Goal: Task Accomplishment & Management: Manage account settings

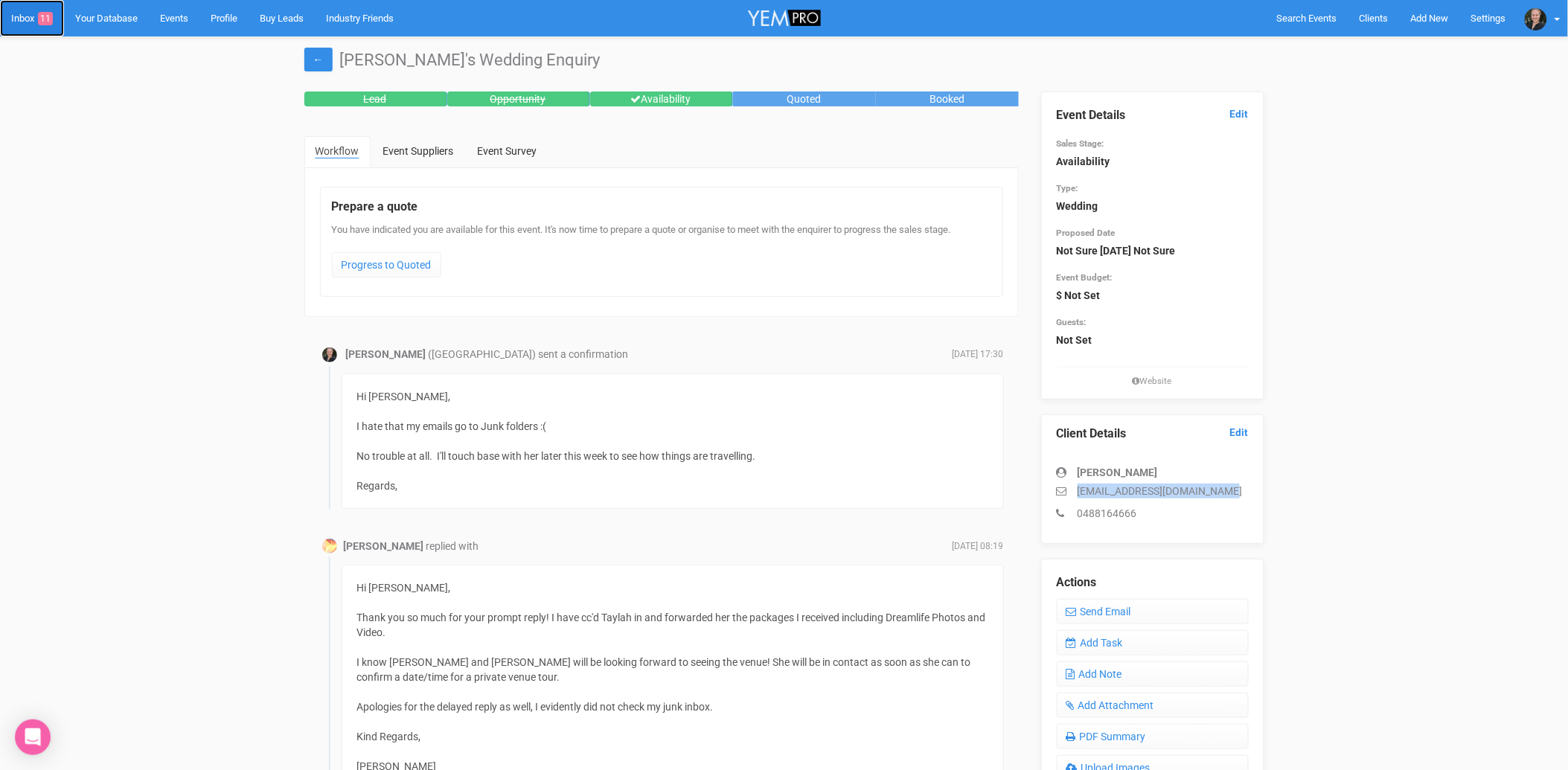
click at [24, 19] on link "Inbox 11" at bounding box center [32, 18] width 64 height 36
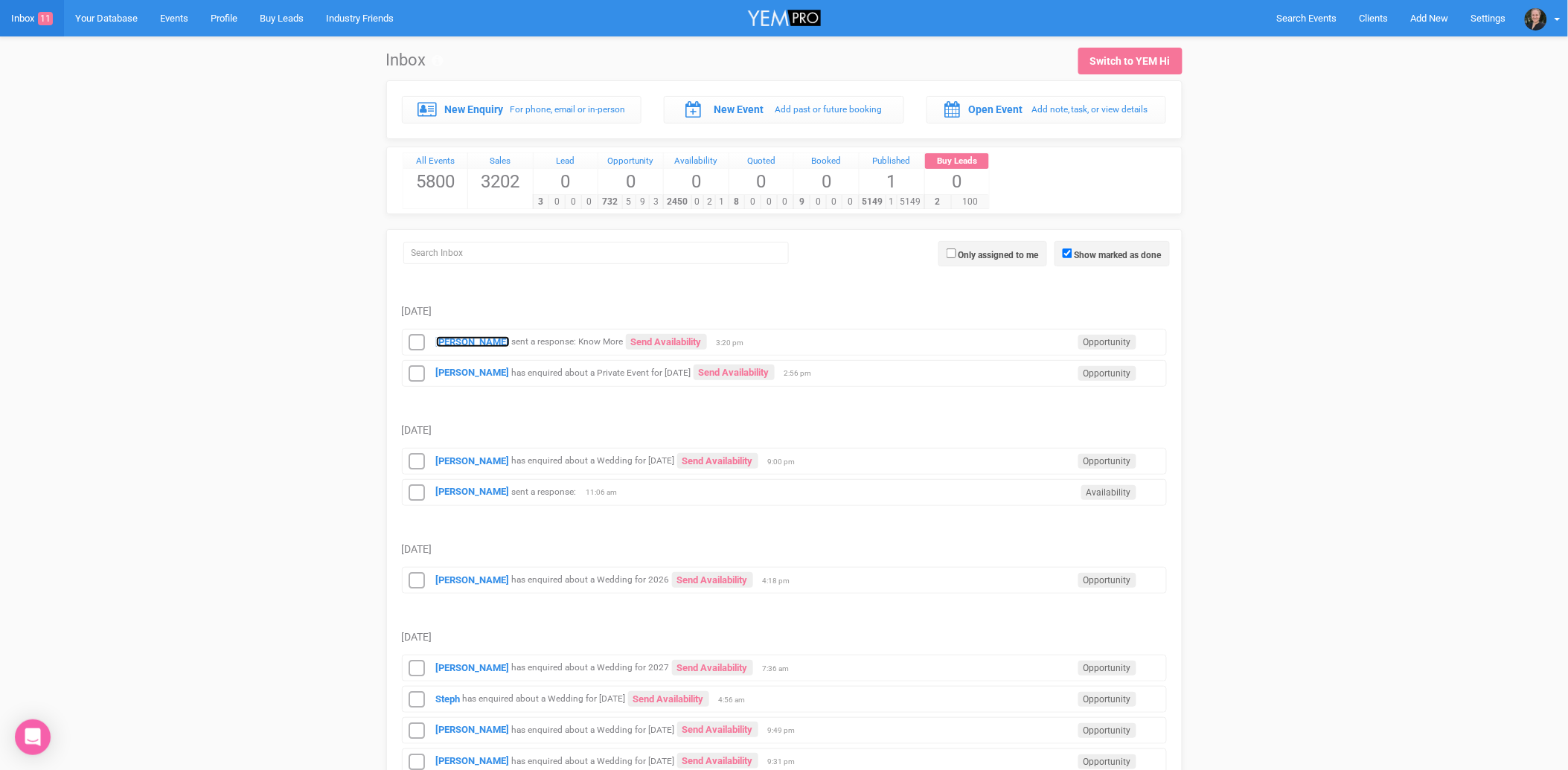
click at [450, 345] on strong "Jaime Williamson" at bounding box center [473, 342] width 74 height 11
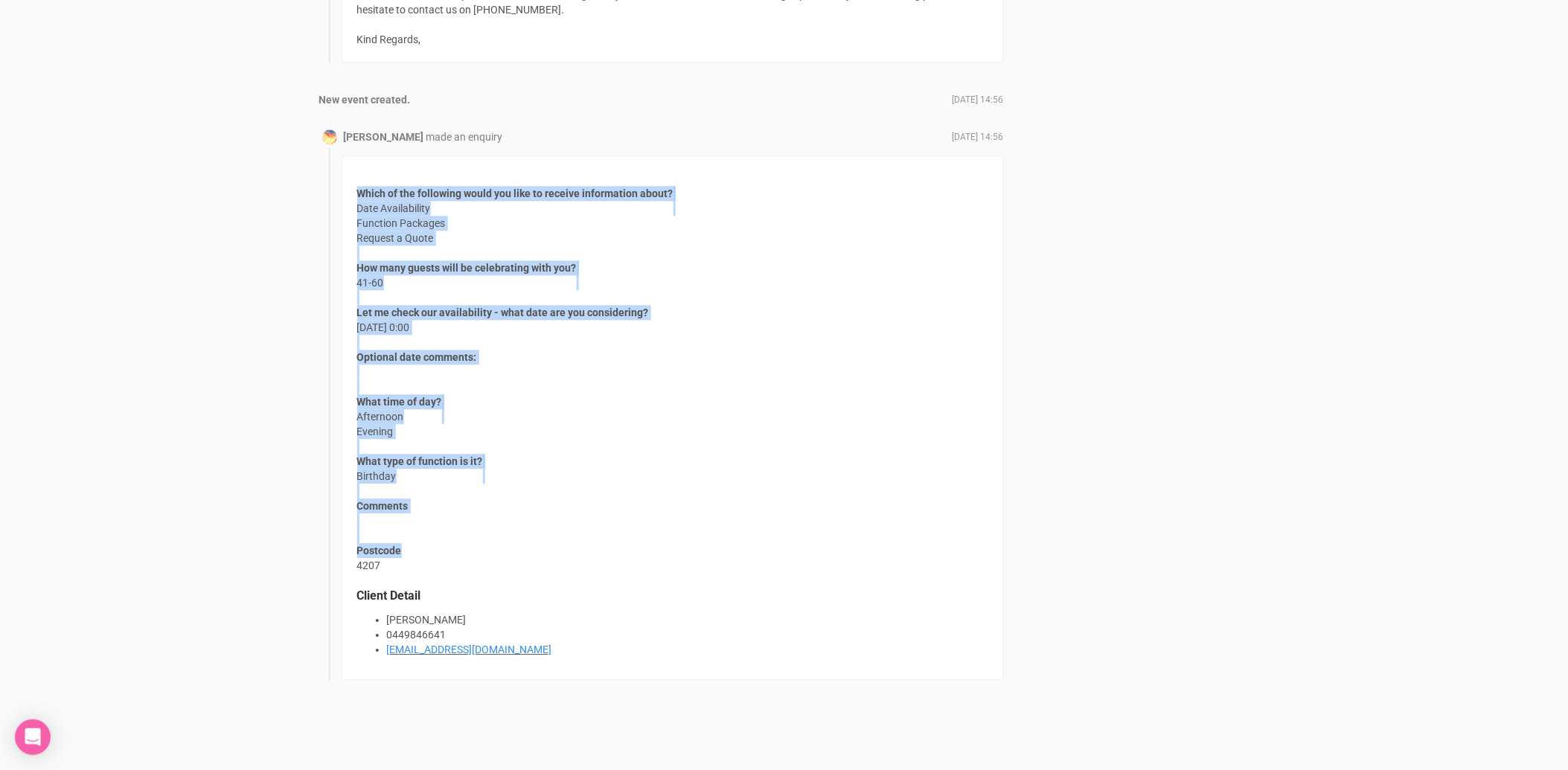
scroll to position [1152, 0]
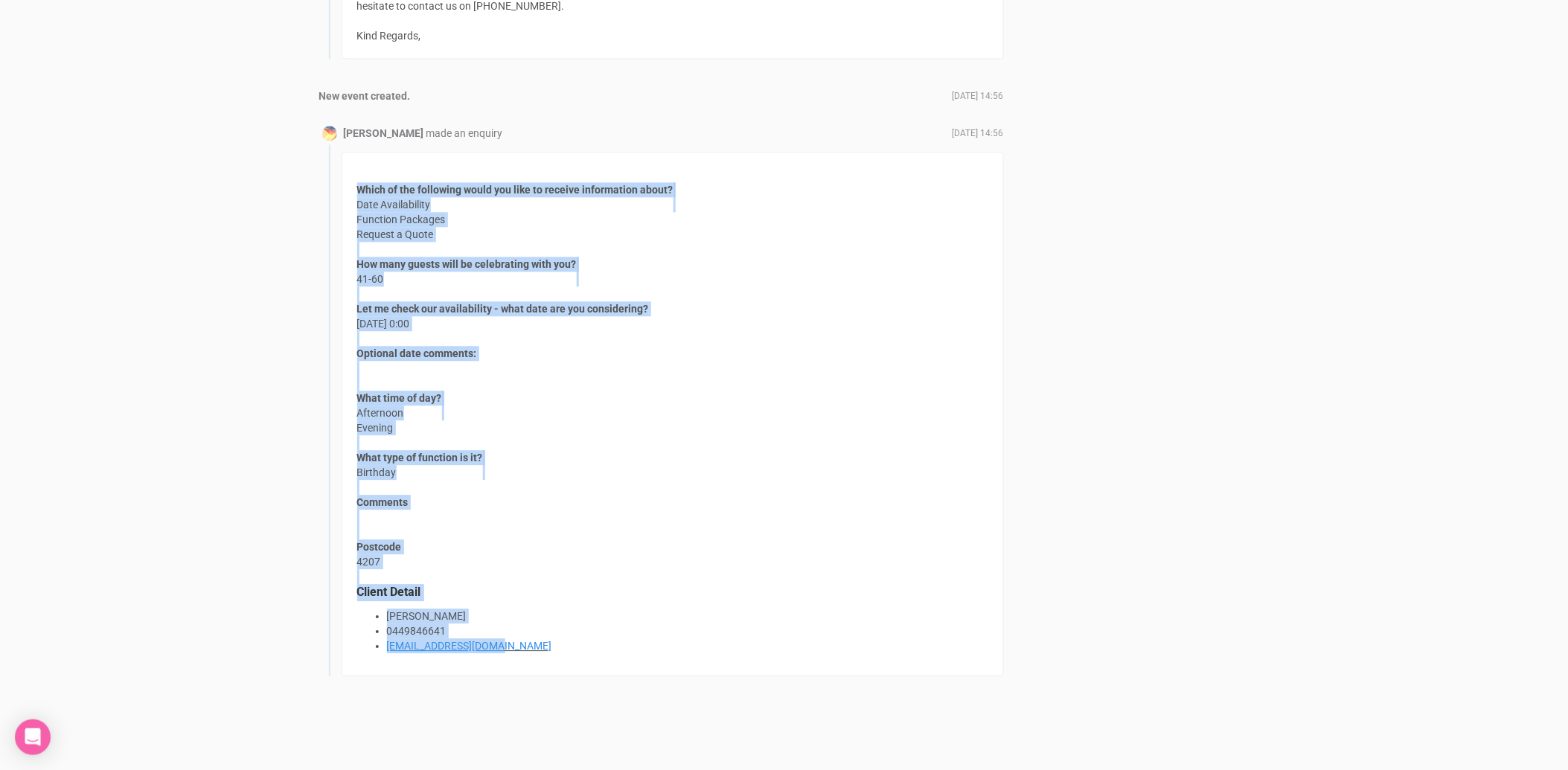
drag, startPoint x: 357, startPoint y: 434, endPoint x: 523, endPoint y: 637, distance: 262.2
click at [523, 637] on div "Which of the following would you like to receive information about? Date Availa…" at bounding box center [673, 414] width 662 height 525
copy div "Which of the following would you like to receive information about? Date Availa…"
click at [799, 388] on div "Which of the following would you like to receive information about? Date Availa…" at bounding box center [673, 414] width 662 height 525
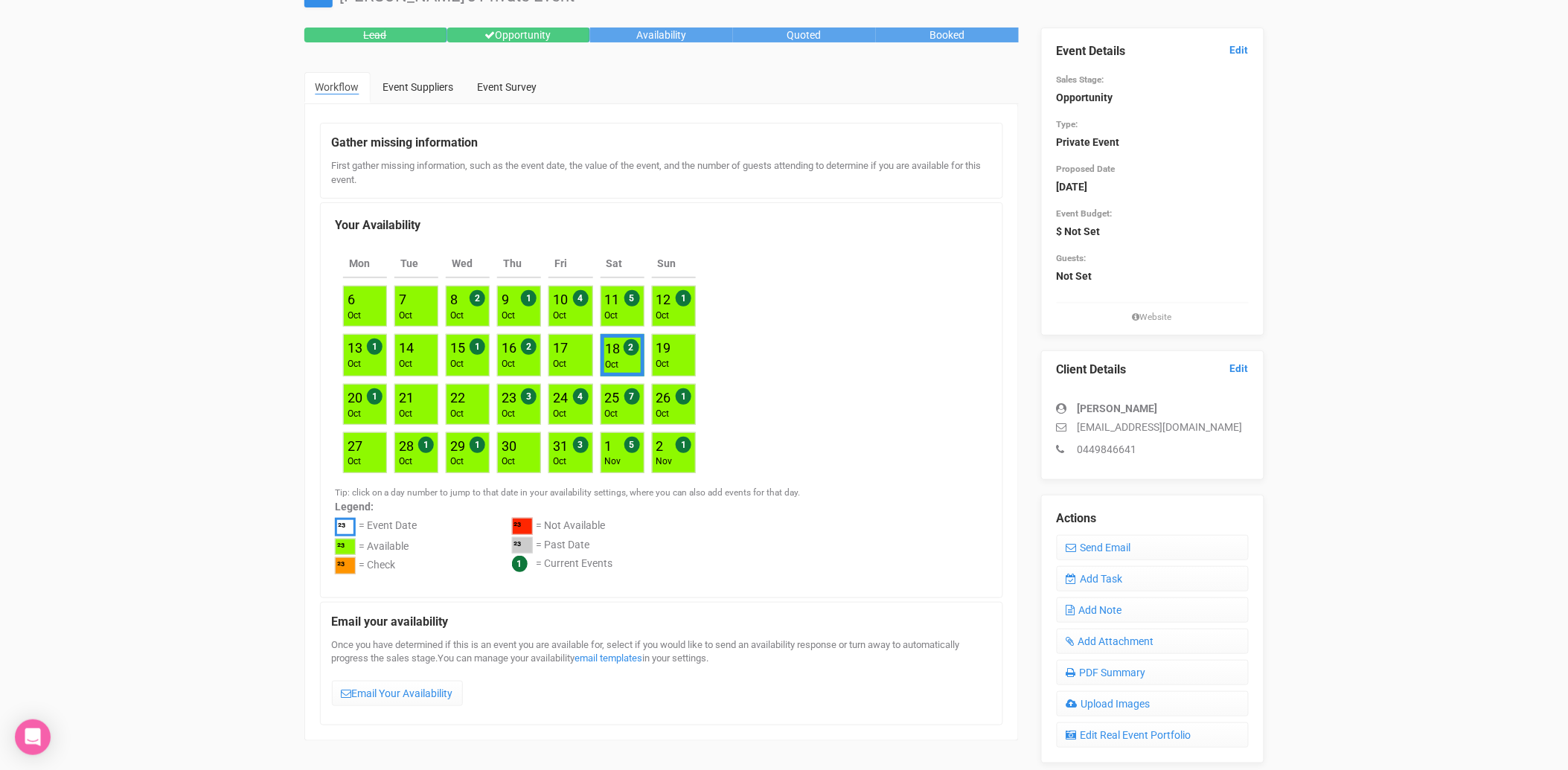
scroll to position [0, 0]
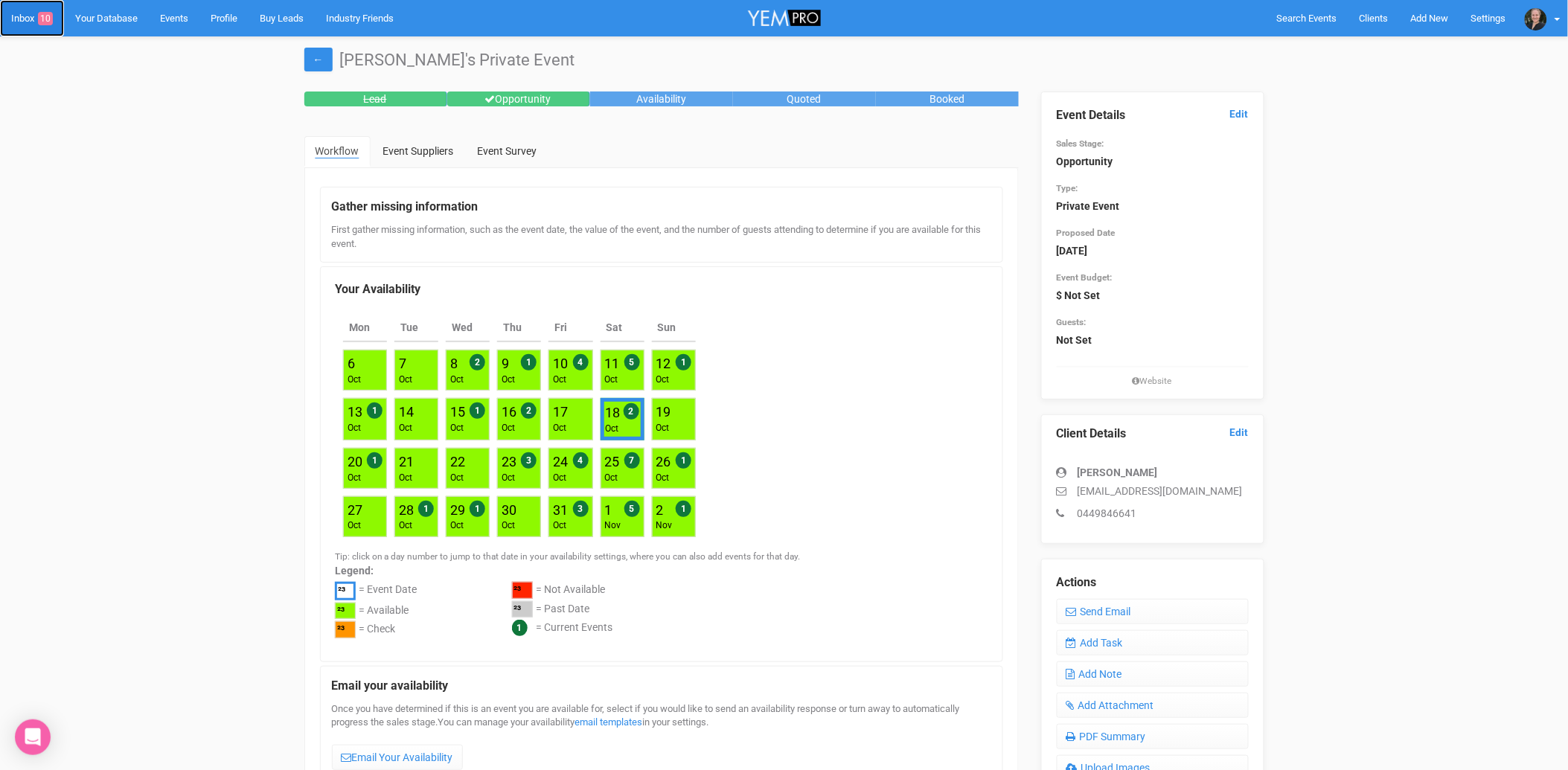
click at [27, 26] on link "Inbox 10" at bounding box center [32, 18] width 64 height 36
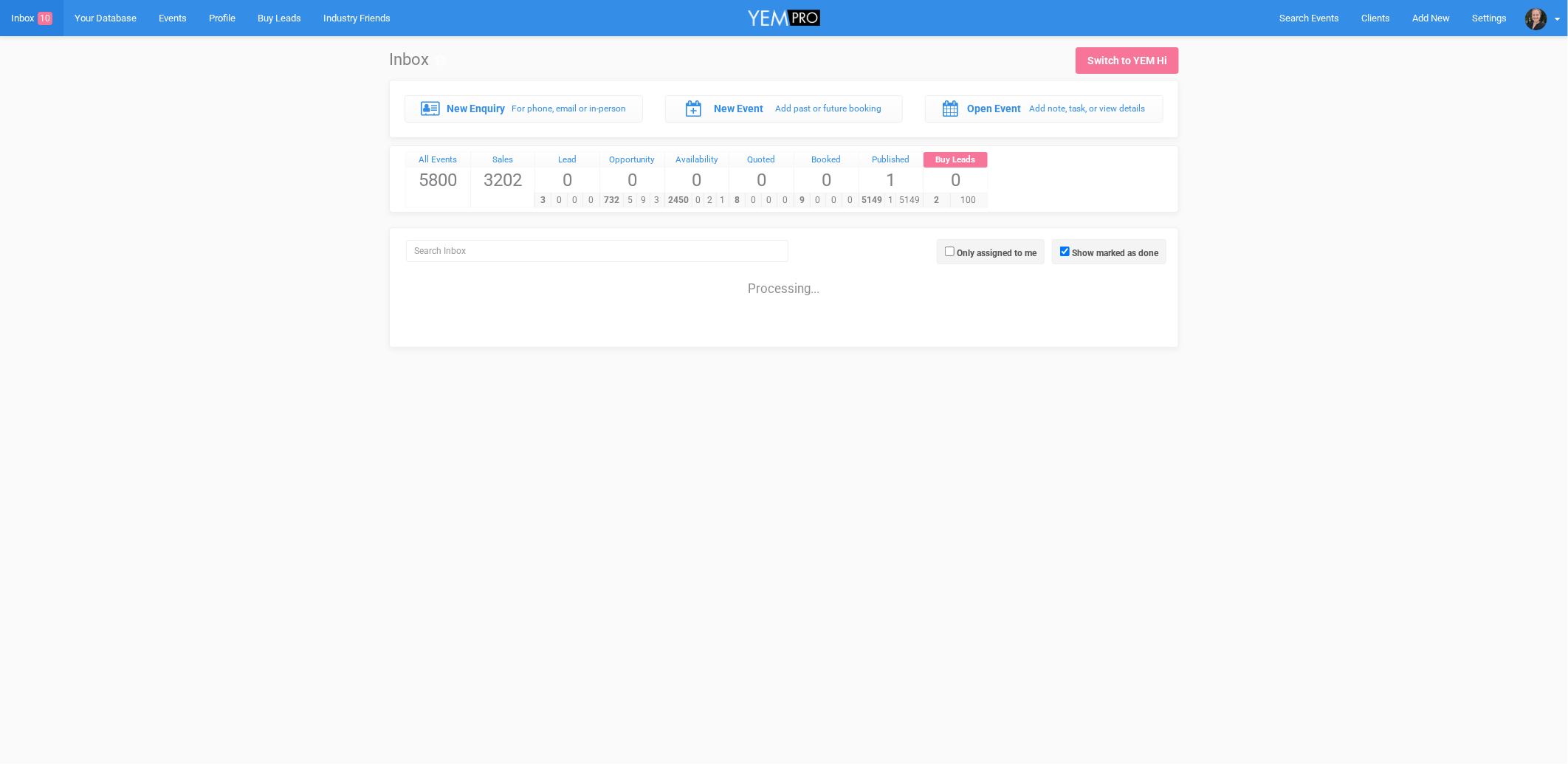
click at [419, 340] on div "Show marked as done Only assigned to me Combined Processing..." at bounding box center [784, 287] width 790 height 120
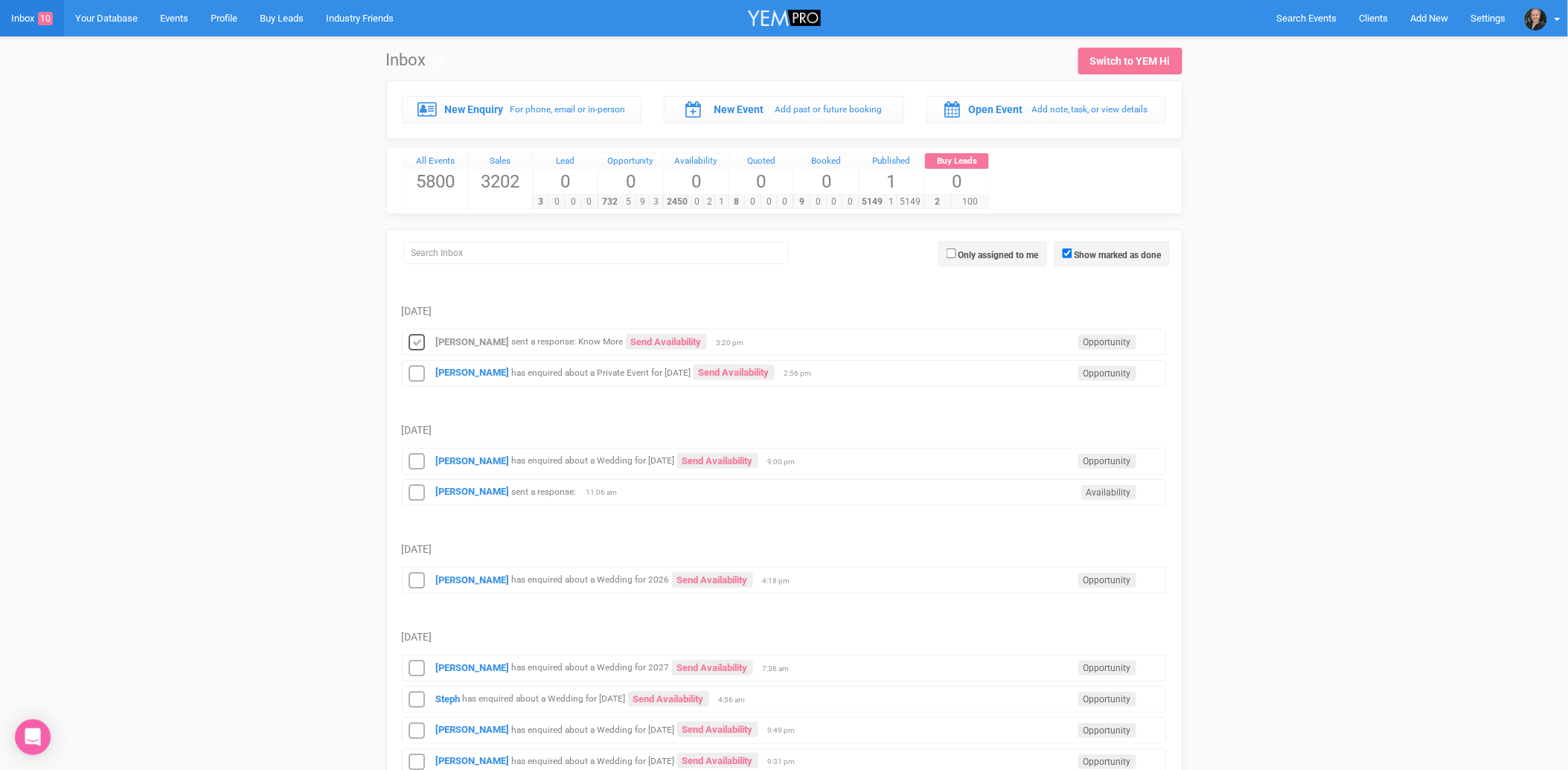
click at [419, 347] on icon at bounding box center [418, 343] width 23 height 20
click at [415, 368] on icon at bounding box center [418, 375] width 23 height 20
click at [475, 456] on div "Casey Billie Larden has enquired about a Wedding for 8th March 2026 Send Availa…" at bounding box center [784, 462] width 766 height 27
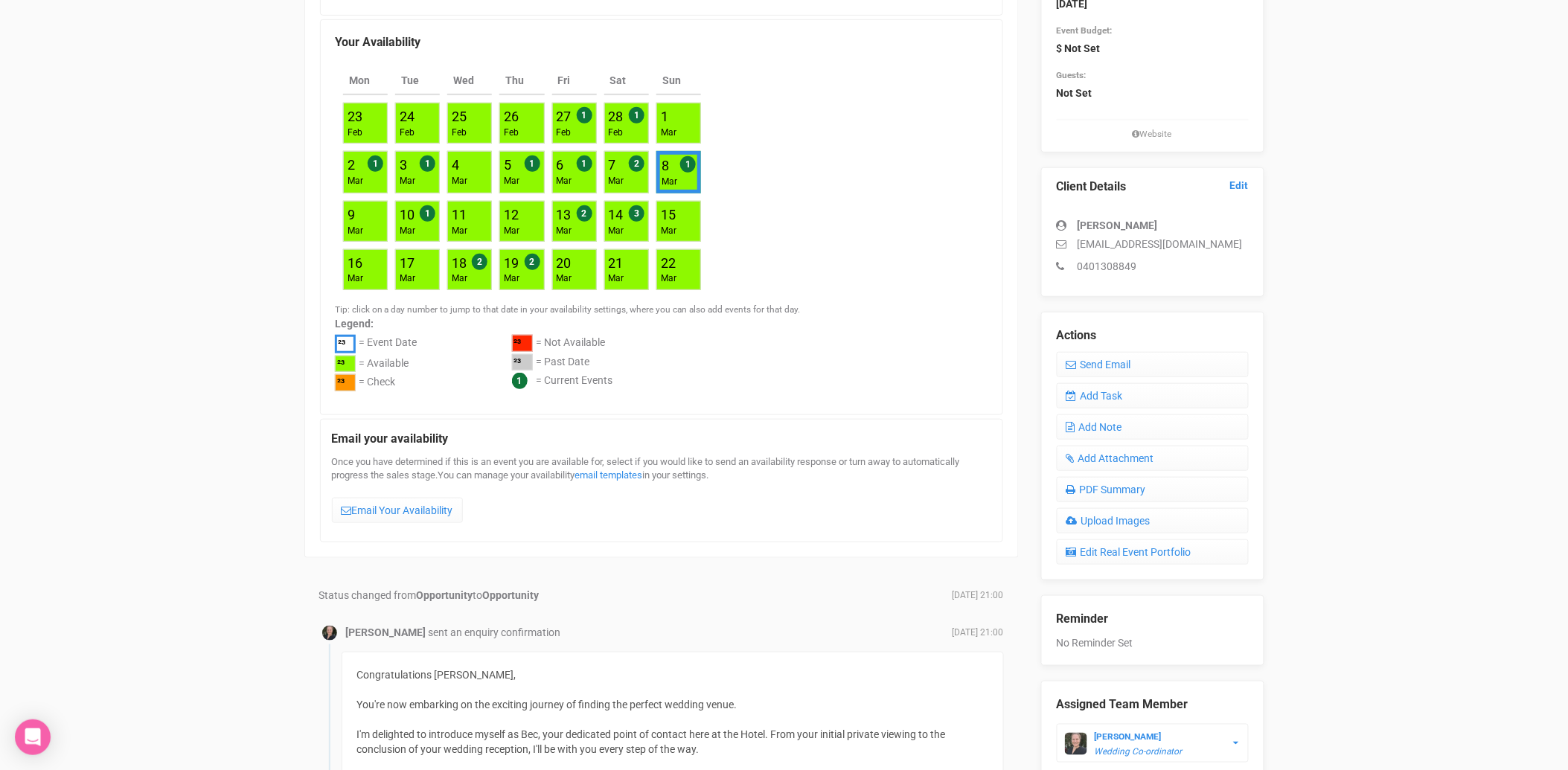
scroll to position [210, 0]
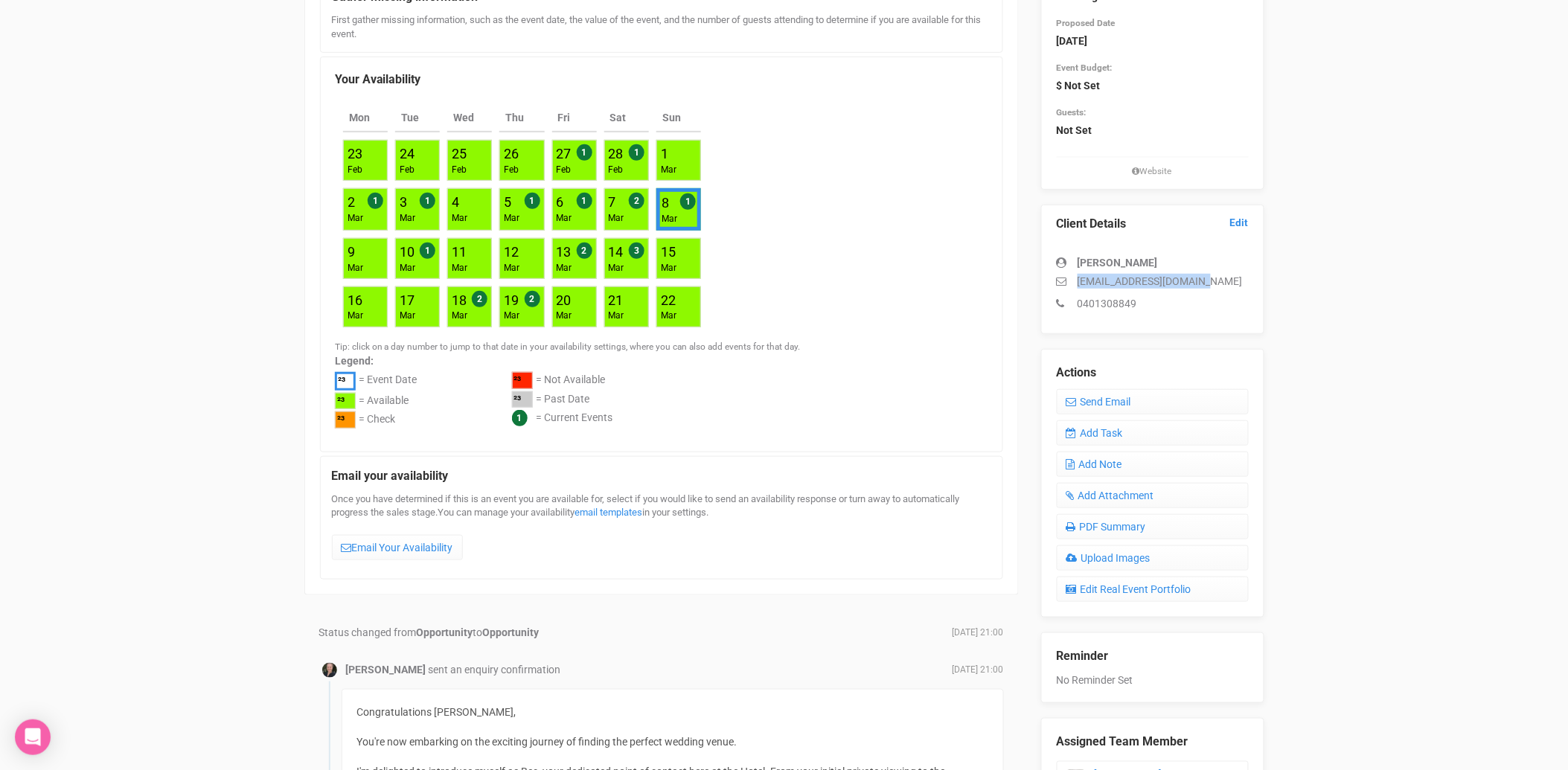
drag, startPoint x: 1208, startPoint y: 274, endPoint x: 1076, endPoint y: 280, distance: 132.1
click at [1076, 280] on p "caseylarden@hotmail.com" at bounding box center [1152, 281] width 192 height 15
copy p "caseylarden@hotmail.com"
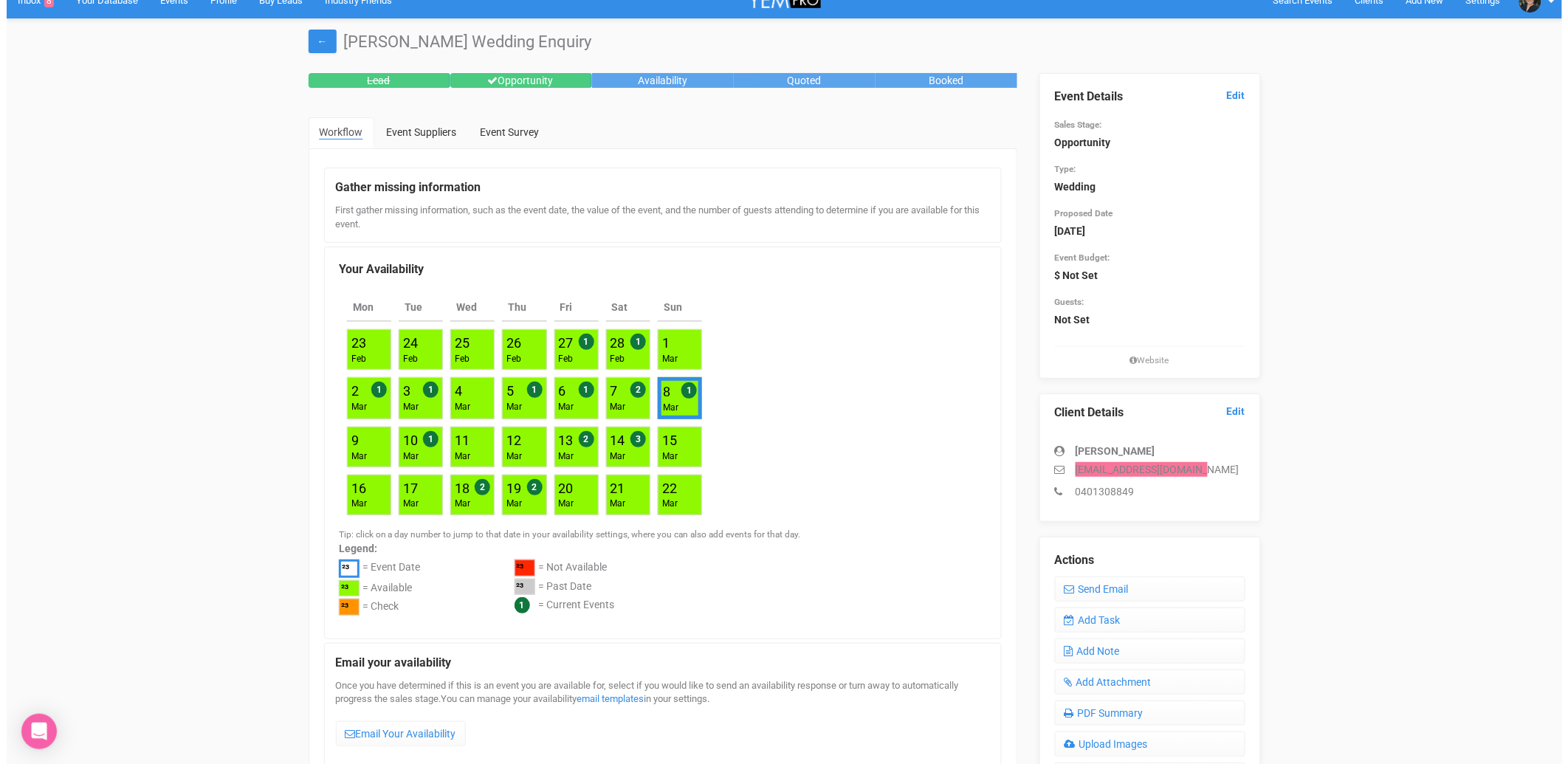
scroll to position [0, 0]
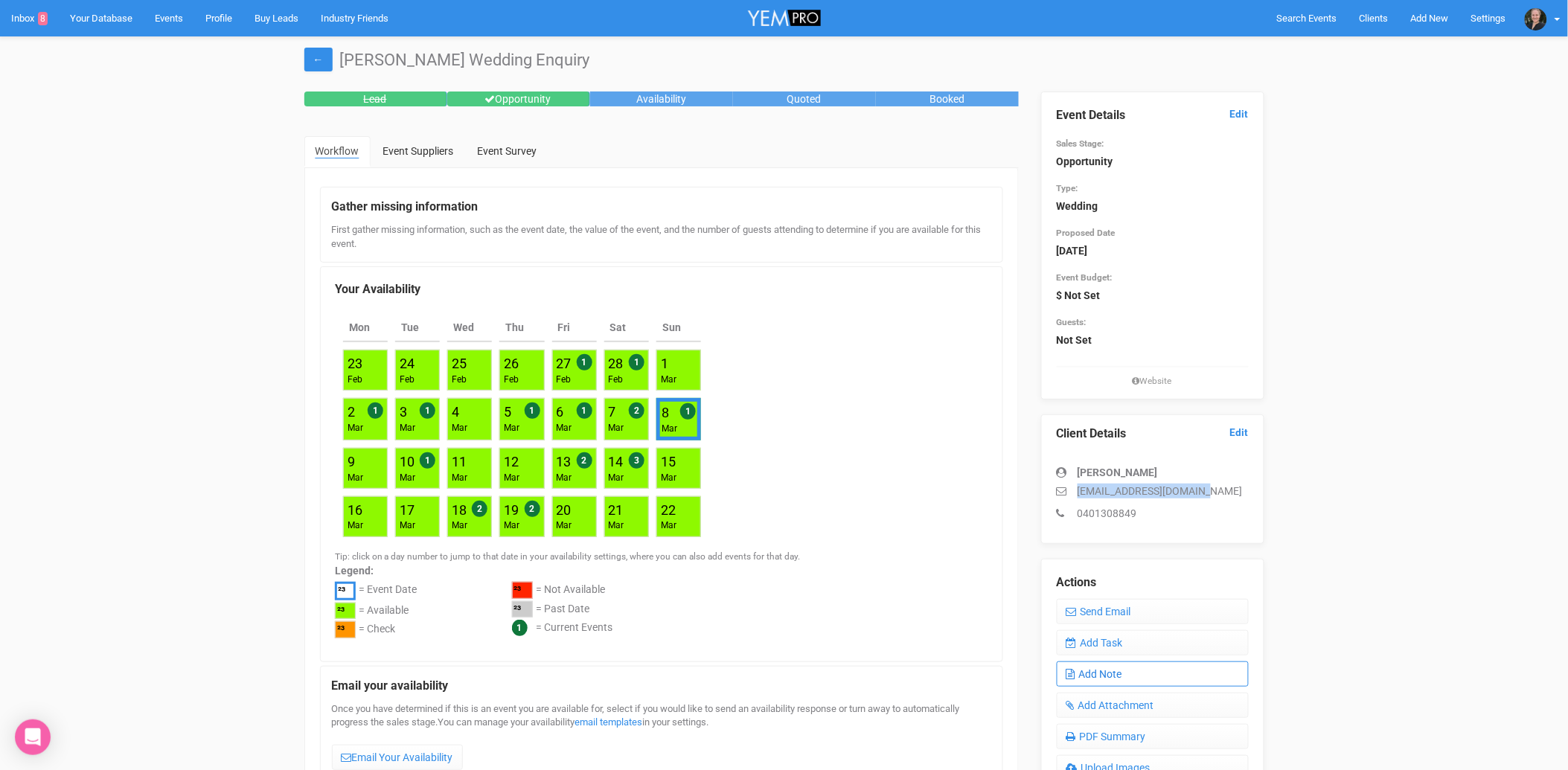
click at [1098, 671] on link "Add Note" at bounding box center [1152, 674] width 192 height 26
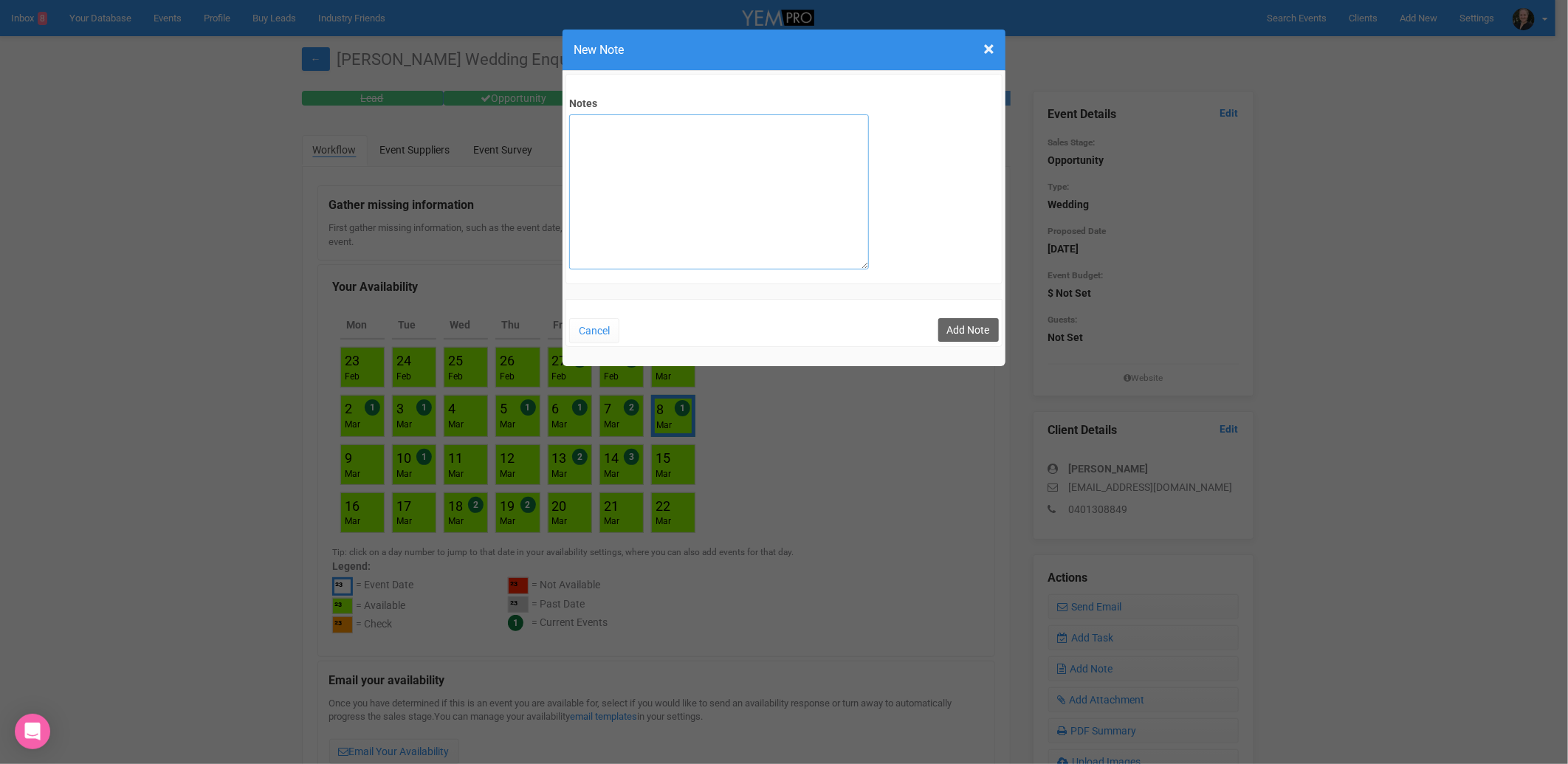
click at [626, 182] on textarea "Notes" at bounding box center [719, 192] width 300 height 155
type textarea "private email sent 8/9/25"
click at [967, 327] on button "Add Note" at bounding box center [968, 330] width 61 height 24
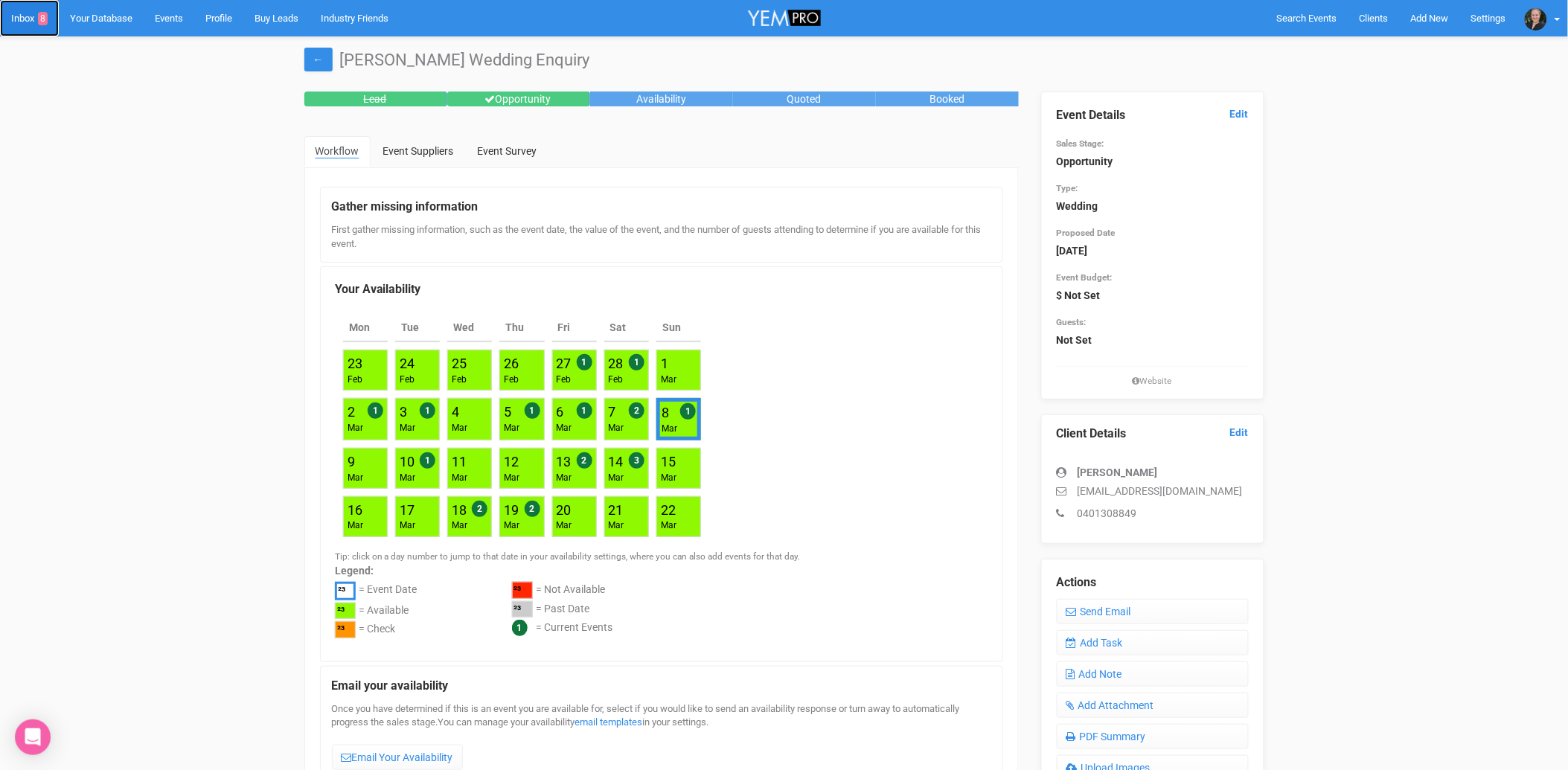
click at [20, 11] on link "Inbox 8" at bounding box center [29, 18] width 59 height 36
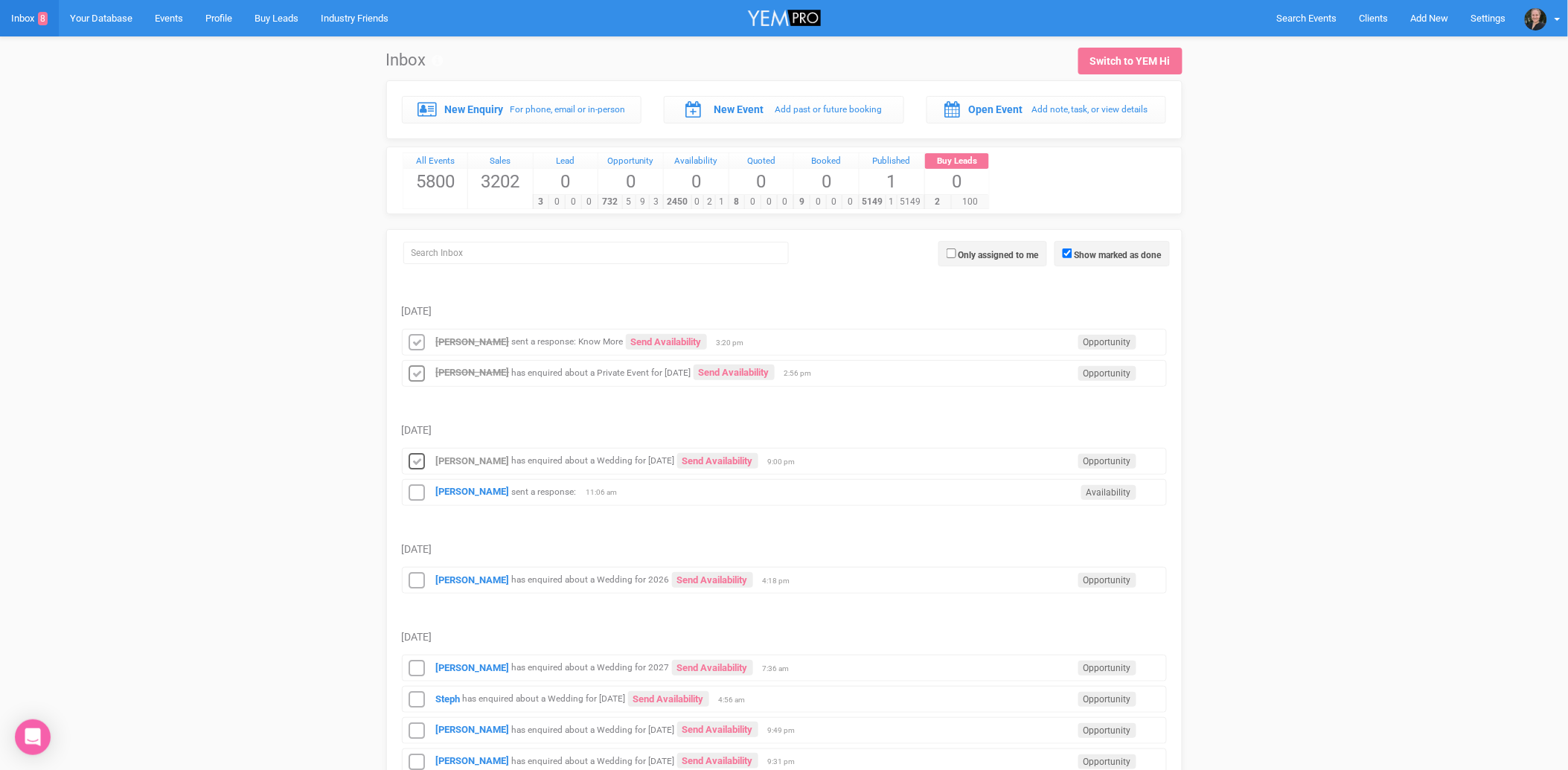
click at [419, 464] on icon at bounding box center [418, 462] width 23 height 20
click at [451, 494] on strong "[PERSON_NAME]" at bounding box center [473, 491] width 74 height 11
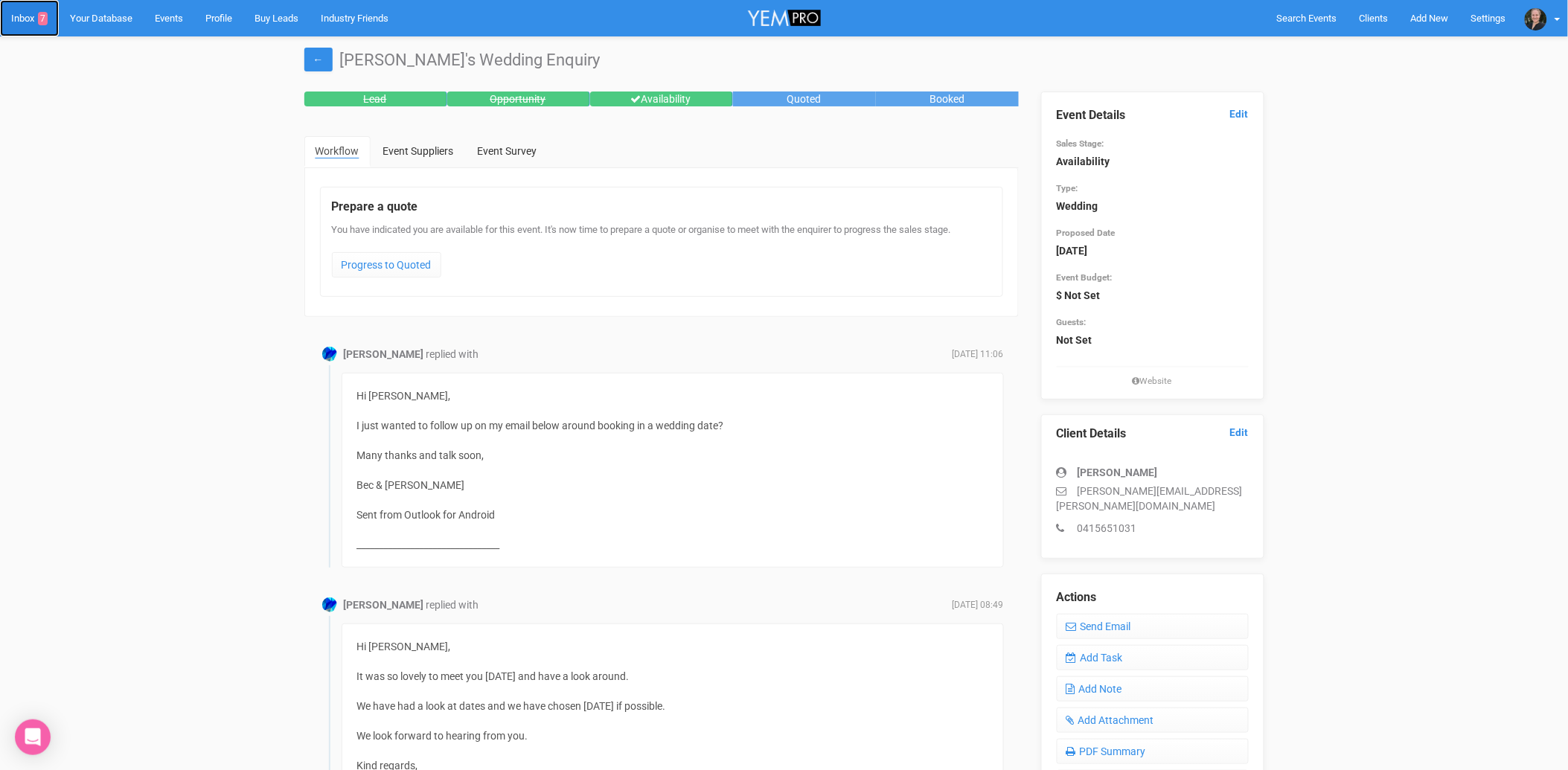
click at [27, 11] on link "Inbox 7" at bounding box center [29, 18] width 59 height 36
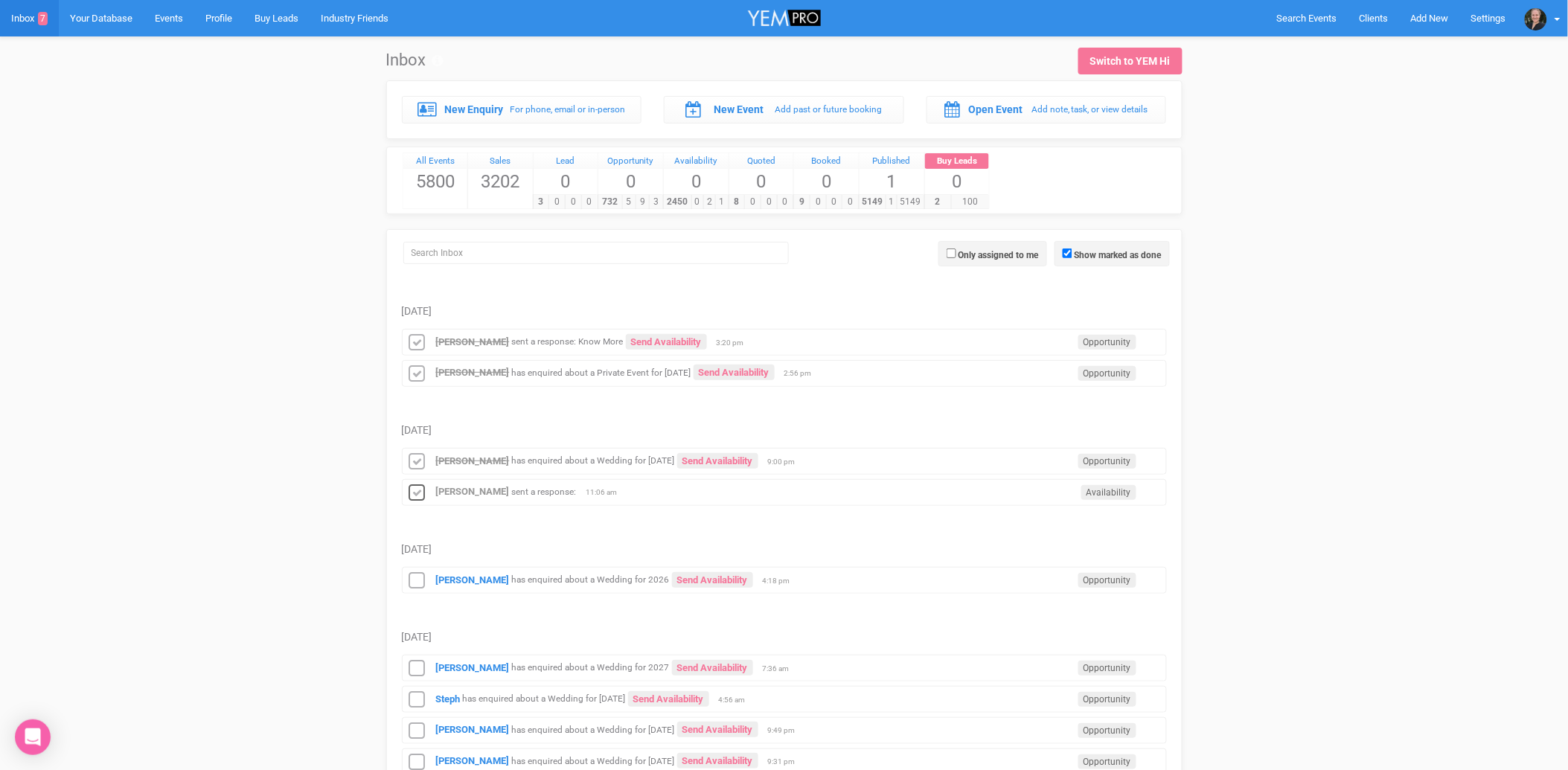
click at [418, 497] on icon at bounding box center [418, 494] width 23 height 20
click at [492, 584] on strong "Quesha Roberts" at bounding box center [473, 580] width 74 height 11
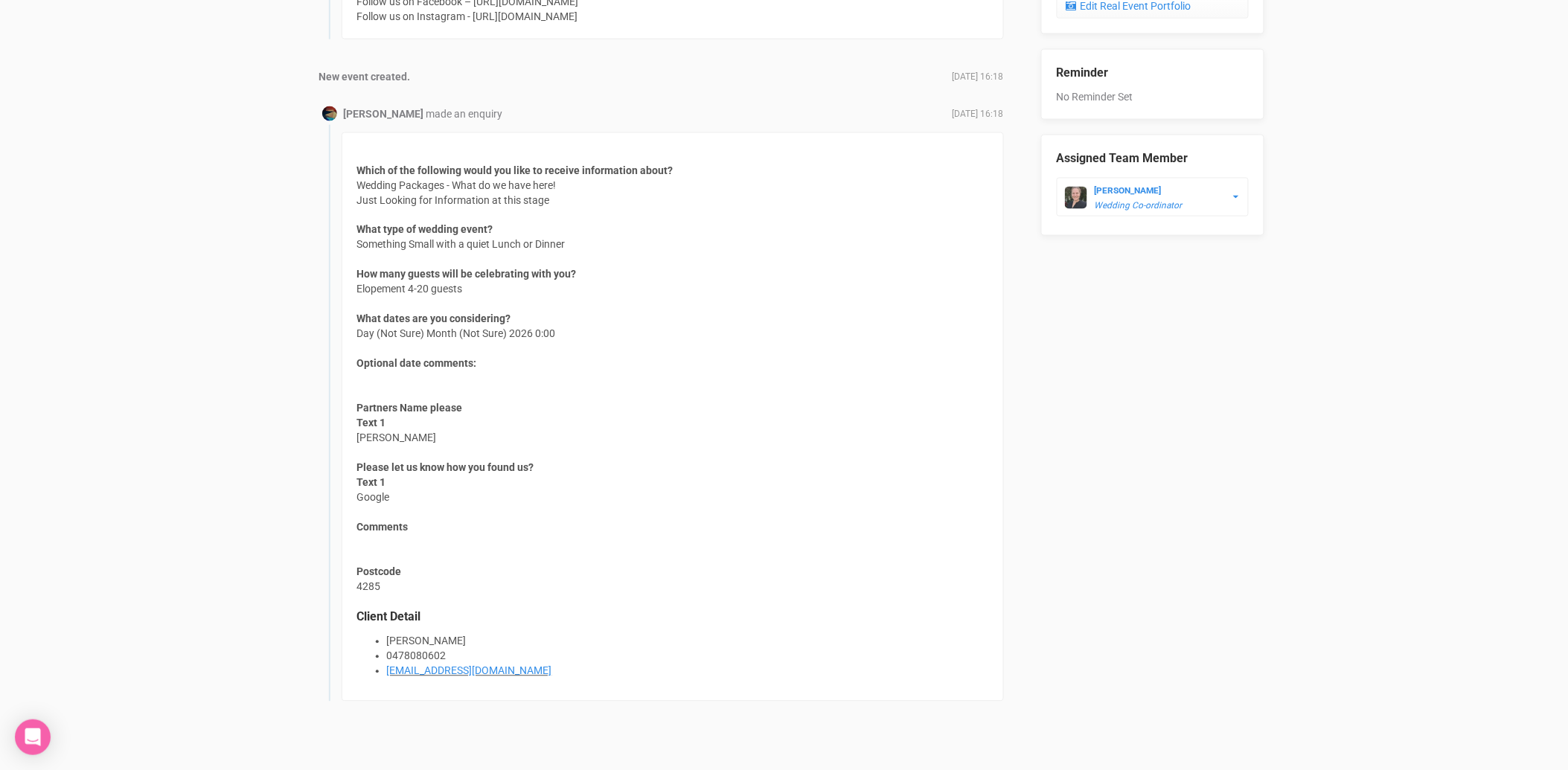
scroll to position [820, 0]
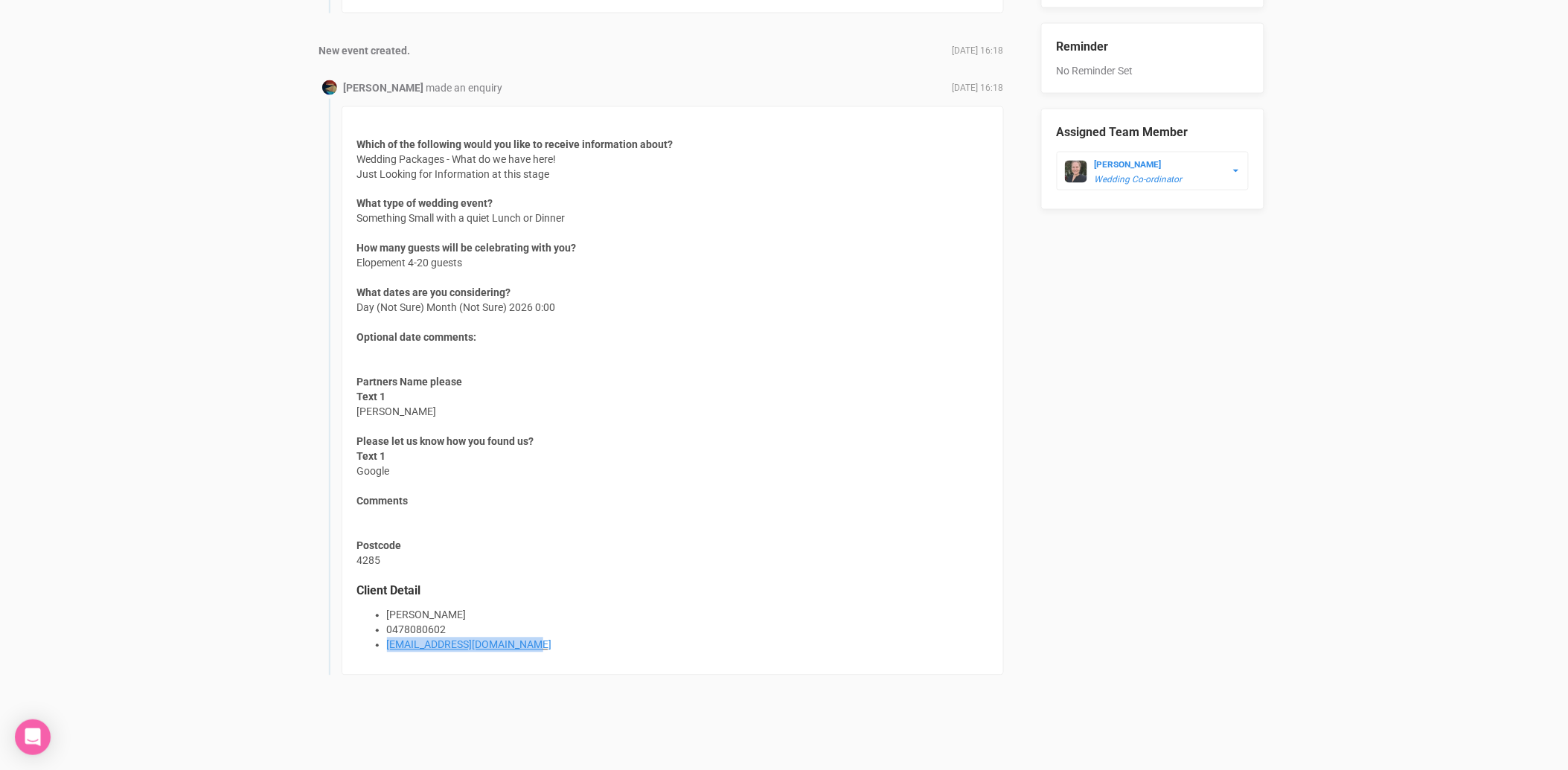
drag, startPoint x: 542, startPoint y: 646, endPoint x: 382, endPoint y: 644, distance: 160.0
click at [382, 644] on ul "Quesha Roberts 0478080602 quesha.jane360@hotmail.com" at bounding box center [673, 630] width 631 height 44
copy link "quesha.jane360@hotmail.com"
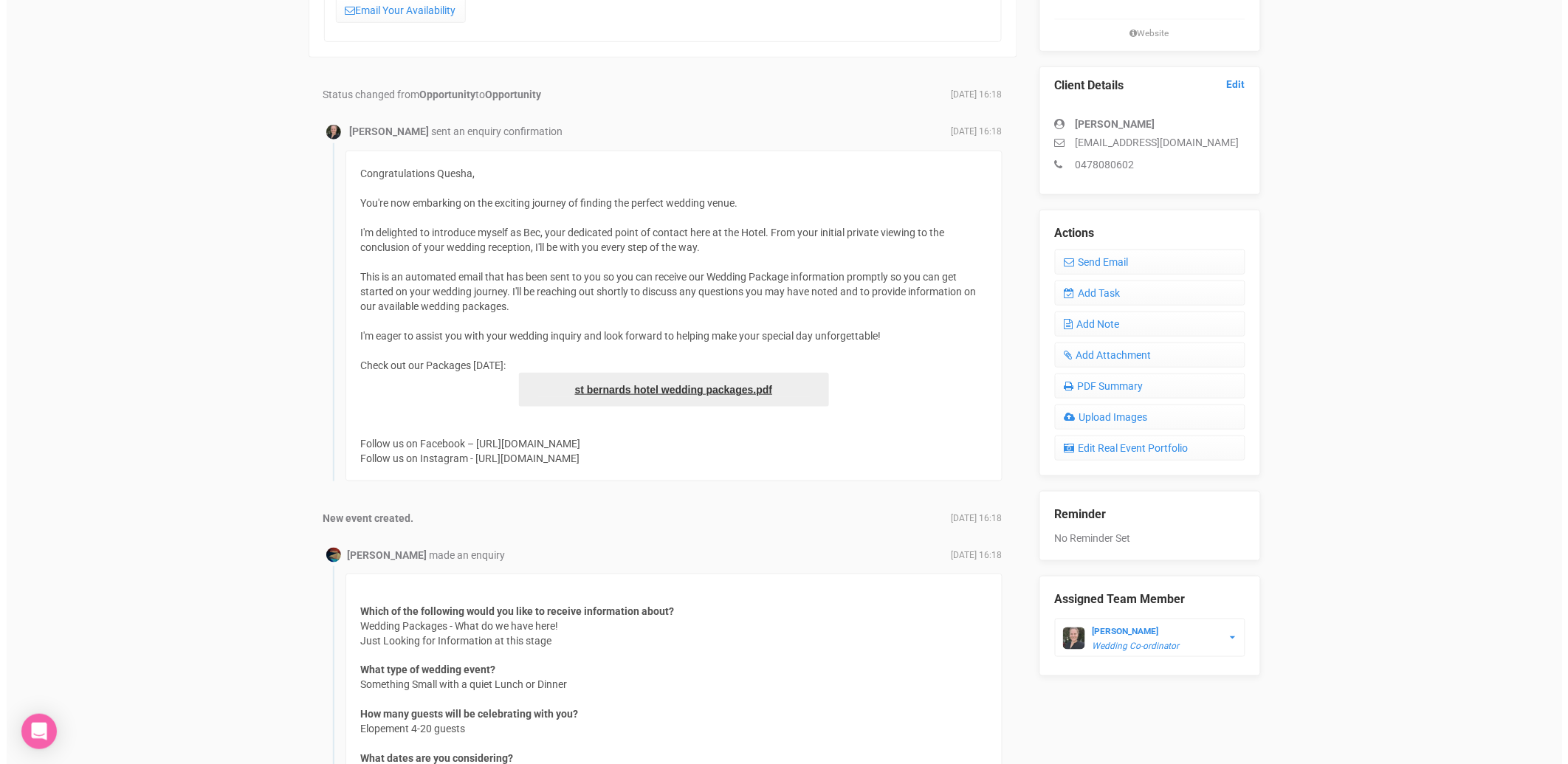
scroll to position [320, 0]
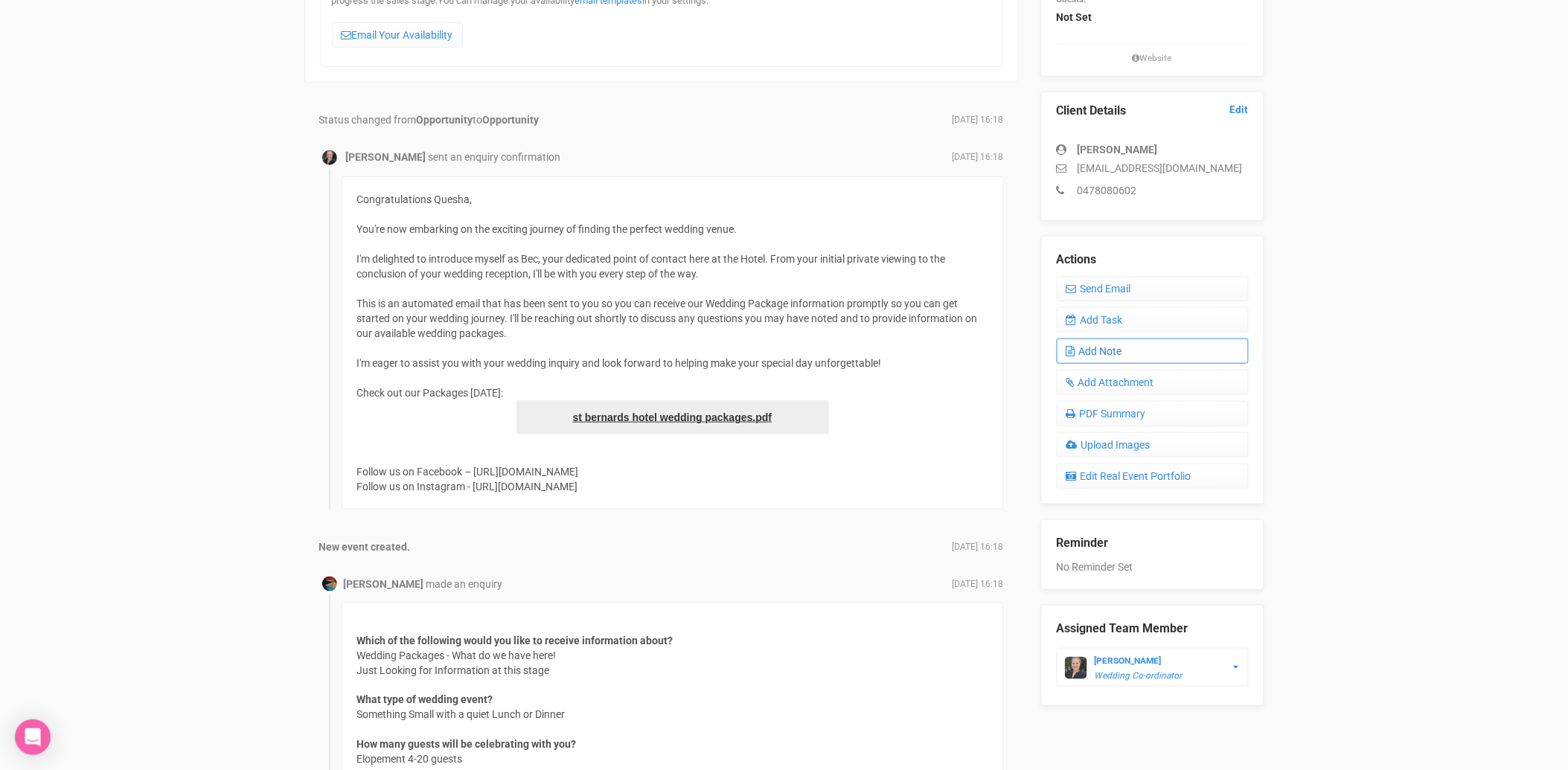
click at [1106, 345] on link "Add Note" at bounding box center [1152, 351] width 192 height 26
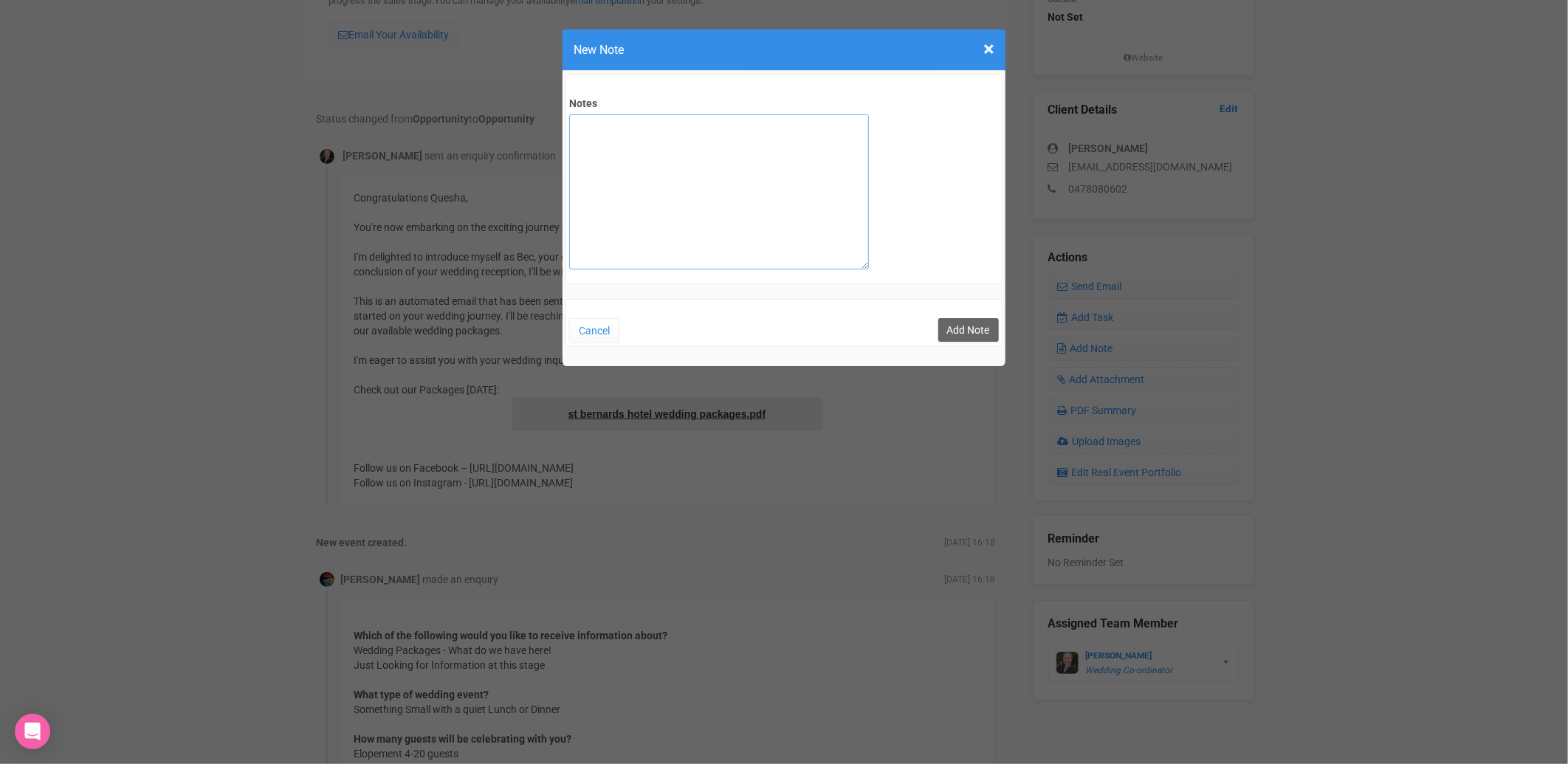
click at [672, 136] on textarea "Notes" at bounding box center [719, 192] width 300 height 155
type textarea "private email sent [DATE]"
click at [965, 334] on button "Add Note" at bounding box center [968, 330] width 61 height 24
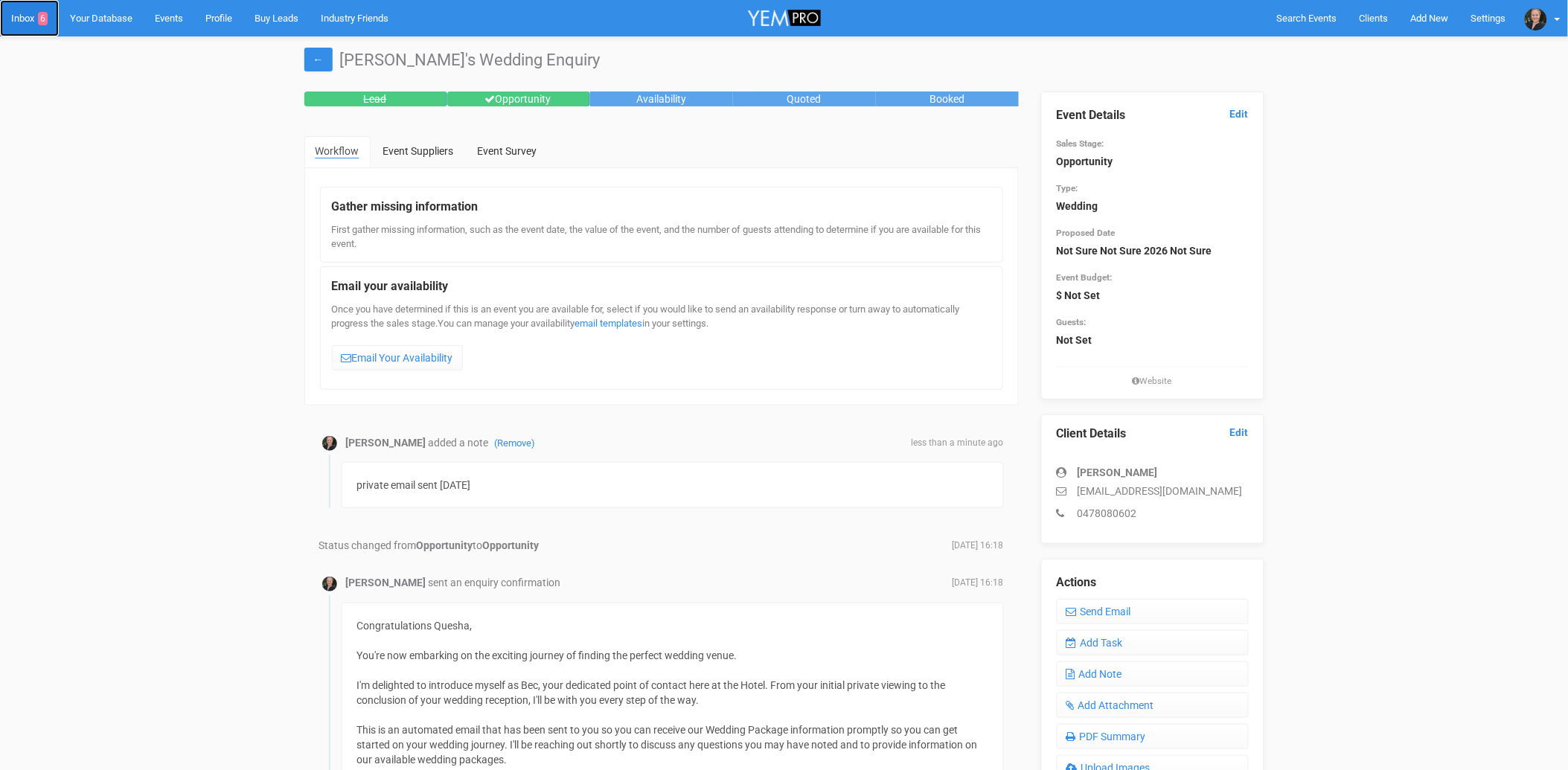
click at [18, 17] on link "Inbox 6" at bounding box center [29, 18] width 59 height 36
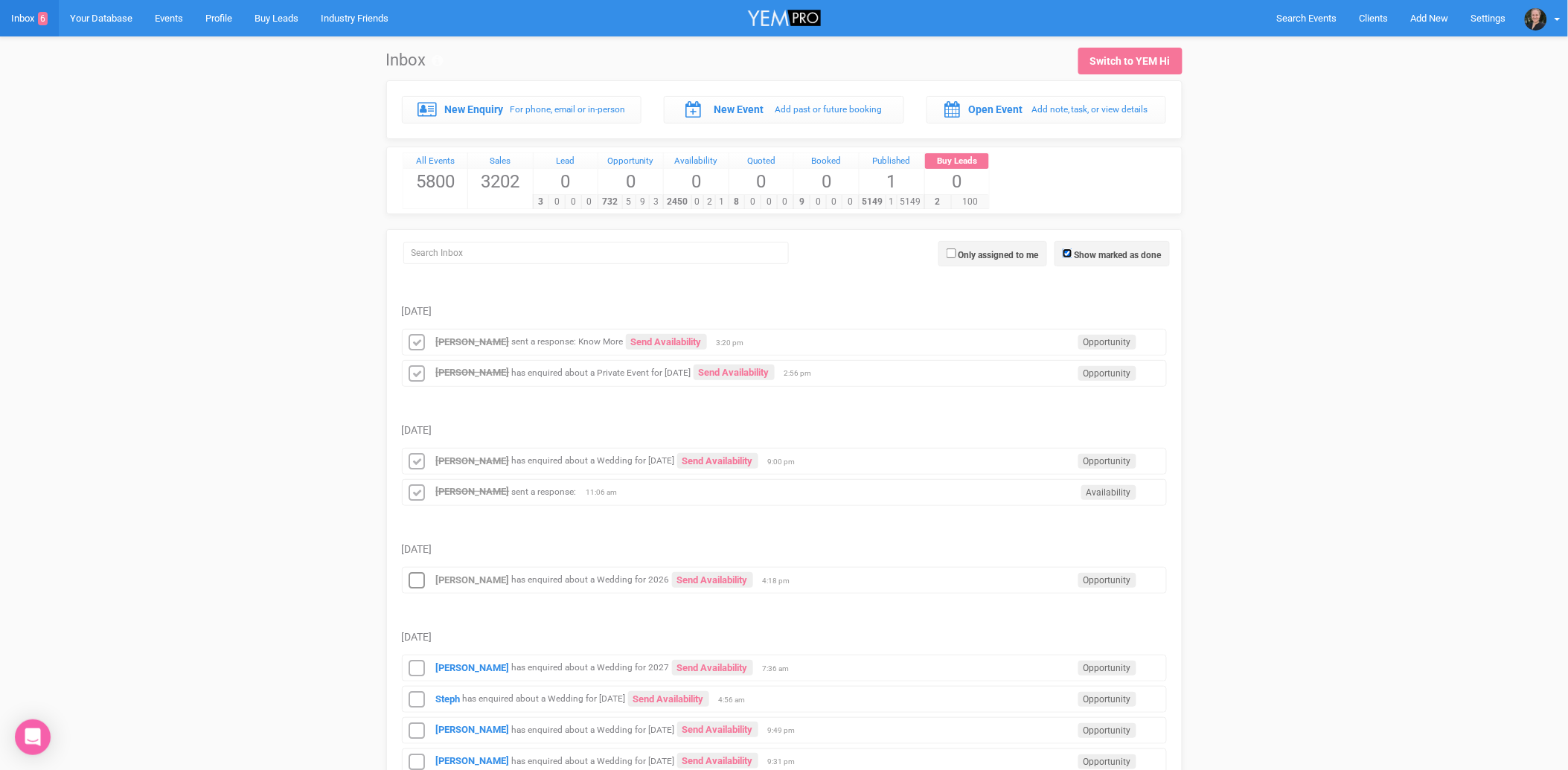
click at [1065, 250] on input "Show marked as done" at bounding box center [1067, 253] width 10 height 10
checkbox input "false"
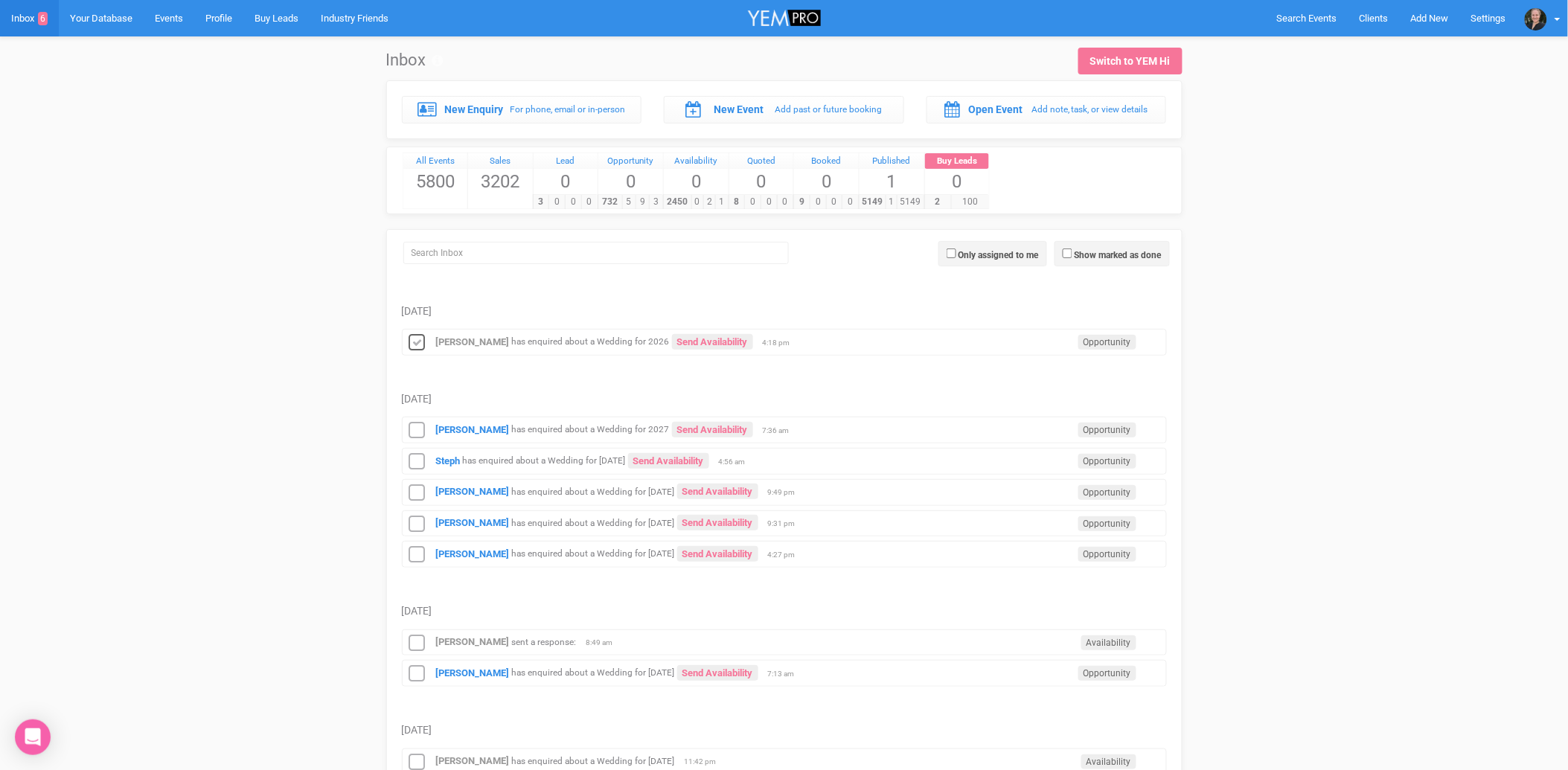
click at [416, 343] on icon at bounding box center [418, 343] width 23 height 20
click at [545, 429] on small "has enquired about a Wedding for 2027" at bounding box center [591, 431] width 158 height 11
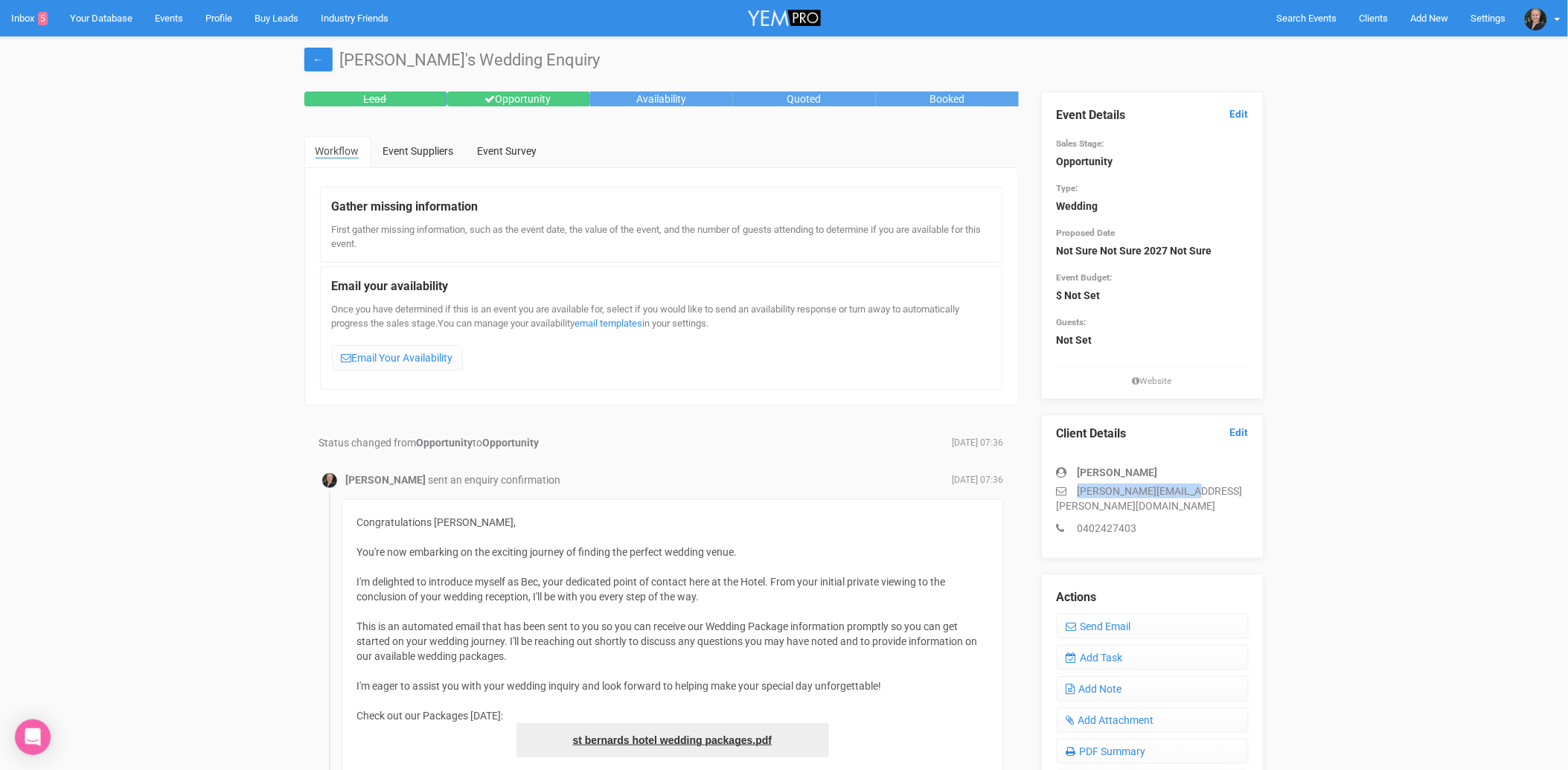
drag, startPoint x: 1179, startPoint y: 488, endPoint x: 1072, endPoint y: 489, distance: 107.0
click at [1072, 489] on p "[PERSON_NAME][EMAIL_ADDRESS][PERSON_NAME][DOMAIN_NAME]" at bounding box center [1152, 499] width 192 height 29
copy p "[PERSON_NAME][EMAIL_ADDRESS][PERSON_NAME][DOMAIN_NAME]"
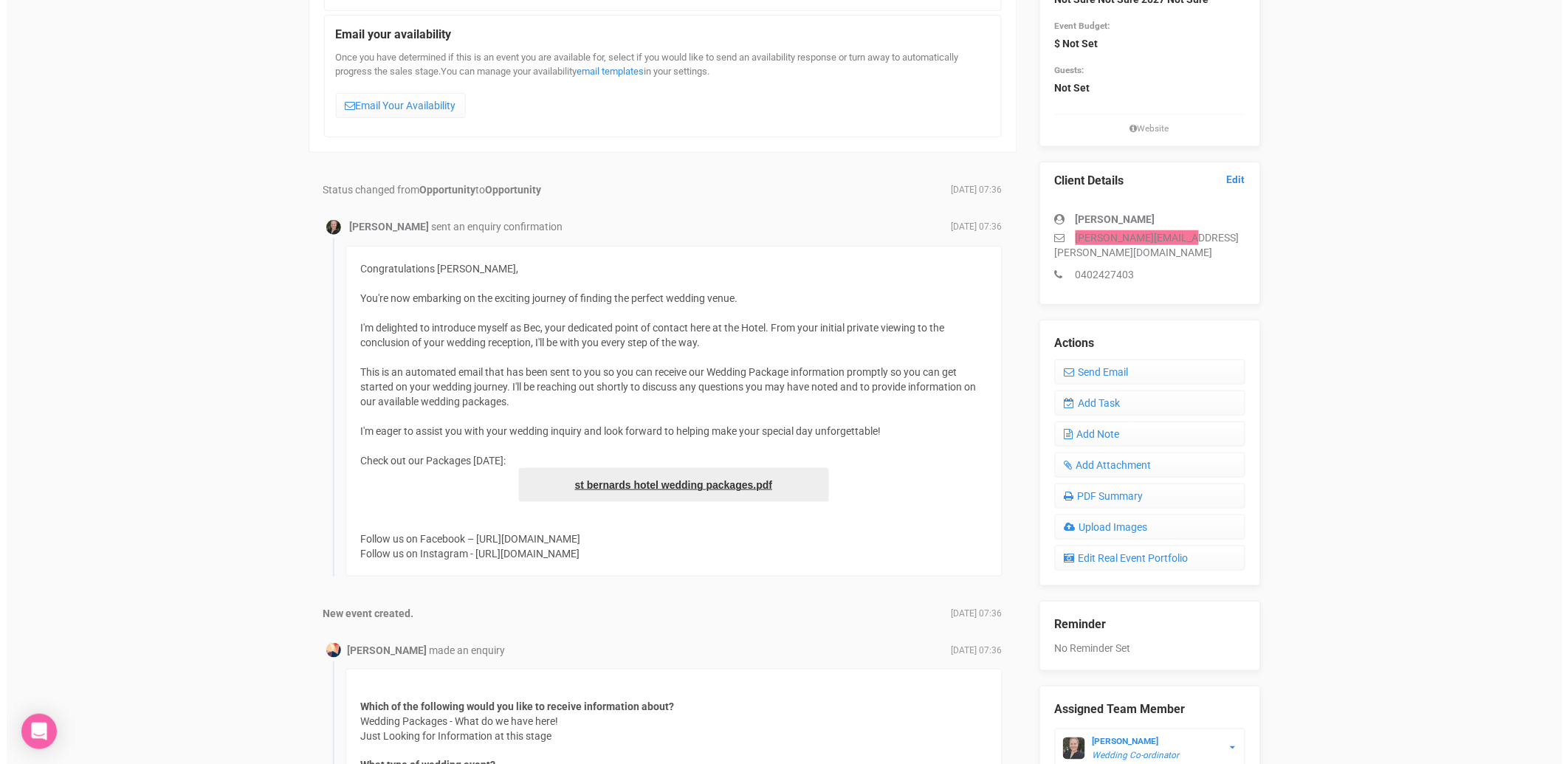
scroll to position [239, 0]
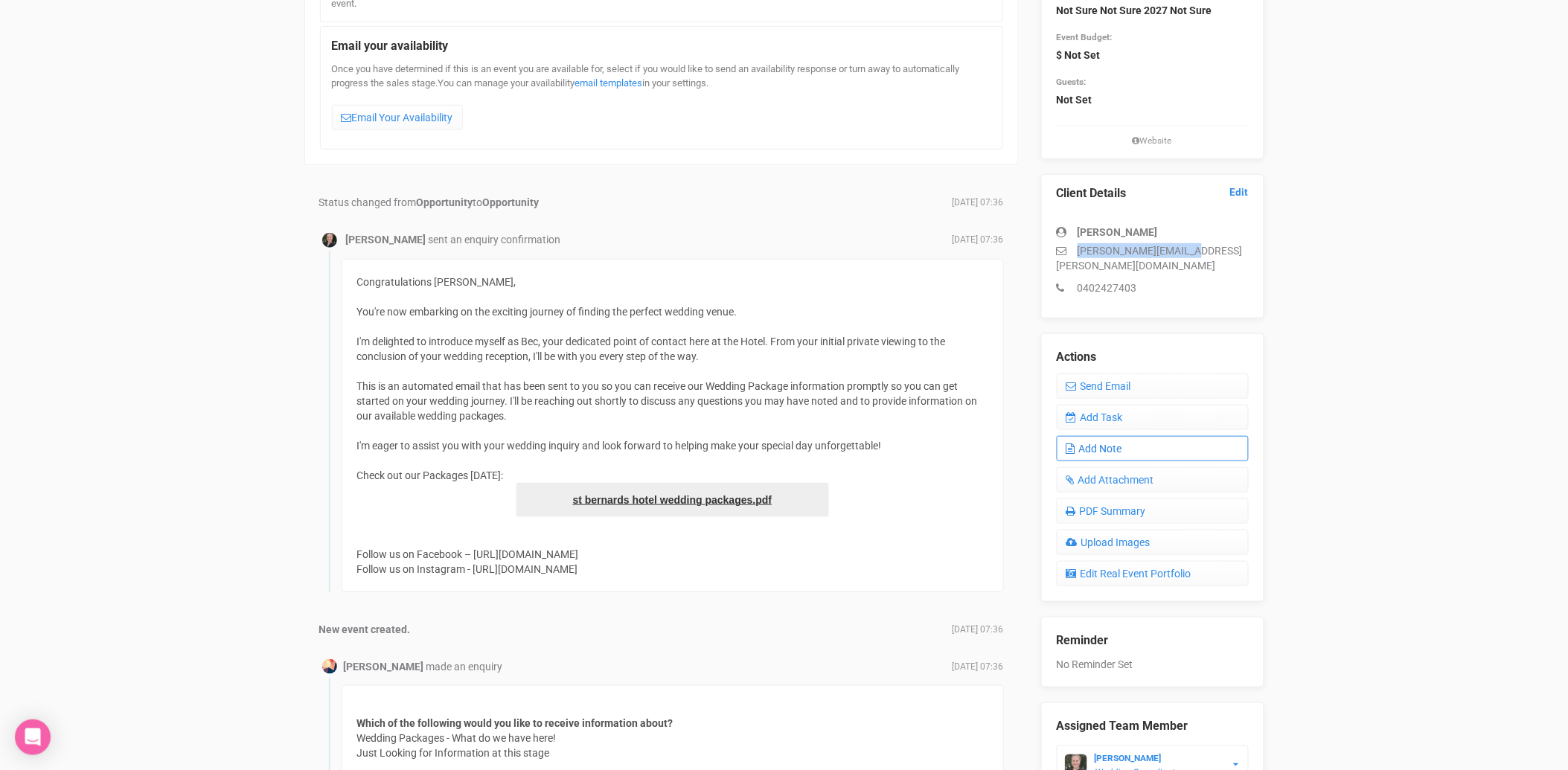
click at [1114, 436] on link "Add Note" at bounding box center [1152, 449] width 192 height 26
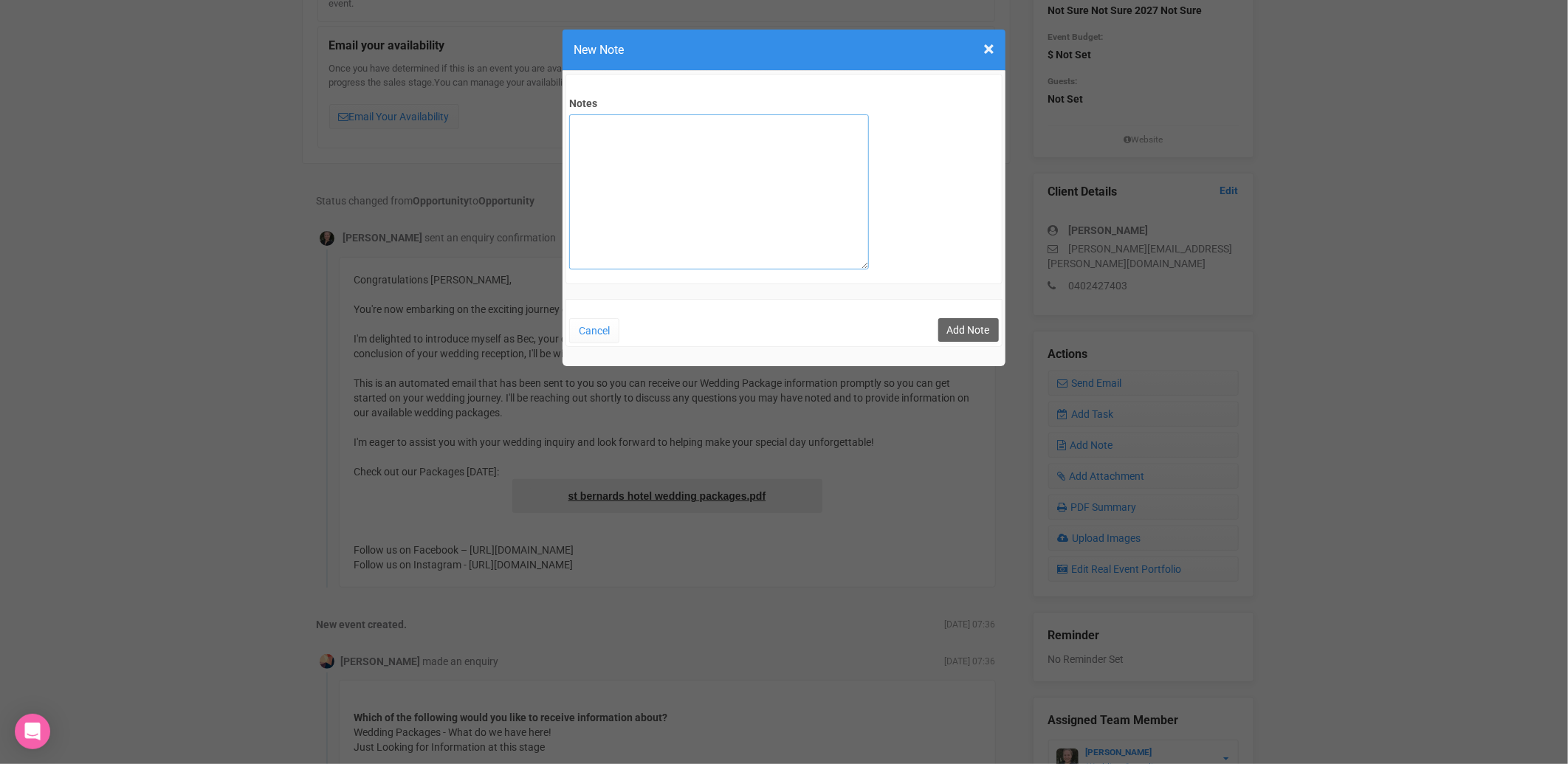
click at [638, 168] on textarea "Notes" at bounding box center [719, 192] width 300 height 155
type textarea "private email sent [DATE]"
click at [976, 330] on button "Add Note" at bounding box center [968, 330] width 61 height 24
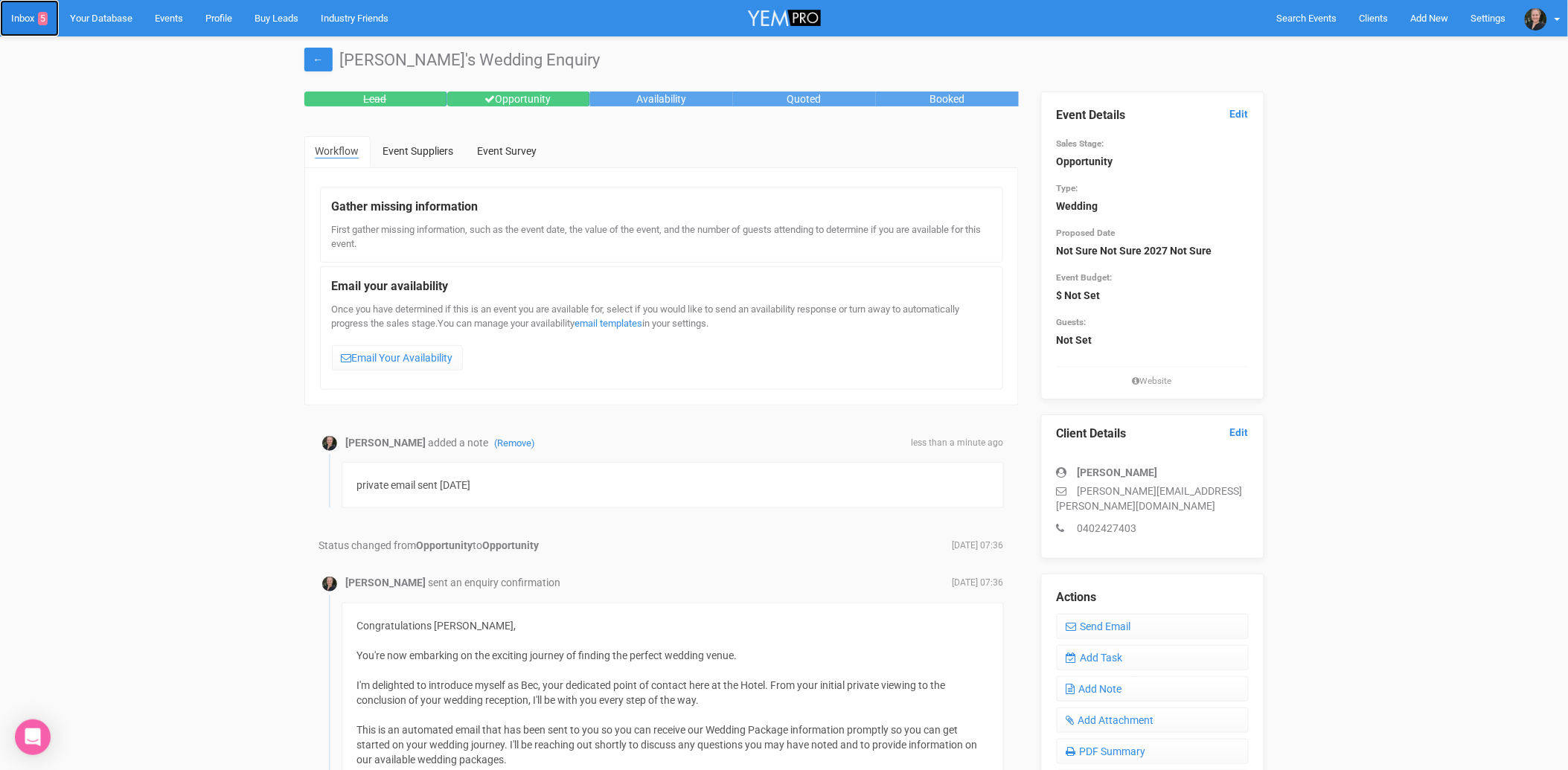
click at [30, 20] on link "Inbox 5" at bounding box center [29, 18] width 59 height 36
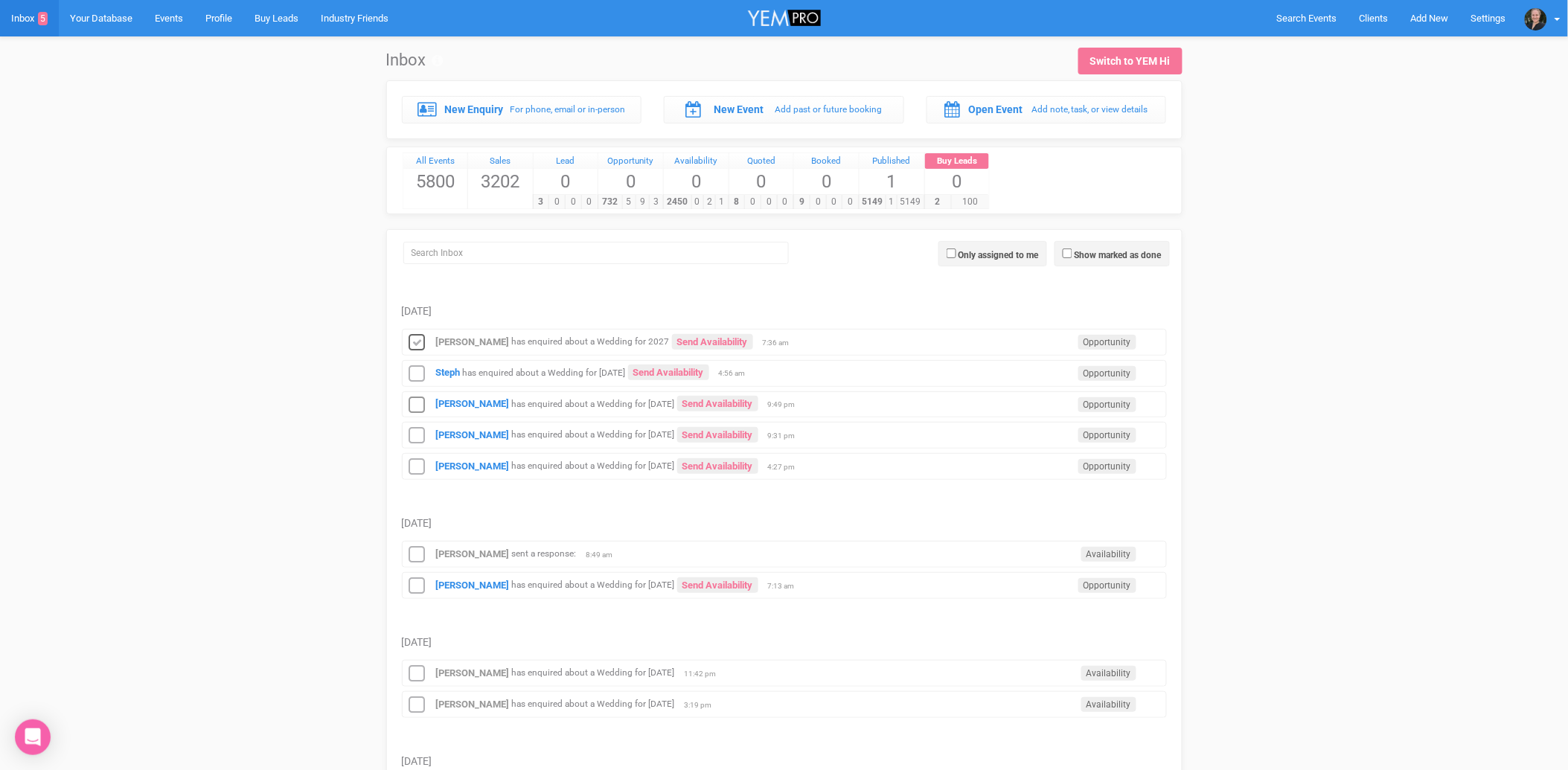
click at [416, 340] on icon at bounding box center [418, 343] width 23 height 20
click at [459, 372] on strong "Steph" at bounding box center [448, 373] width 25 height 11
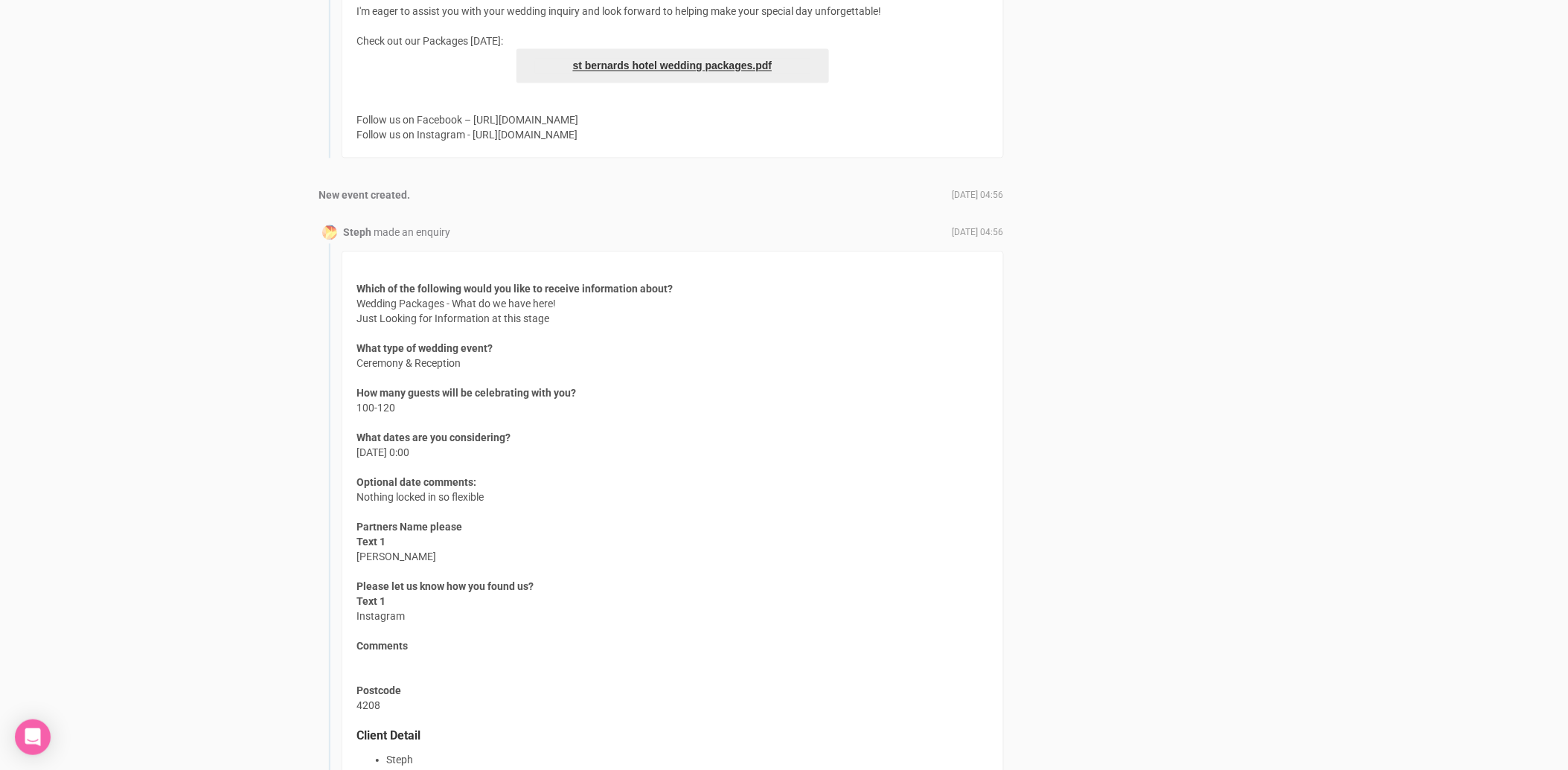
scroll to position [1158, 0]
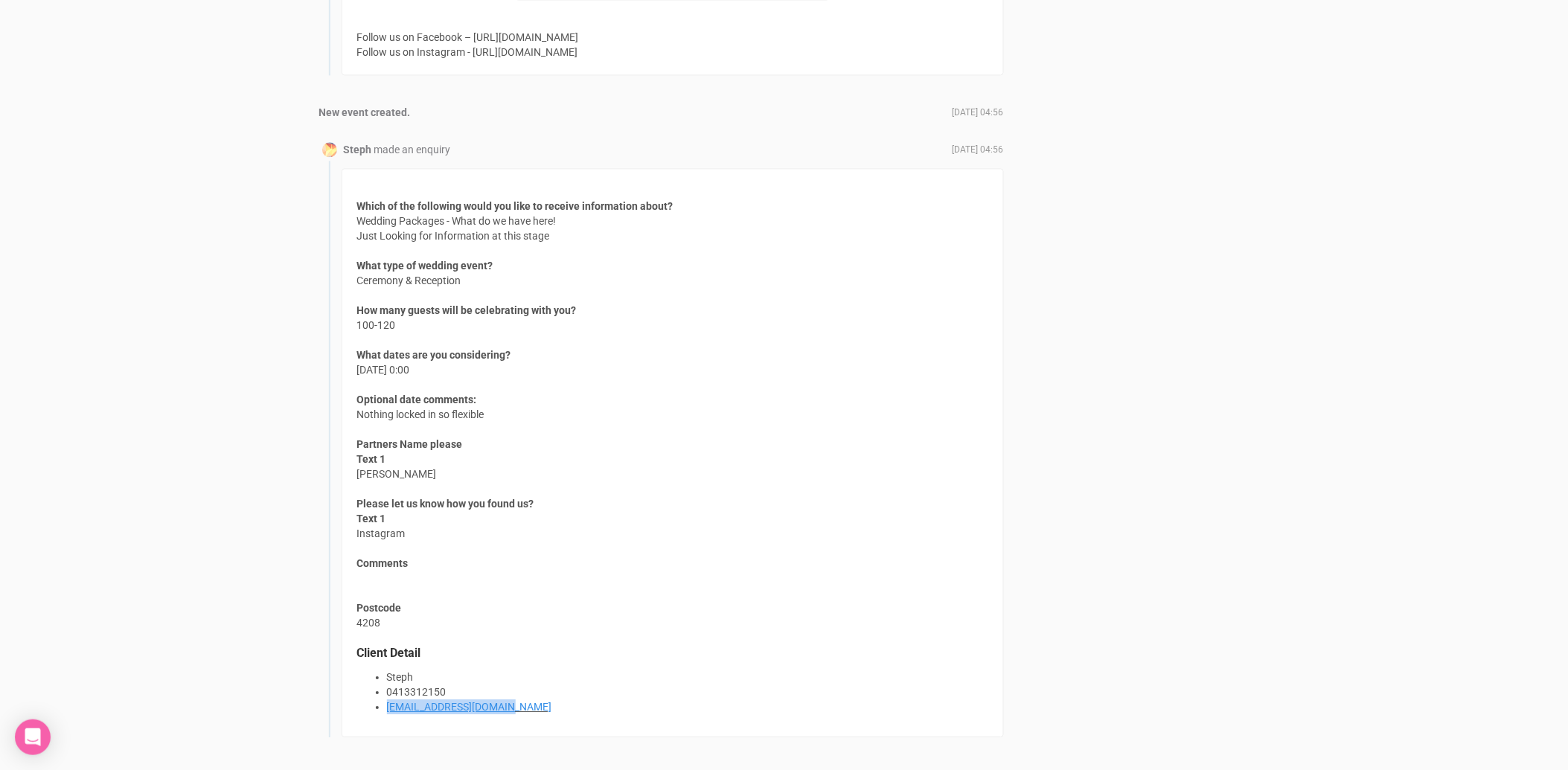
drag, startPoint x: 488, startPoint y: 709, endPoint x: 387, endPoint y: 704, distance: 101.1
click at [387, 704] on li "[EMAIL_ADDRESS][DOMAIN_NAME]" at bounding box center [687, 707] width 601 height 15
copy link "[EMAIL_ADDRESS][DOMAIN_NAME]"
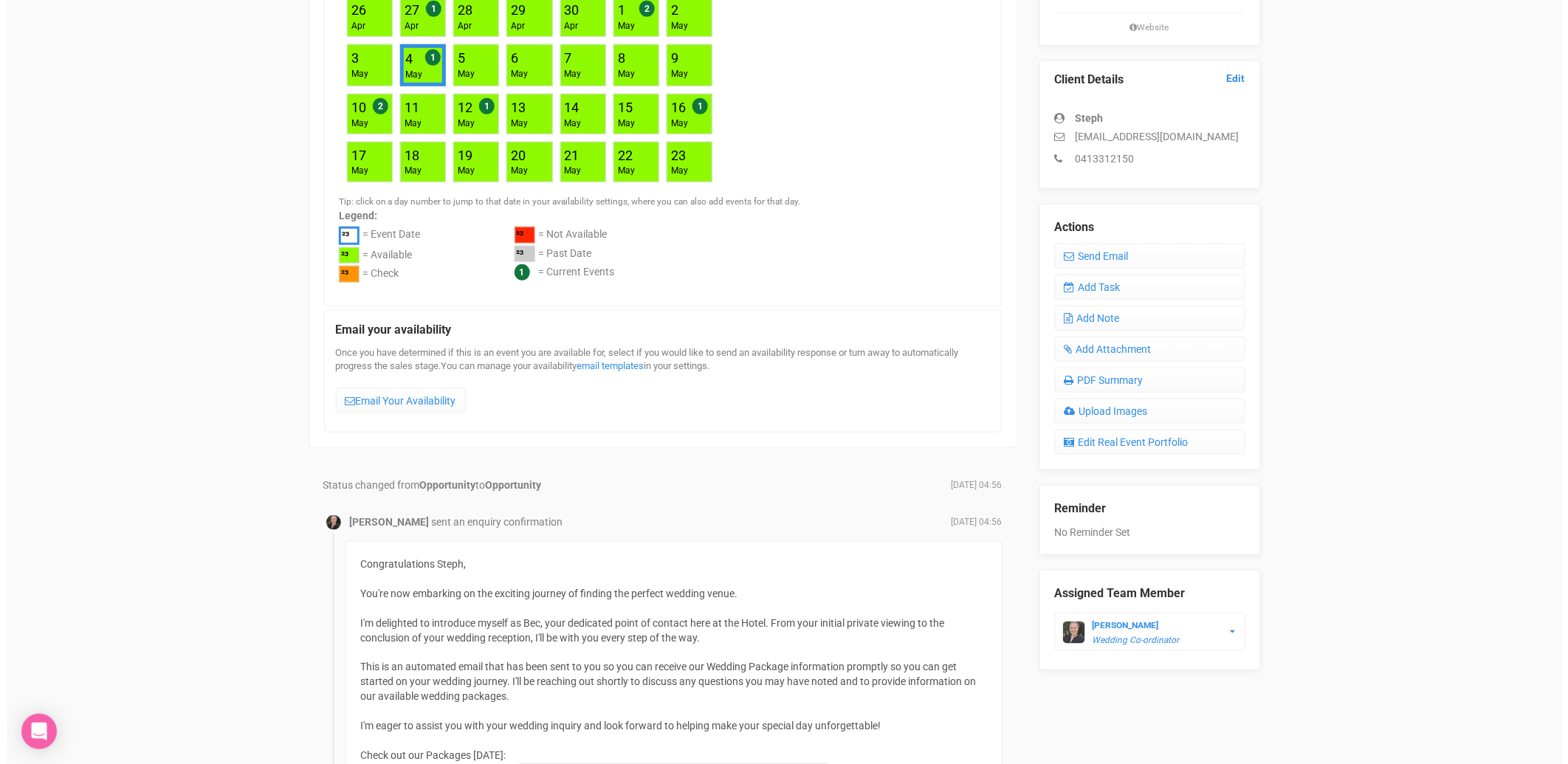
scroll to position [328, 0]
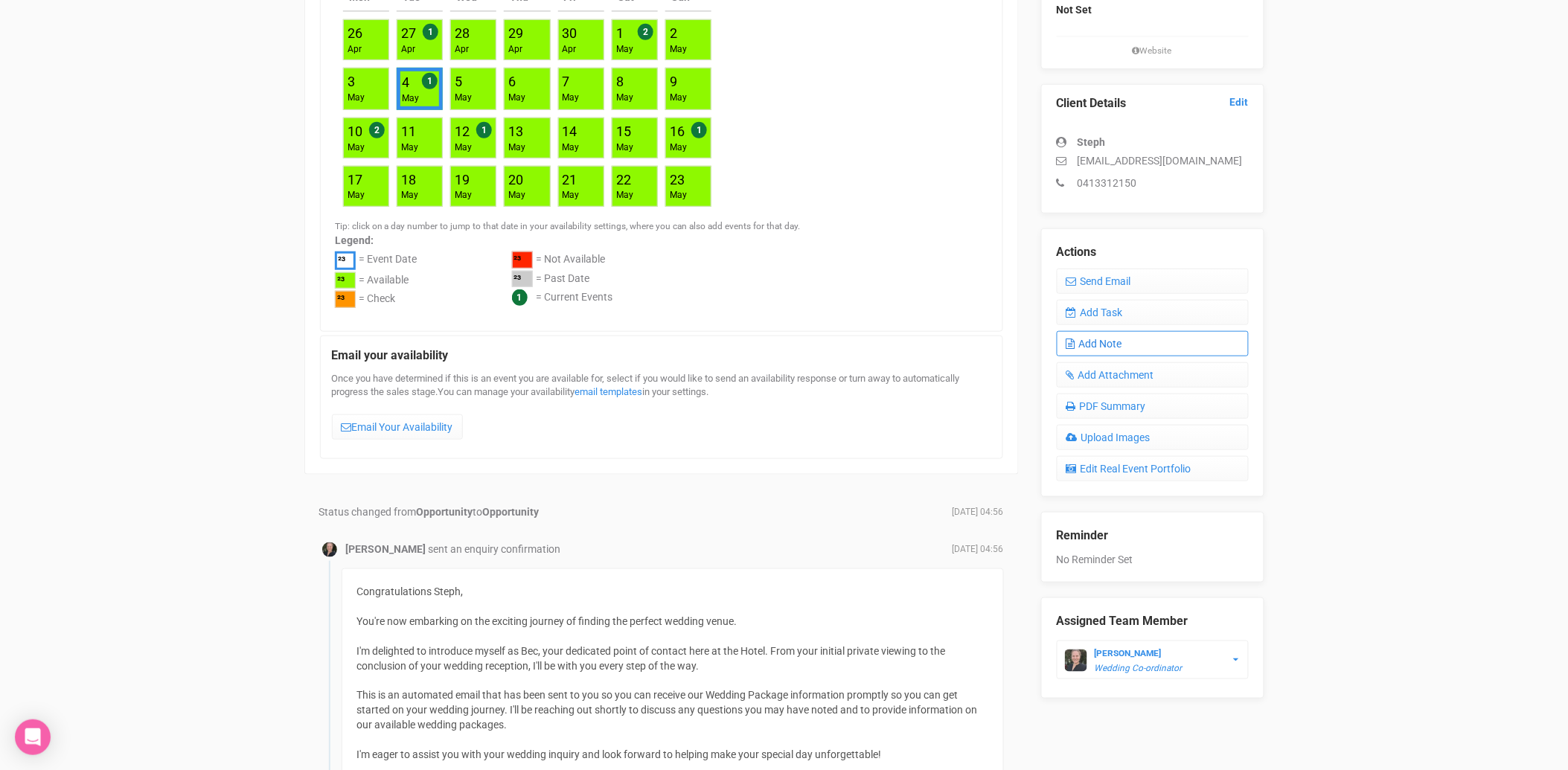
click at [1107, 335] on link "Add Note" at bounding box center [1152, 344] width 192 height 26
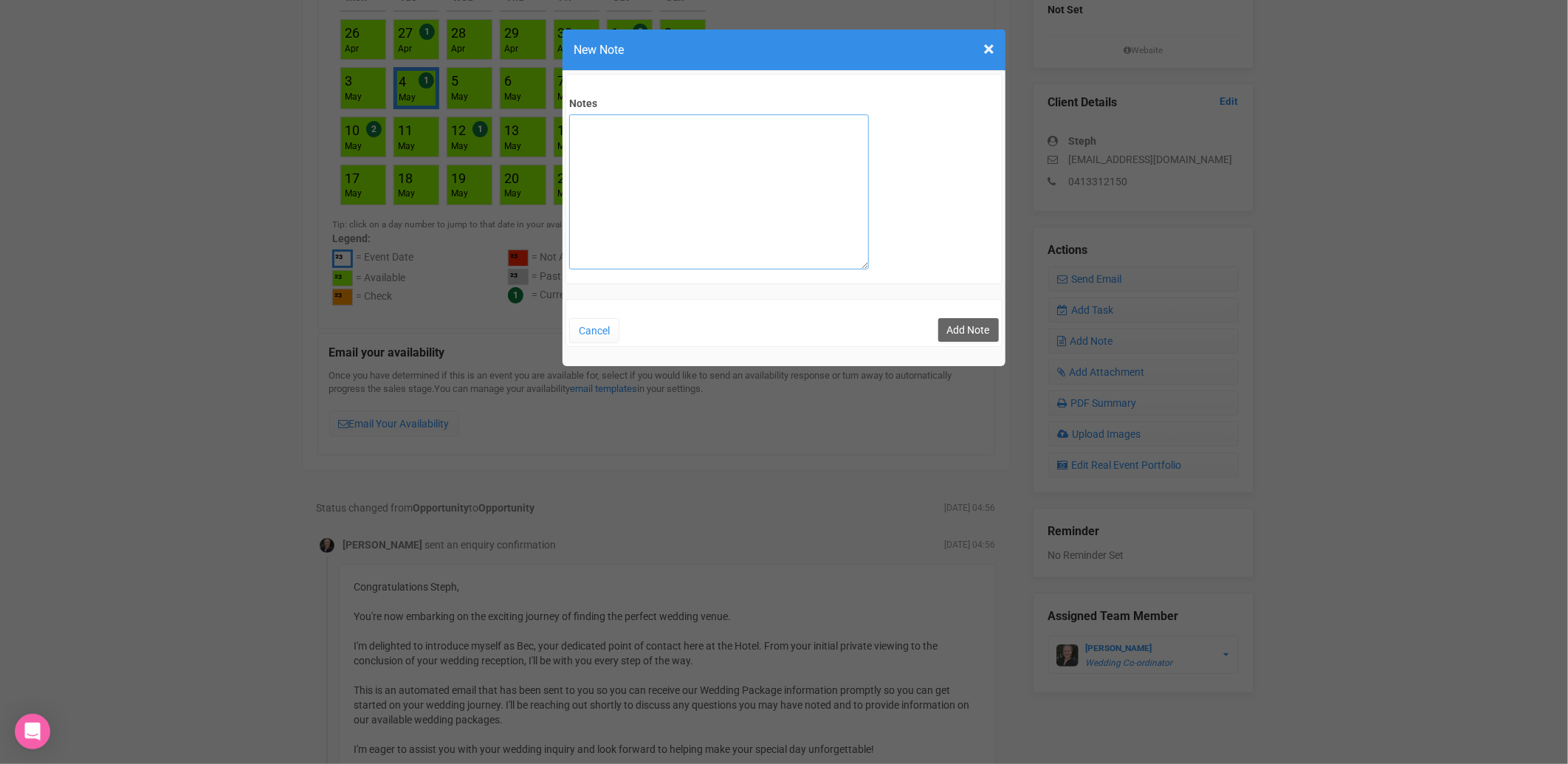
click at [720, 165] on textarea "Notes" at bounding box center [719, 192] width 300 height 155
type textarea "private email sent [DATE]"
click at [965, 326] on button "Add Note" at bounding box center [968, 330] width 61 height 24
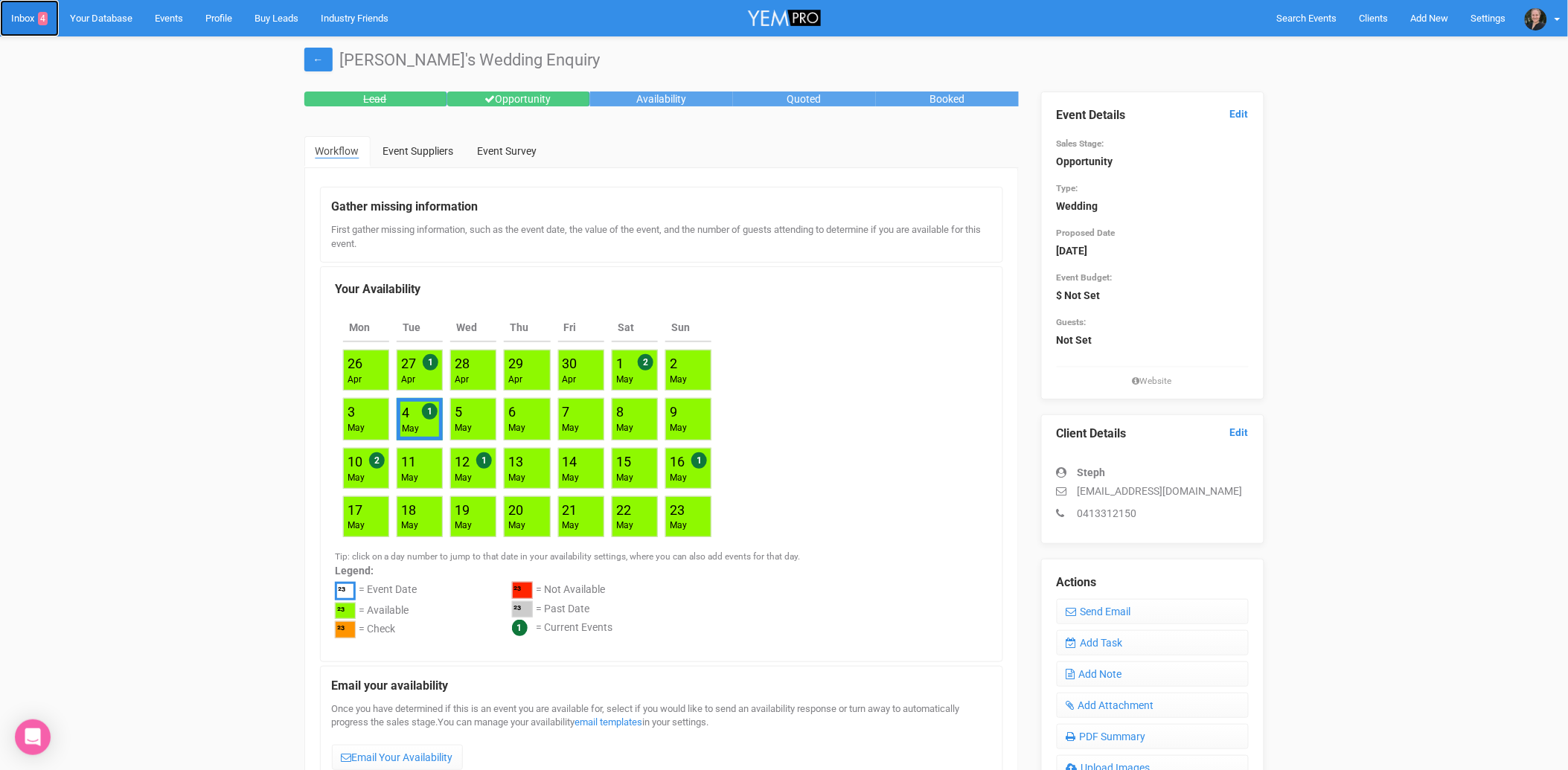
click at [26, 17] on link "Inbox 4" at bounding box center [29, 18] width 59 height 36
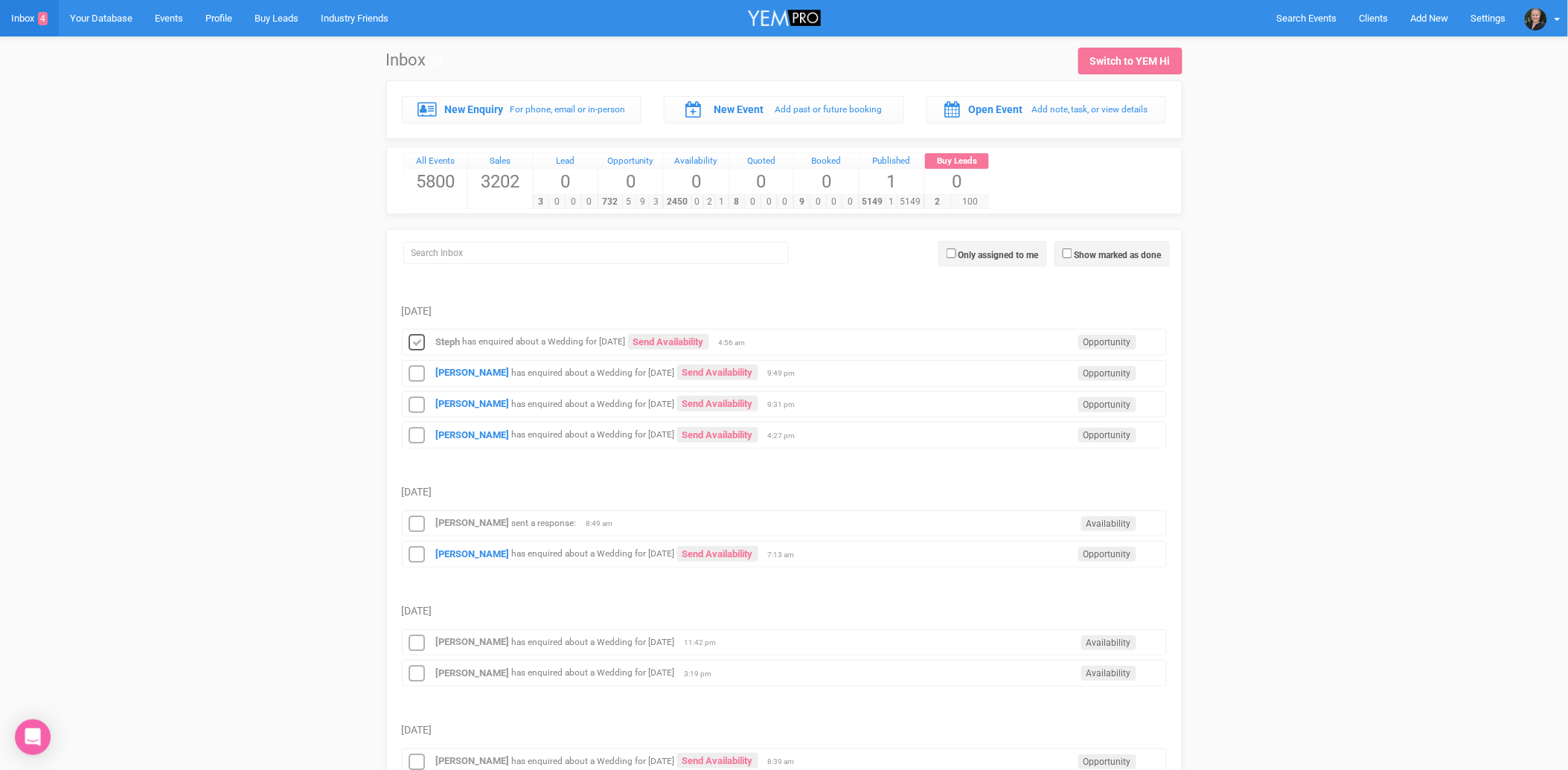
click at [413, 346] on icon at bounding box center [418, 343] width 23 height 20
click at [471, 375] on strong "[PERSON_NAME]" at bounding box center [473, 373] width 74 height 11
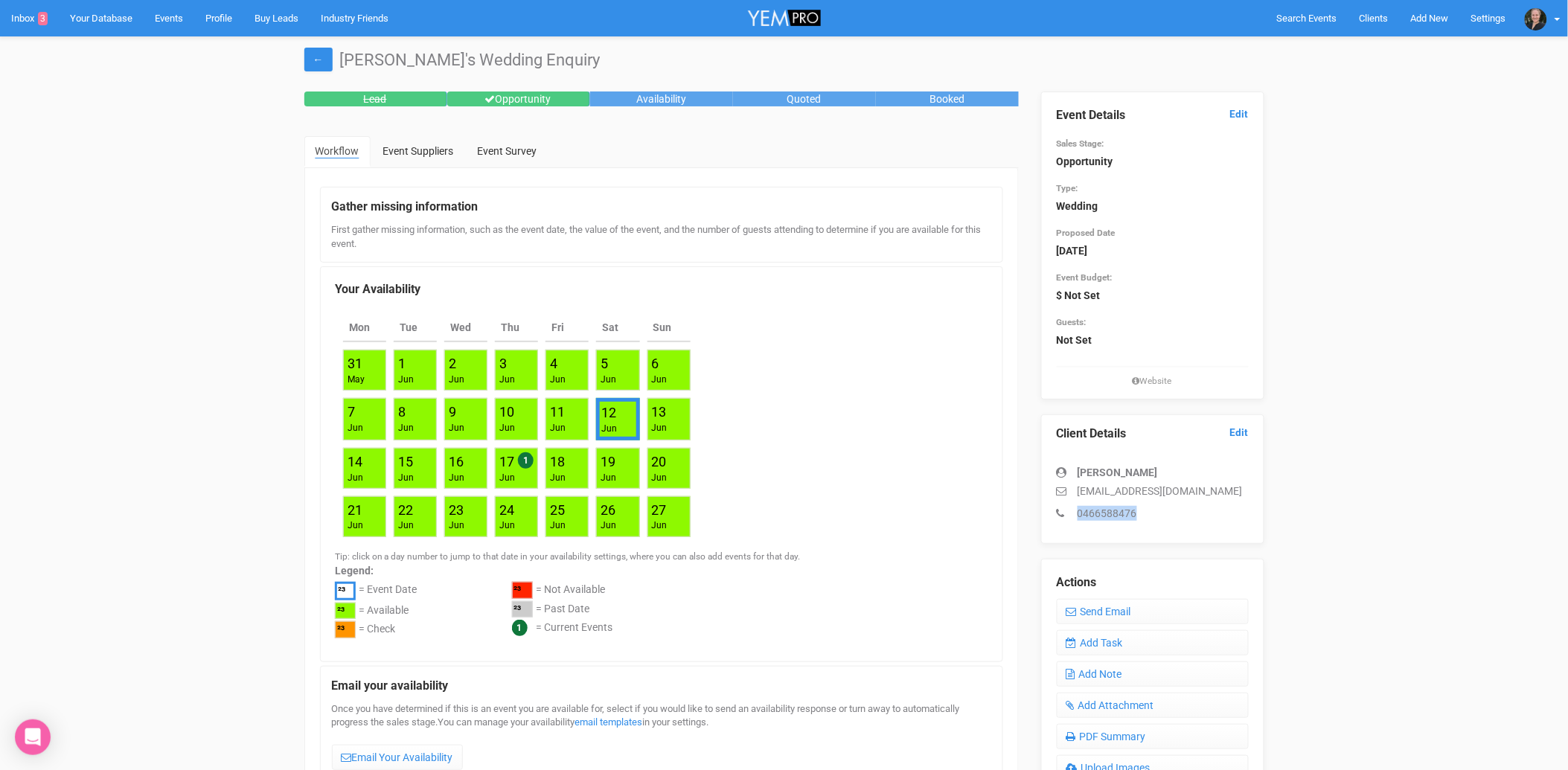
drag, startPoint x: 1243, startPoint y: 502, endPoint x: 1238, endPoint y: 495, distance: 8.6
click at [1238, 495] on div "Lauren Cunnington lauren.cunnington1@gmail.com 0466588476" at bounding box center [1152, 486] width 192 height 71
click at [1226, 488] on p "[EMAIL_ADDRESS][DOMAIN_NAME]" at bounding box center [1152, 492] width 192 height 15
drag, startPoint x: 1226, startPoint y: 489, endPoint x: 1078, endPoint y: 486, distance: 148.0
click at [1078, 486] on p "[EMAIL_ADDRESS][DOMAIN_NAME]" at bounding box center [1152, 492] width 192 height 15
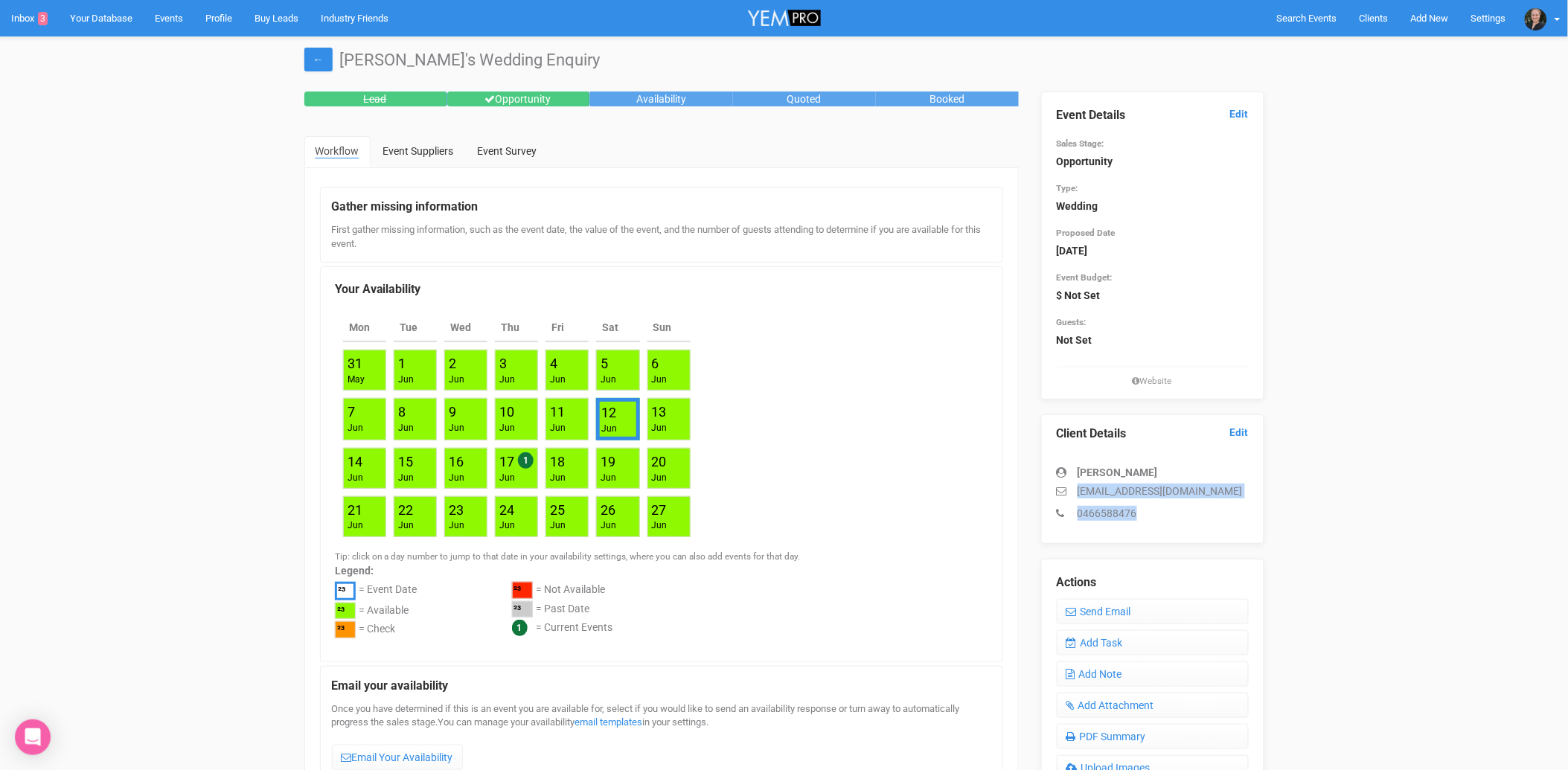
drag, startPoint x: 1078, startPoint y: 486, endPoint x: 1171, endPoint y: 502, distance: 94.4
click at [1171, 502] on div "Lauren Cunnington lauren.cunnington1@gmail.com 0466588476" at bounding box center [1152, 486] width 192 height 71
drag, startPoint x: 1226, startPoint y: 493, endPoint x: 1076, endPoint y: 491, distance: 150.0
click at [1076, 491] on p "[EMAIL_ADDRESS][DOMAIN_NAME]" at bounding box center [1152, 492] width 192 height 15
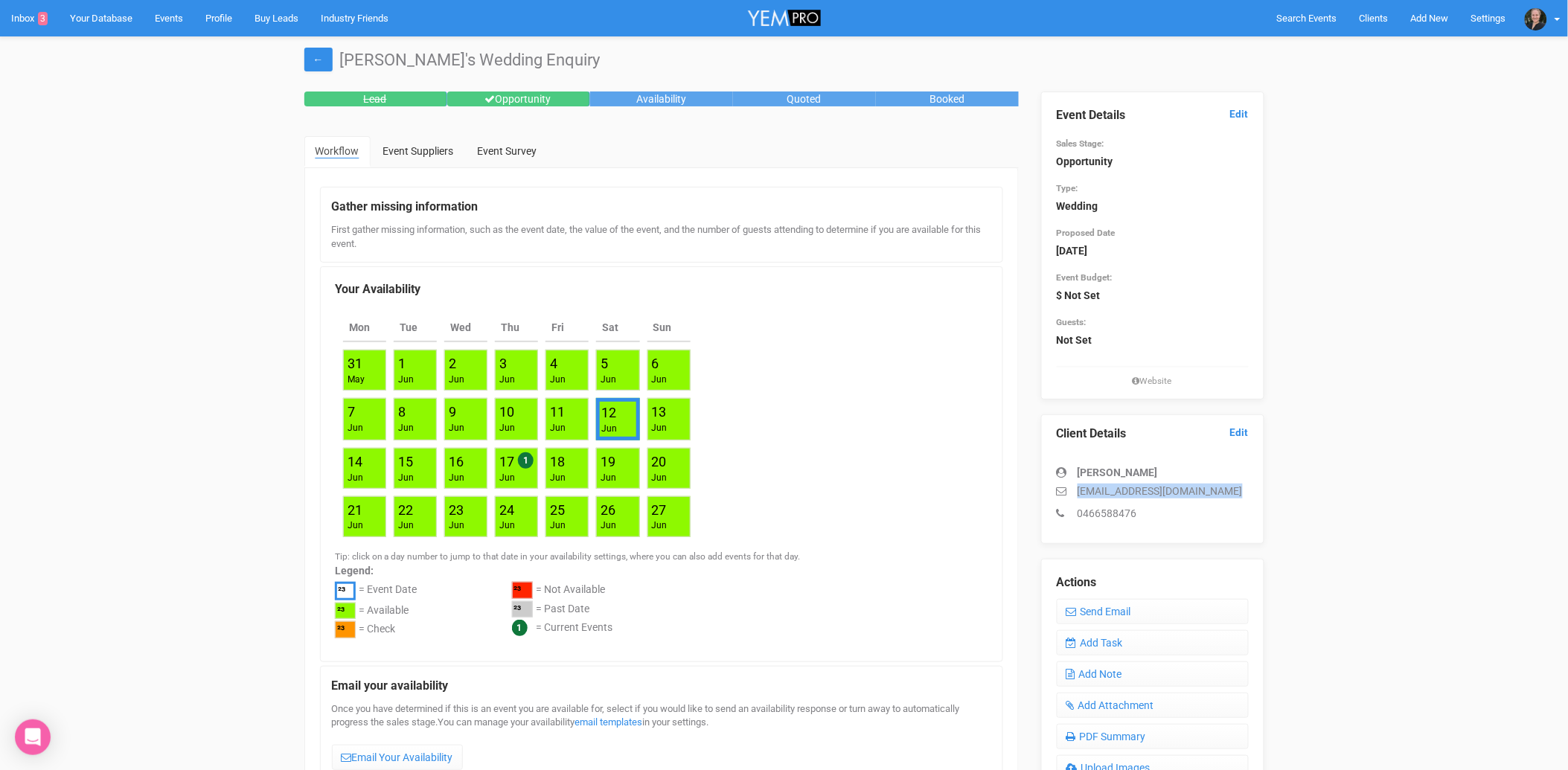
copy p "[EMAIL_ADDRESS][DOMAIN_NAME]"
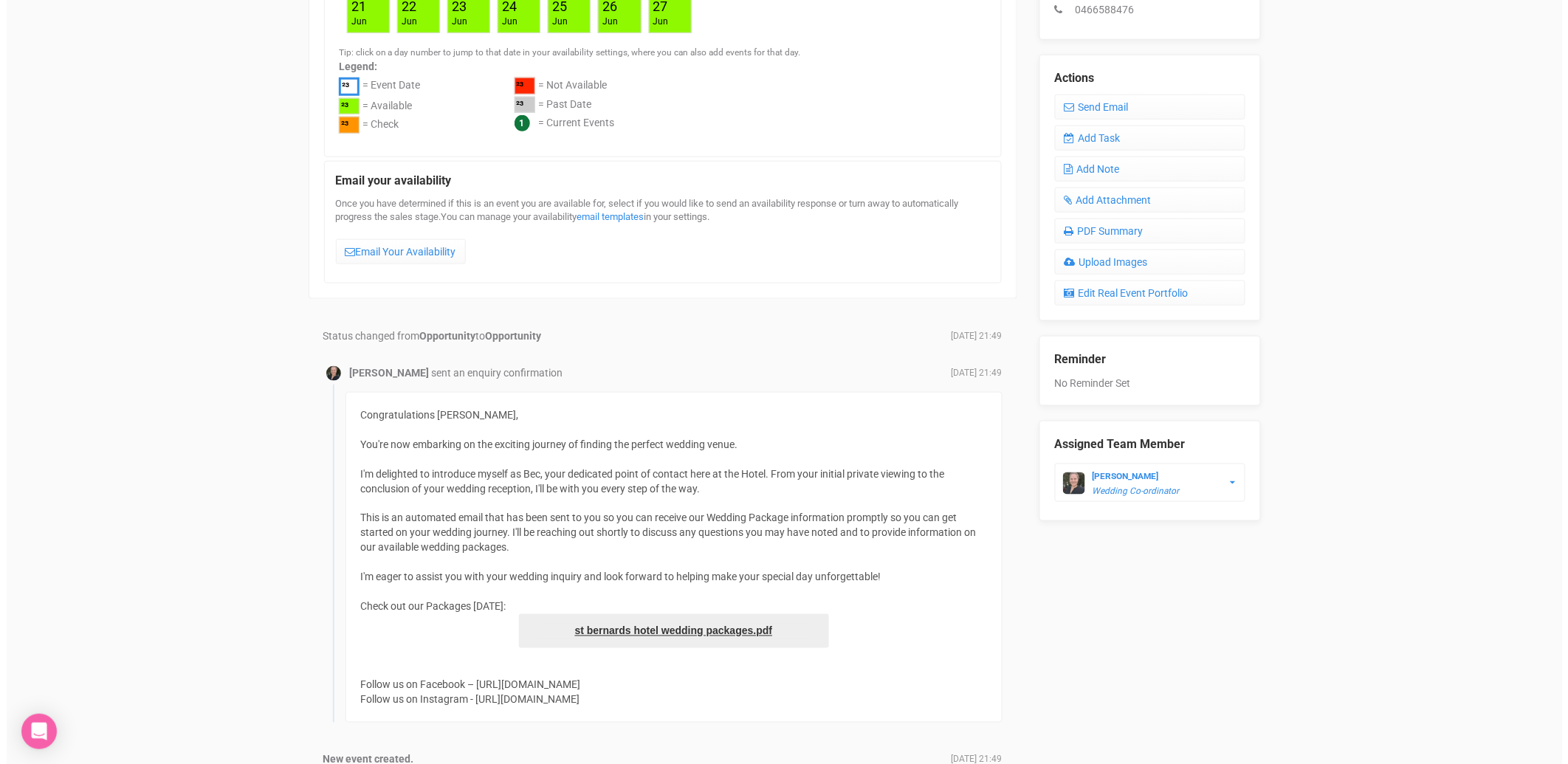
scroll to position [492, 0]
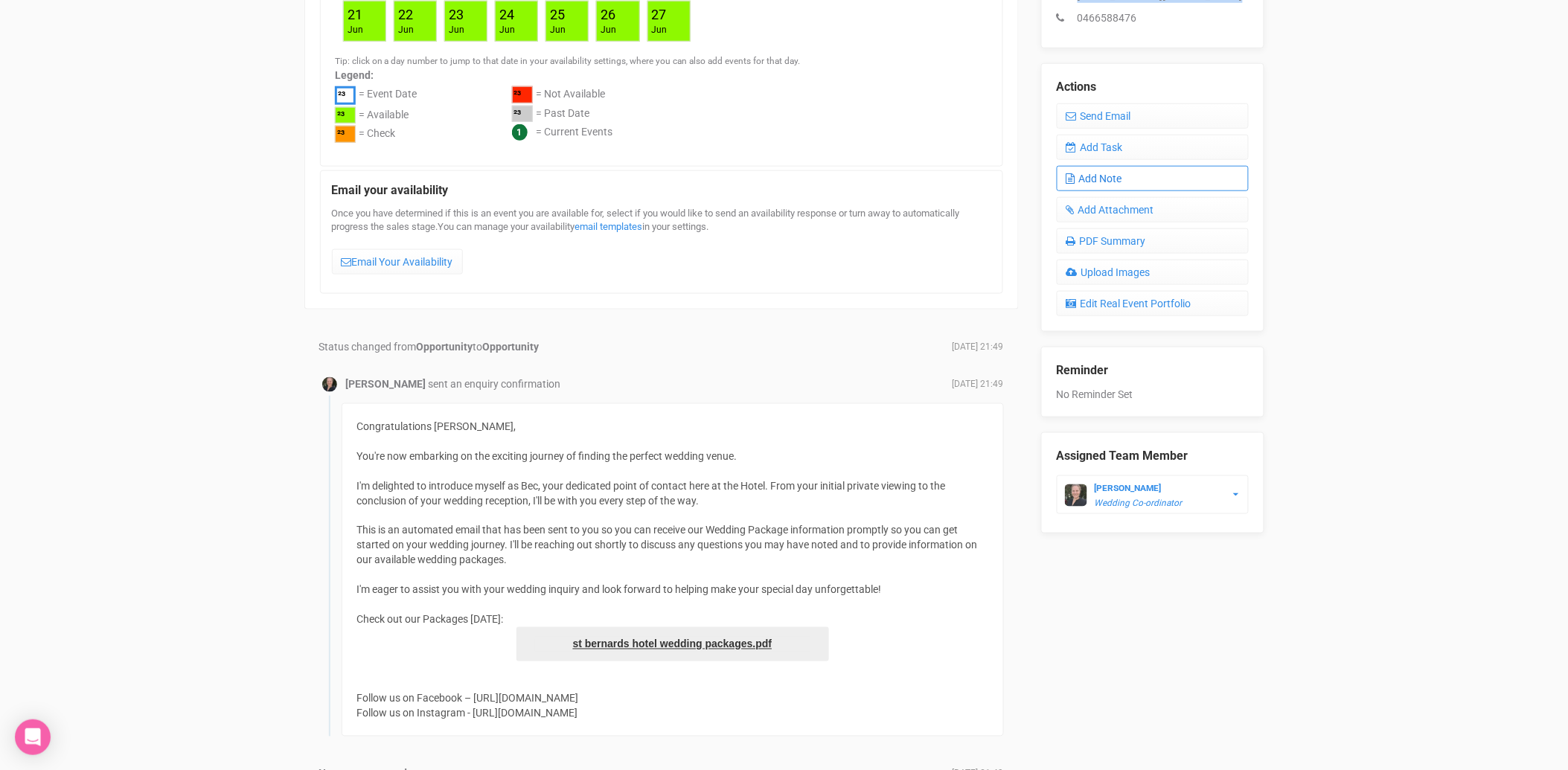
click at [1110, 179] on link "Add Note" at bounding box center [1152, 179] width 192 height 26
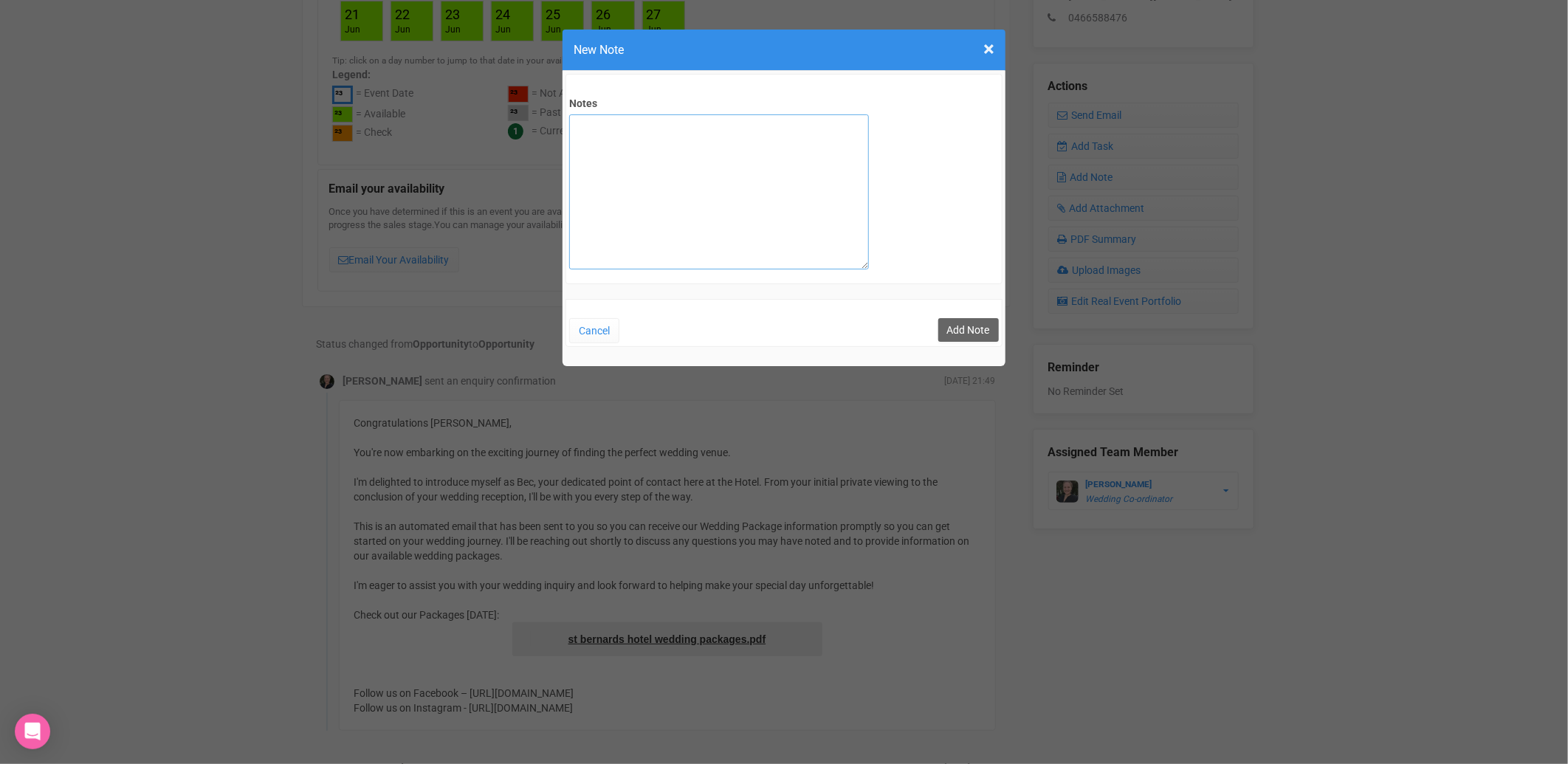
click at [721, 174] on textarea "Notes" at bounding box center [719, 192] width 300 height 155
type textarea "private email sent [DATE]"
click at [956, 326] on button "Add Note" at bounding box center [968, 330] width 61 height 24
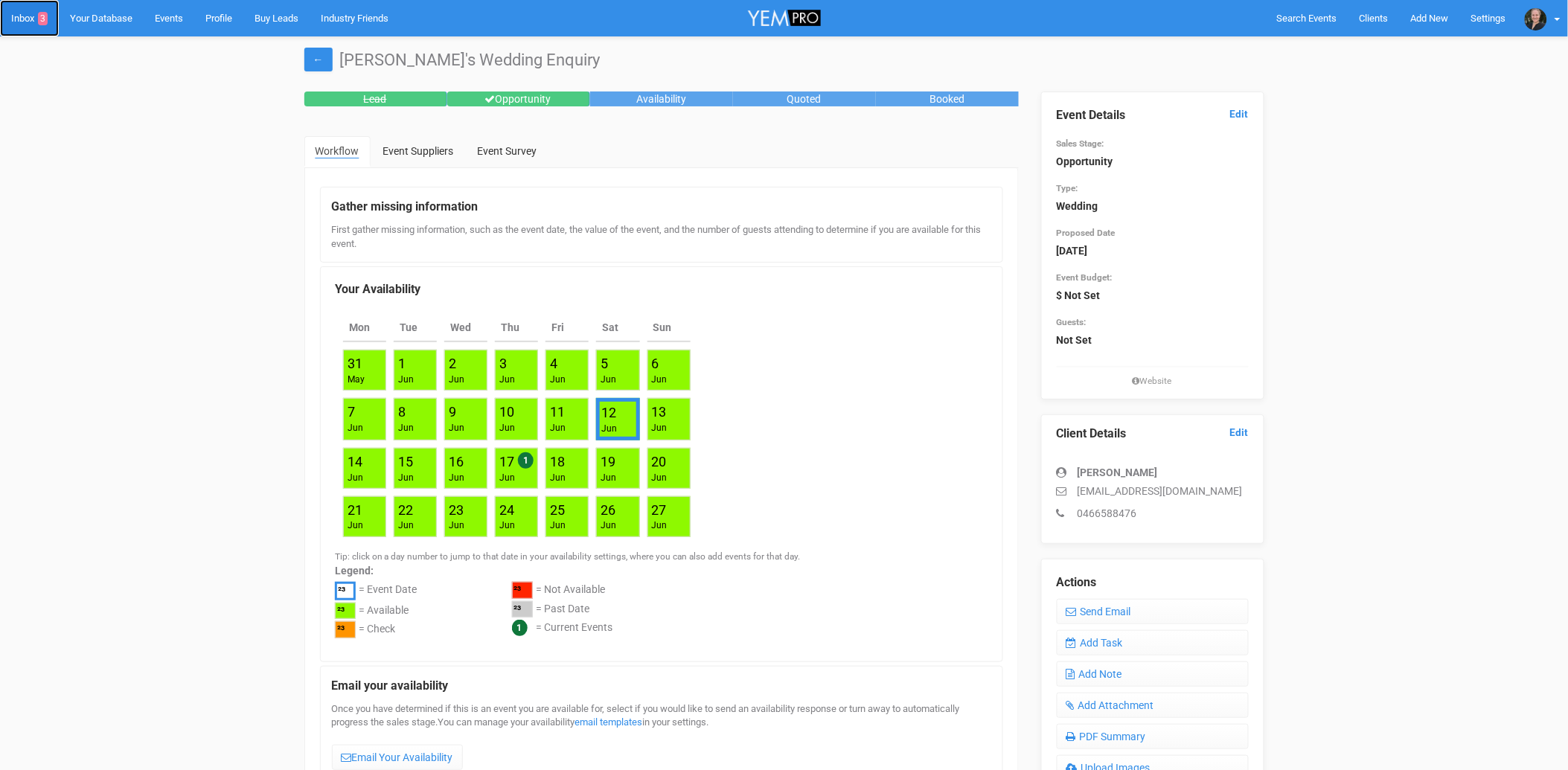
click at [24, 14] on link "Inbox 3" at bounding box center [29, 18] width 59 height 36
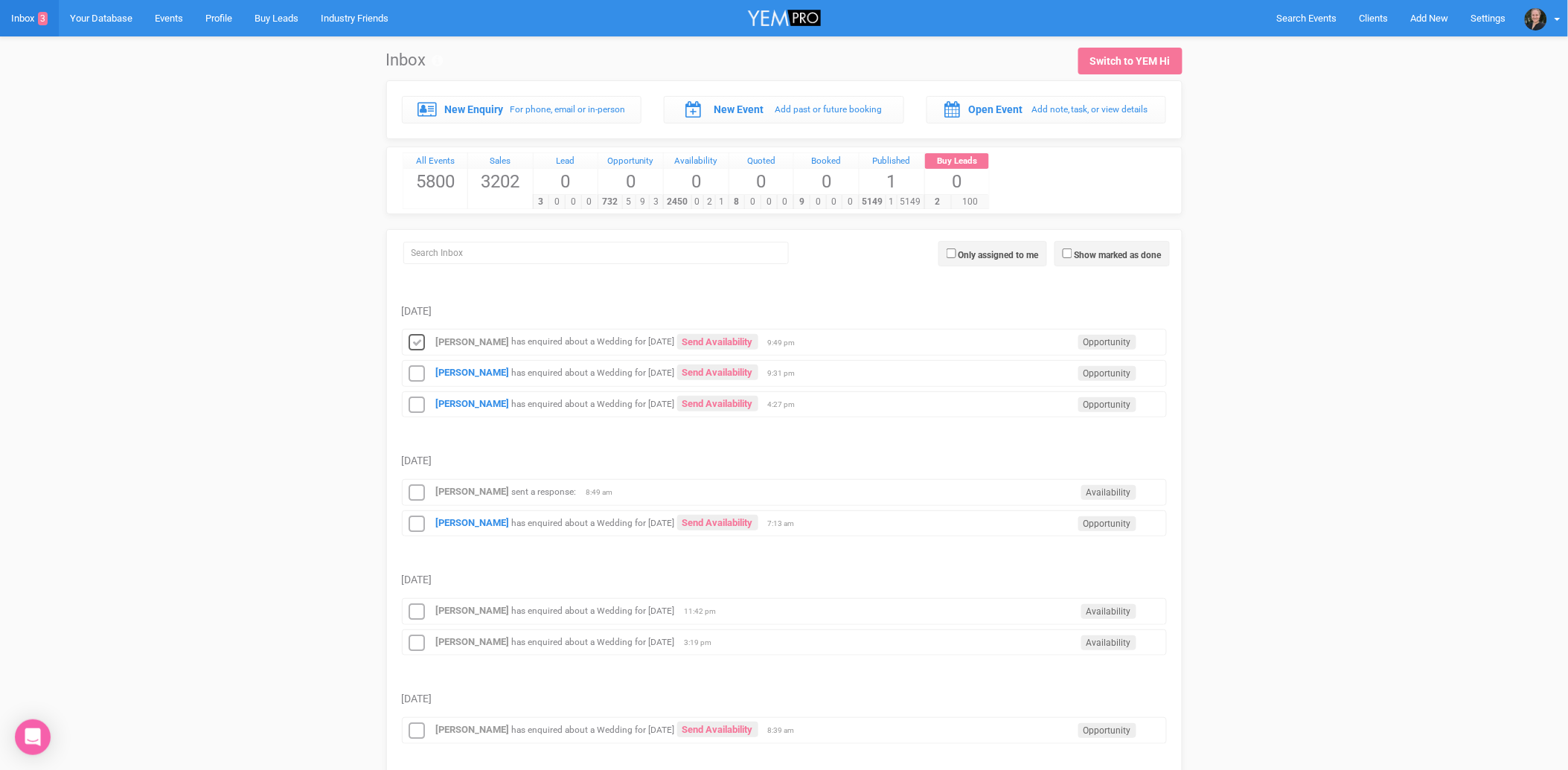
click at [414, 344] on icon at bounding box center [418, 343] width 23 height 20
click at [474, 369] on strong "[PERSON_NAME]" at bounding box center [473, 373] width 74 height 11
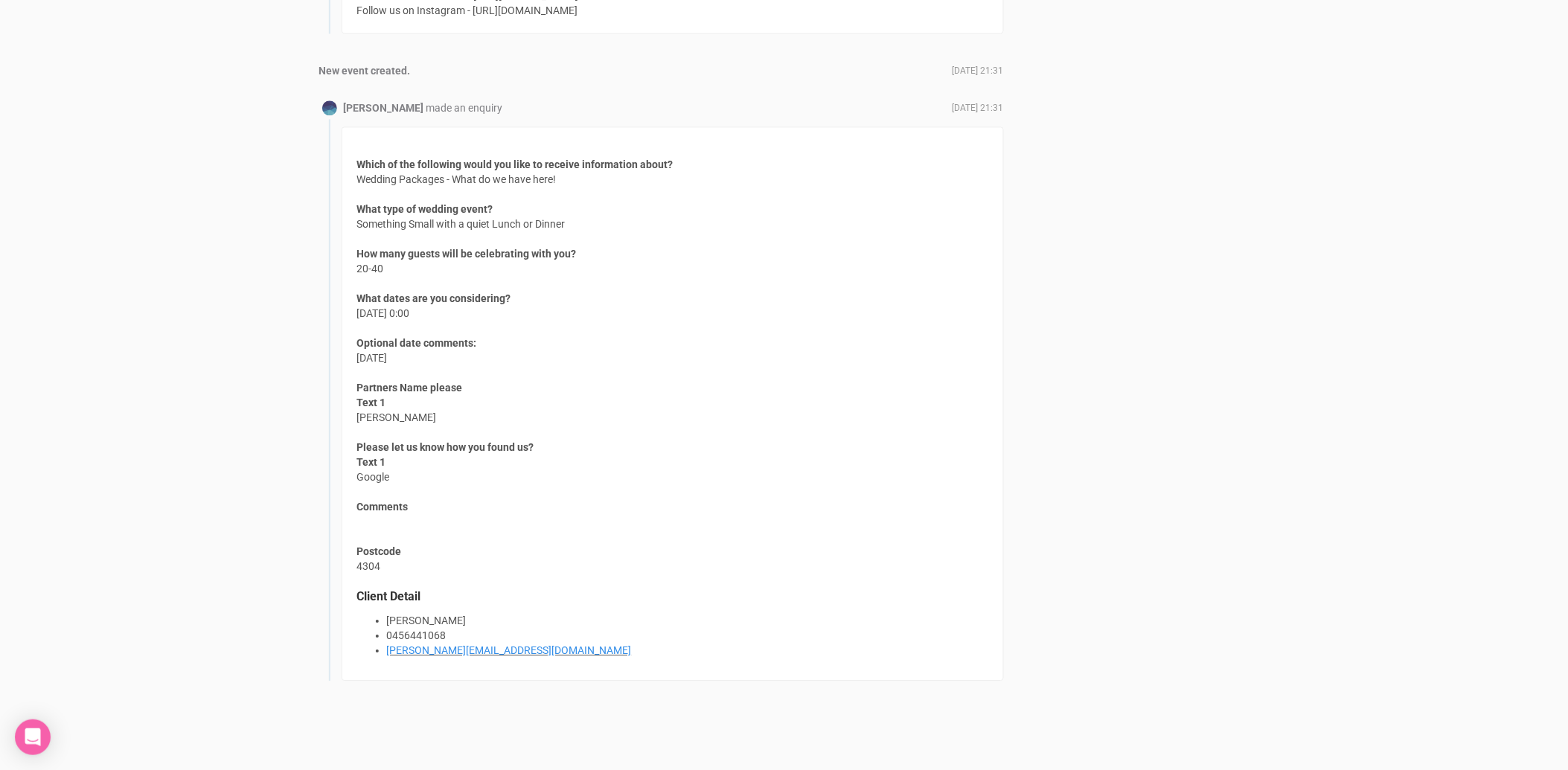
scroll to position [1202, 0]
drag, startPoint x: 568, startPoint y: 642, endPoint x: 387, endPoint y: 648, distance: 181.1
click at [387, 648] on li "[PERSON_NAME][EMAIL_ADDRESS][DOMAIN_NAME]" at bounding box center [687, 648] width 601 height 15
copy link "[PERSON_NAME][EMAIL_ADDRESS][DOMAIN_NAME]"
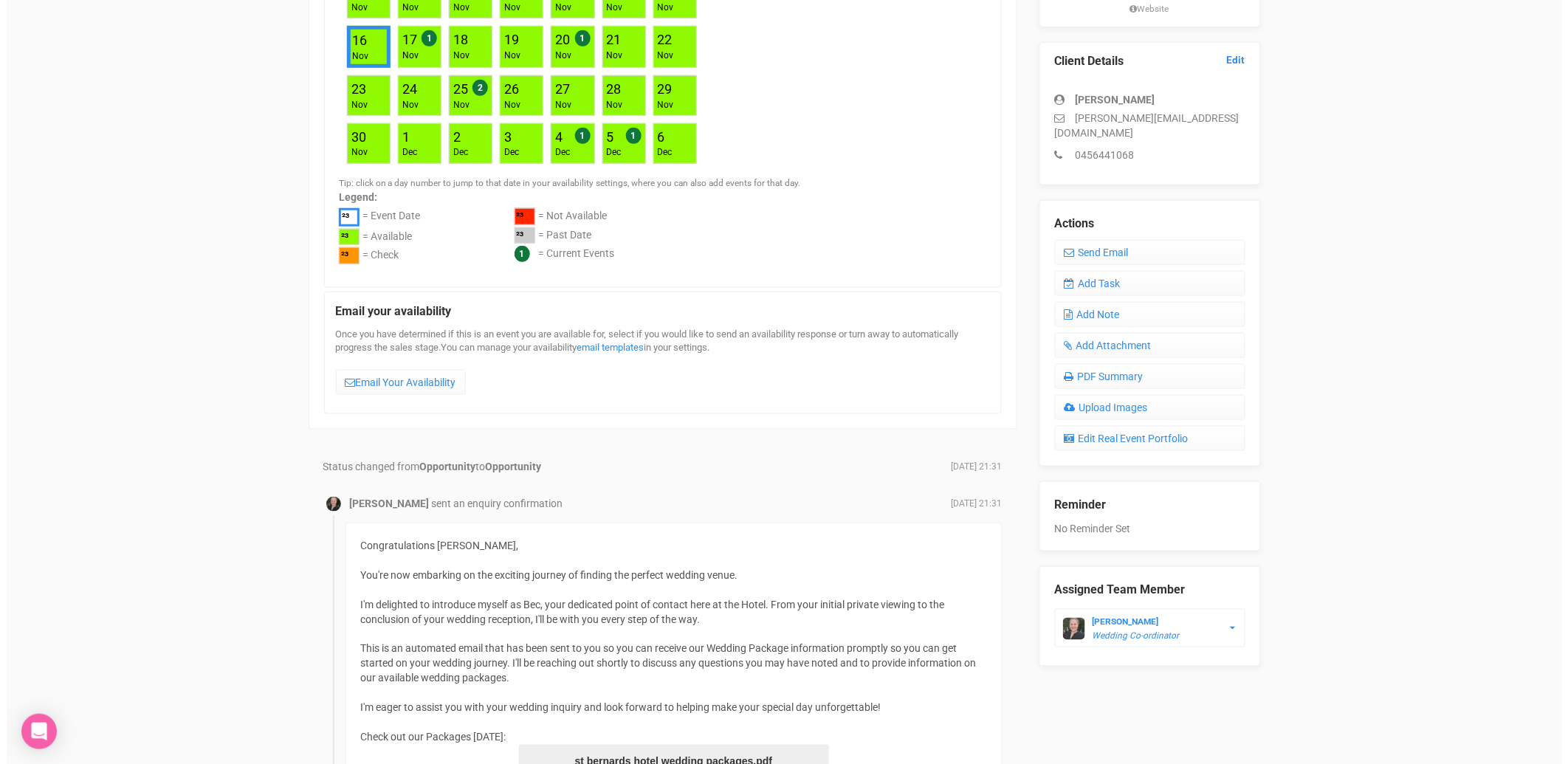
scroll to position [290, 0]
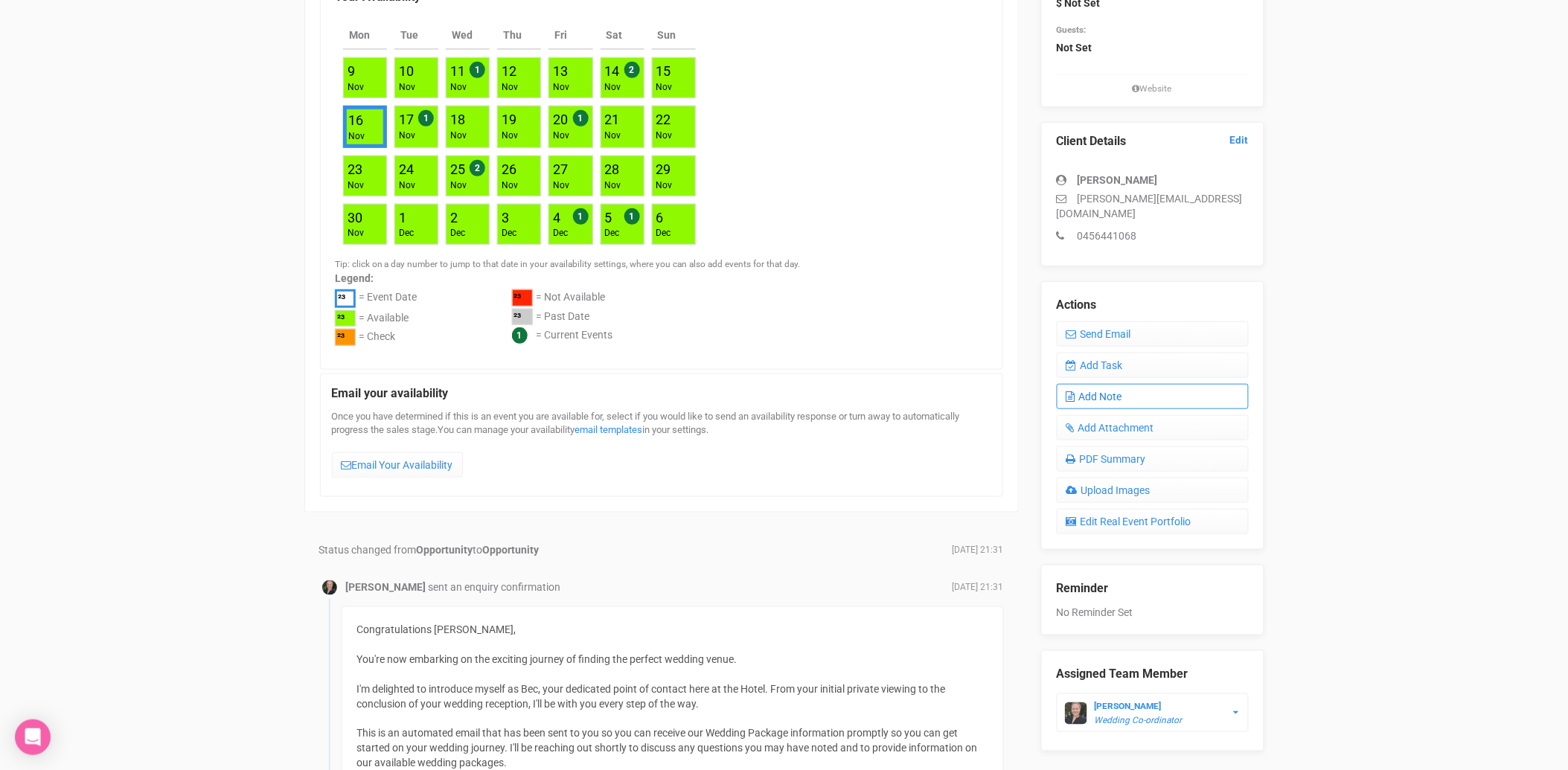
click at [1109, 384] on link "Add Note" at bounding box center [1152, 397] width 192 height 26
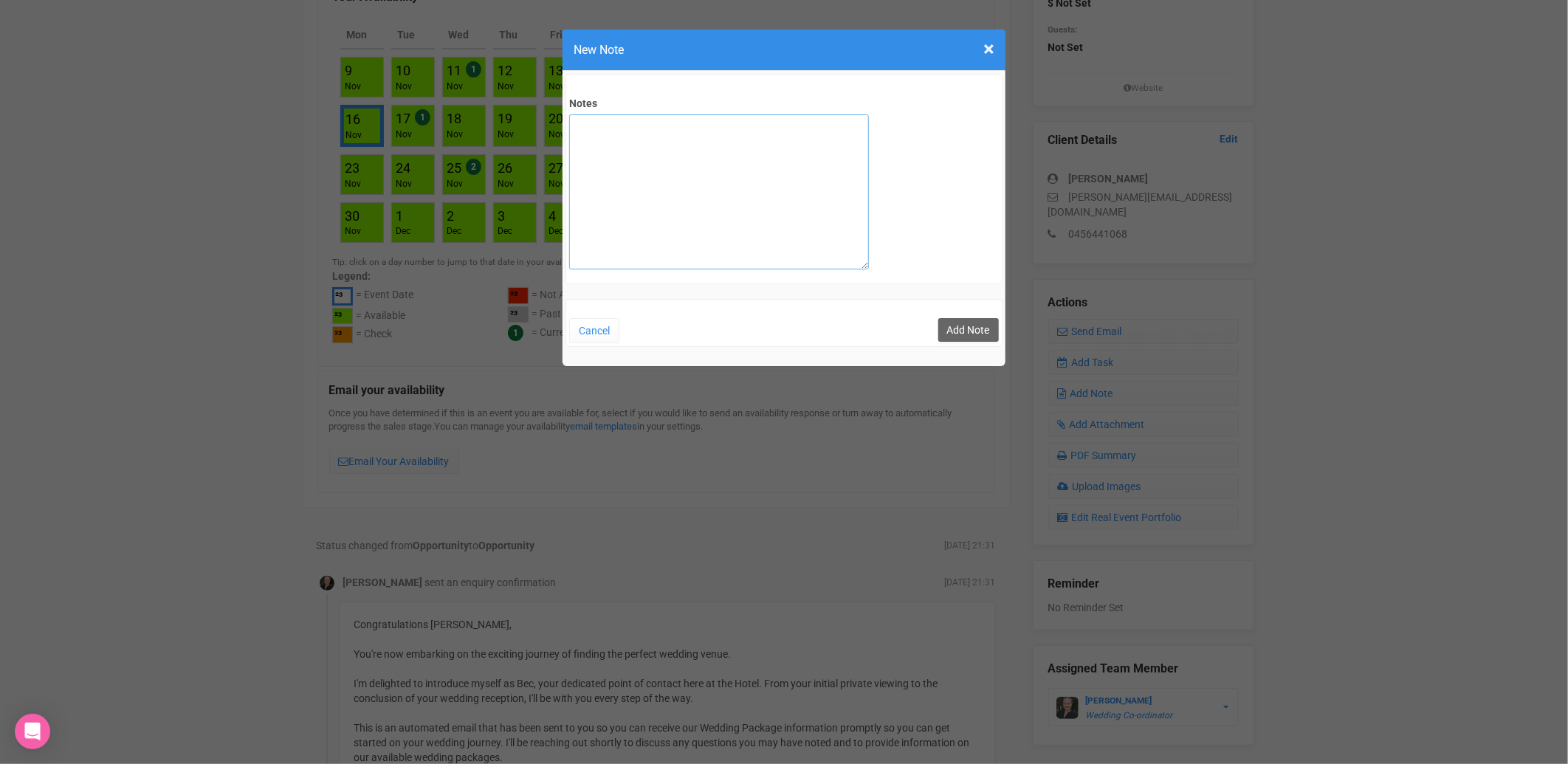
click at [688, 200] on textarea "Notes" at bounding box center [719, 192] width 300 height 155
type textarea "private email [DATE]"
click at [965, 326] on button "Add Note" at bounding box center [968, 330] width 61 height 24
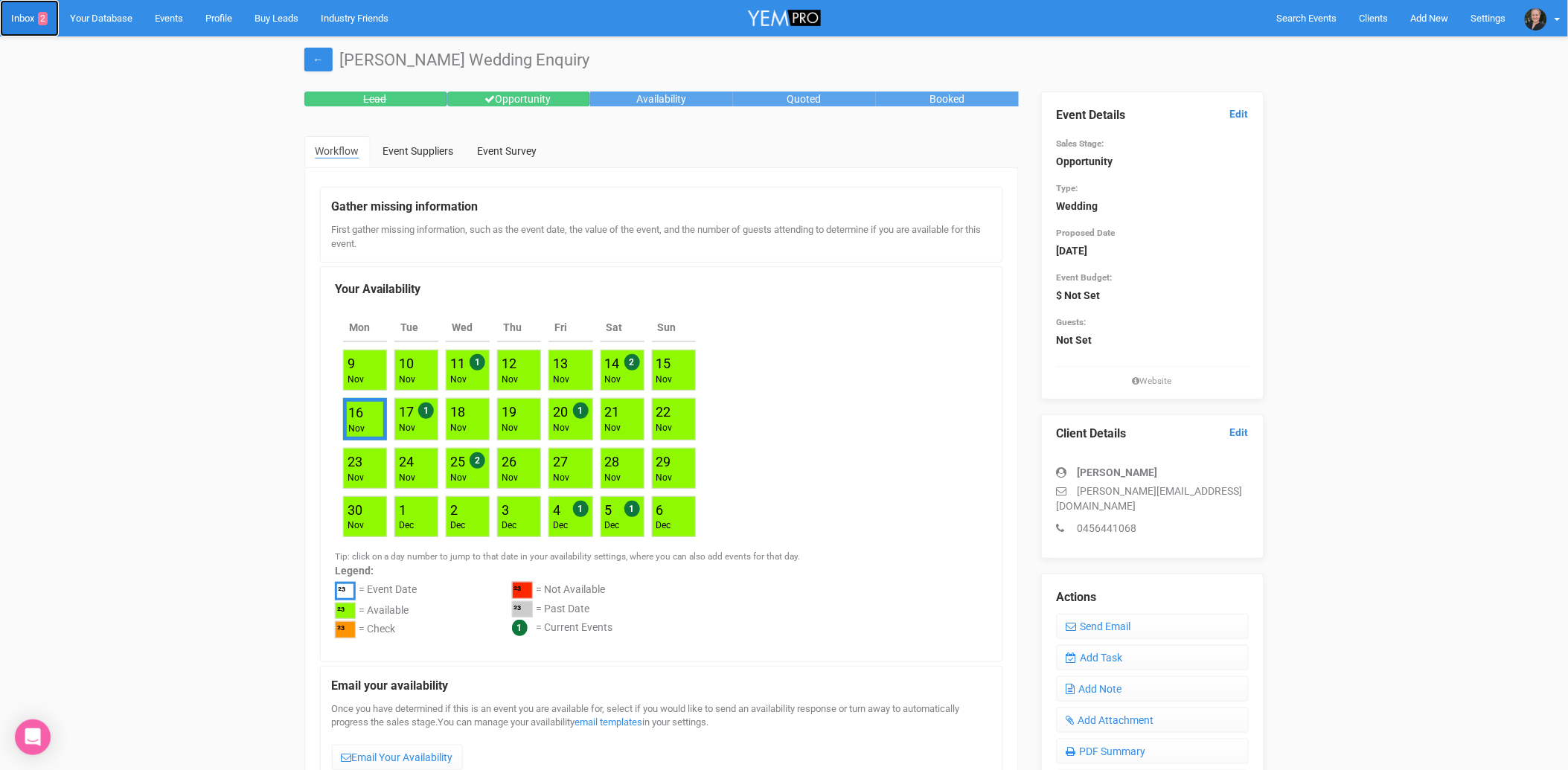
click at [29, 23] on link "Inbox 2" at bounding box center [29, 18] width 59 height 36
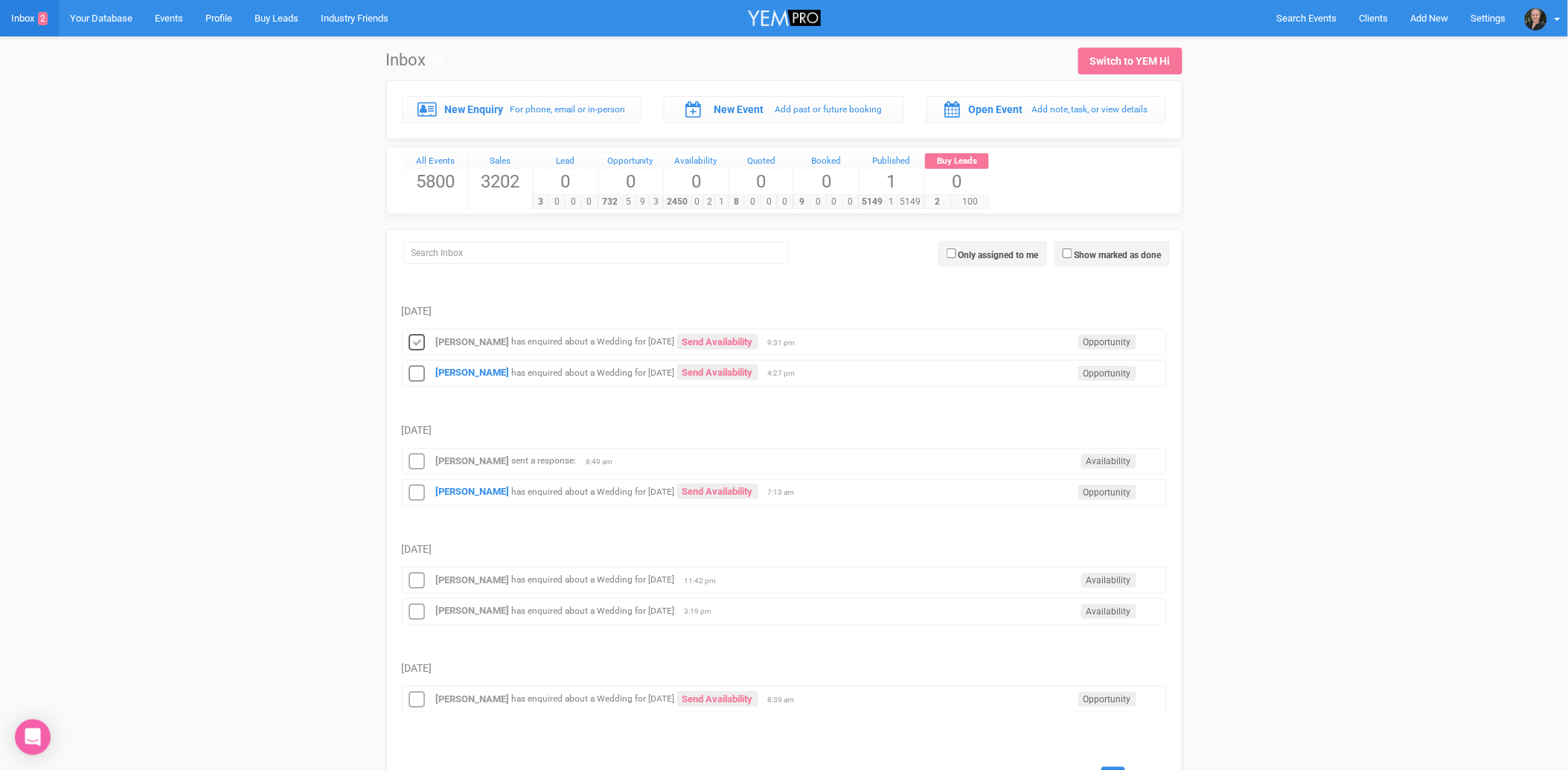
click at [422, 344] on icon at bounding box center [418, 343] width 23 height 20
click at [460, 373] on strong "[PERSON_NAME]" at bounding box center [473, 373] width 74 height 11
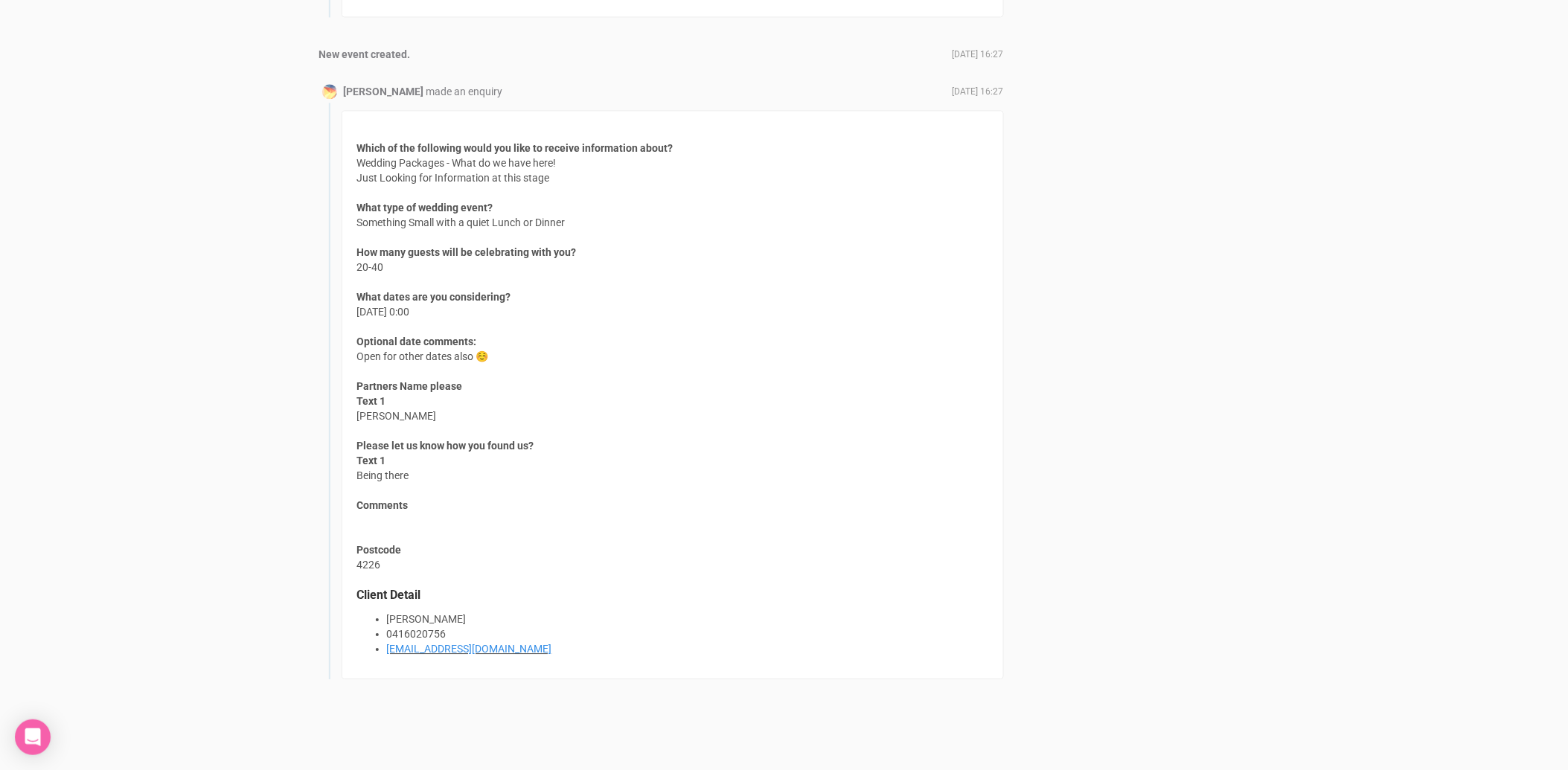
scroll to position [1217, 0]
drag, startPoint x: 510, startPoint y: 643, endPoint x: 387, endPoint y: 646, distance: 123.0
click at [387, 646] on li "[EMAIL_ADDRESS][DOMAIN_NAME]" at bounding box center [687, 648] width 601 height 15
copy link "[EMAIL_ADDRESS][DOMAIN_NAME]"
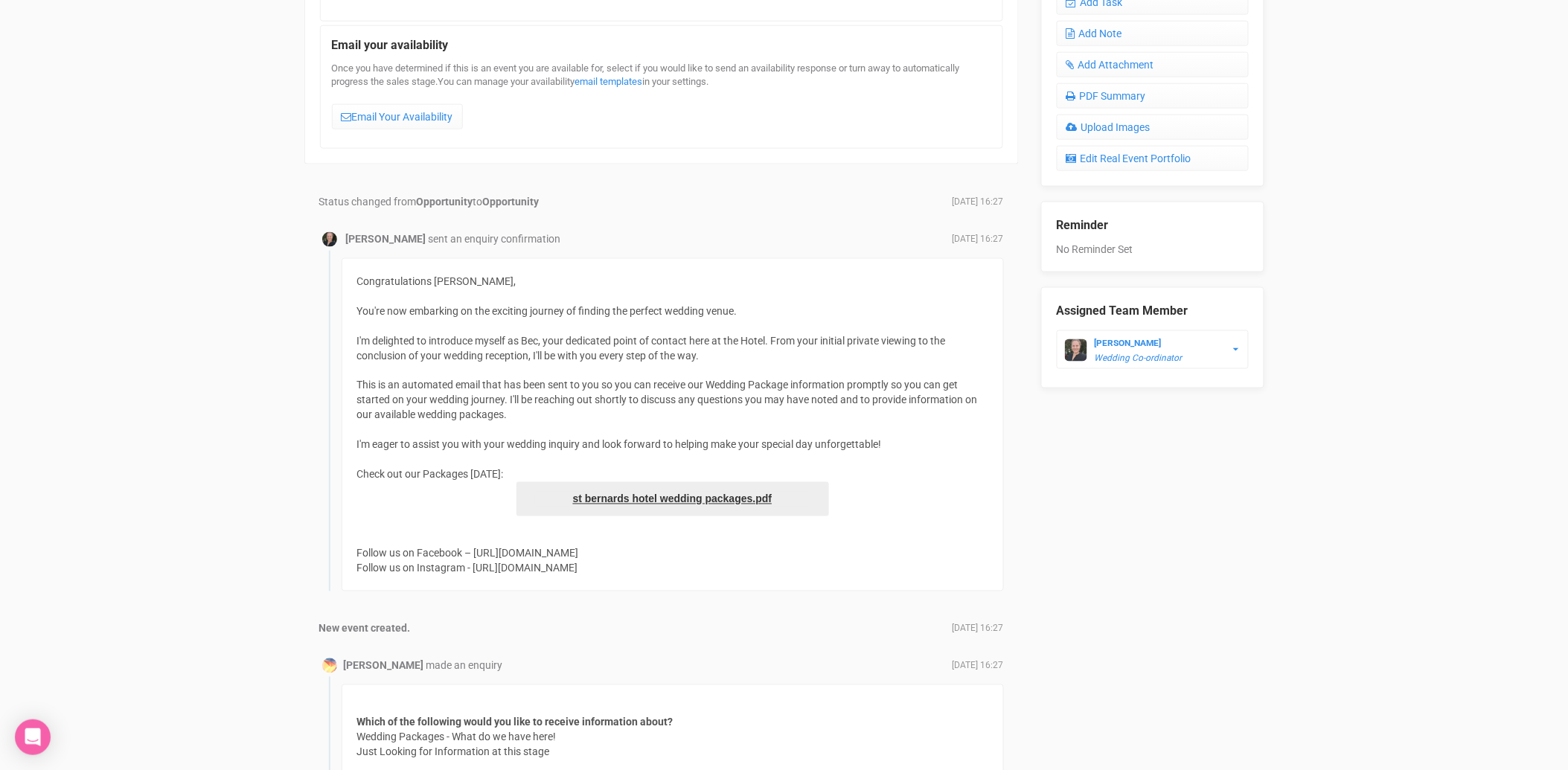
scroll to position [638, 0]
click at [405, 112] on link "Email Your Availability" at bounding box center [397, 120] width 131 height 26
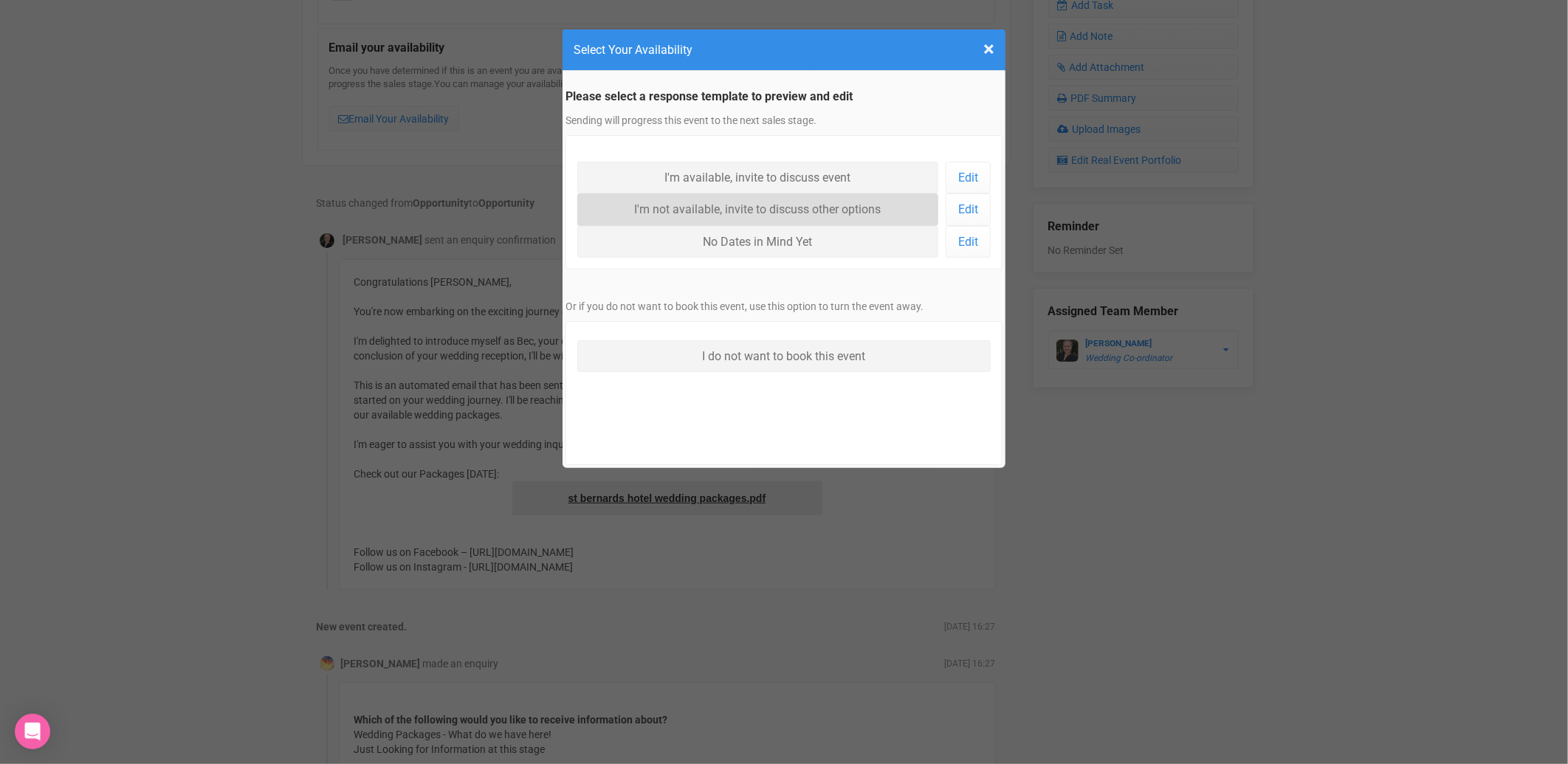
click at [729, 203] on link "I'm not available, invite to discuss other options" at bounding box center [758, 210] width 361 height 31
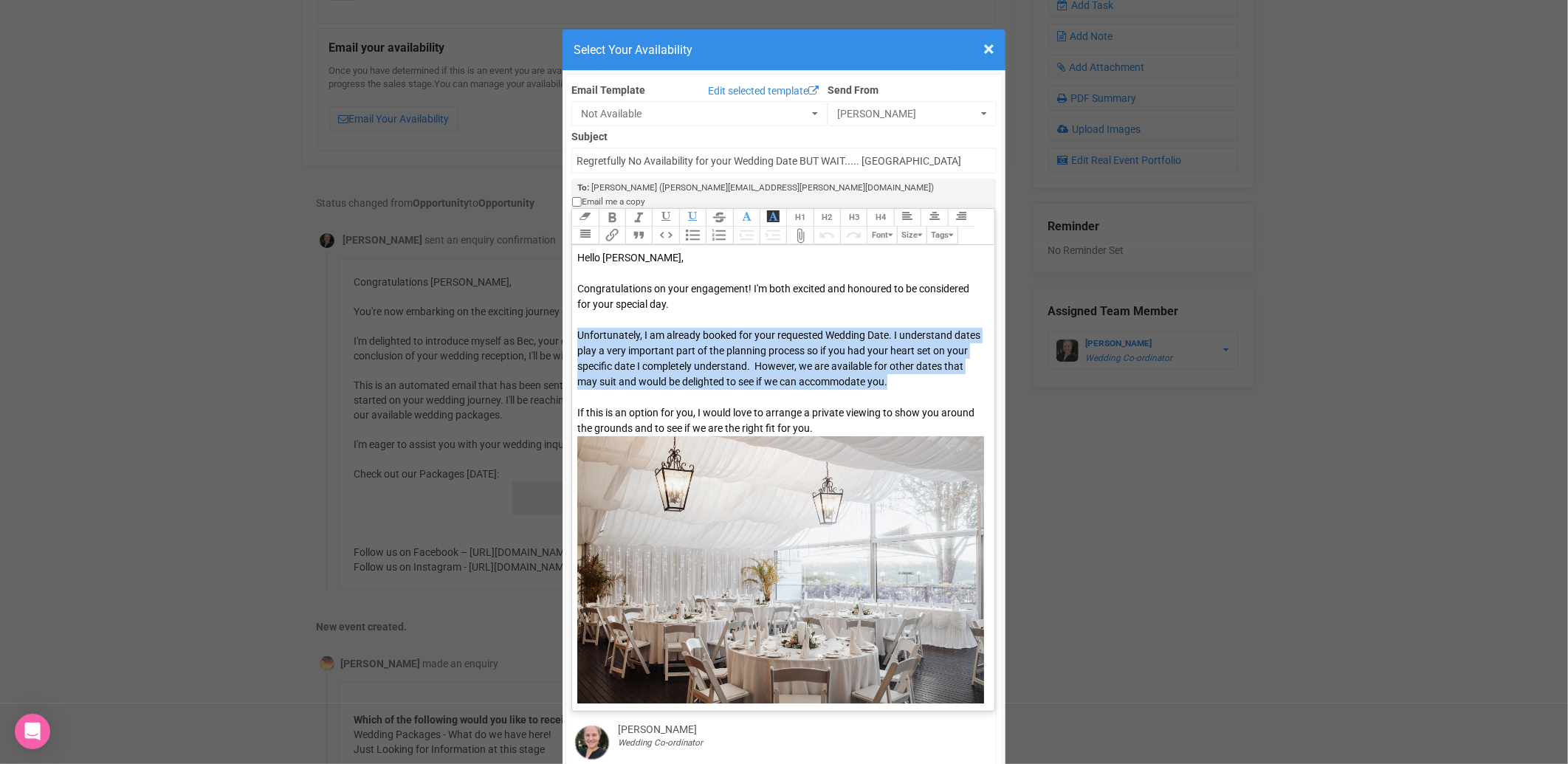
drag, startPoint x: 571, startPoint y: 323, endPoint x: 934, endPoint y: 367, distance: 365.7
click at [934, 367] on div "Congratulations on your engagement! I'm both excited and honoured to be conside…" at bounding box center [781, 548] width 407 height 535
type trix-editor "<div><span style="color: rgb(8, 8, 8);">Hello [PERSON_NAME],&nbsp;</span></div>…"
copy span "Unfortunately, I am already booked for your requested Wedding Date. I understan…"
click at [984, 46] on span "×" at bounding box center [989, 49] width 11 height 25
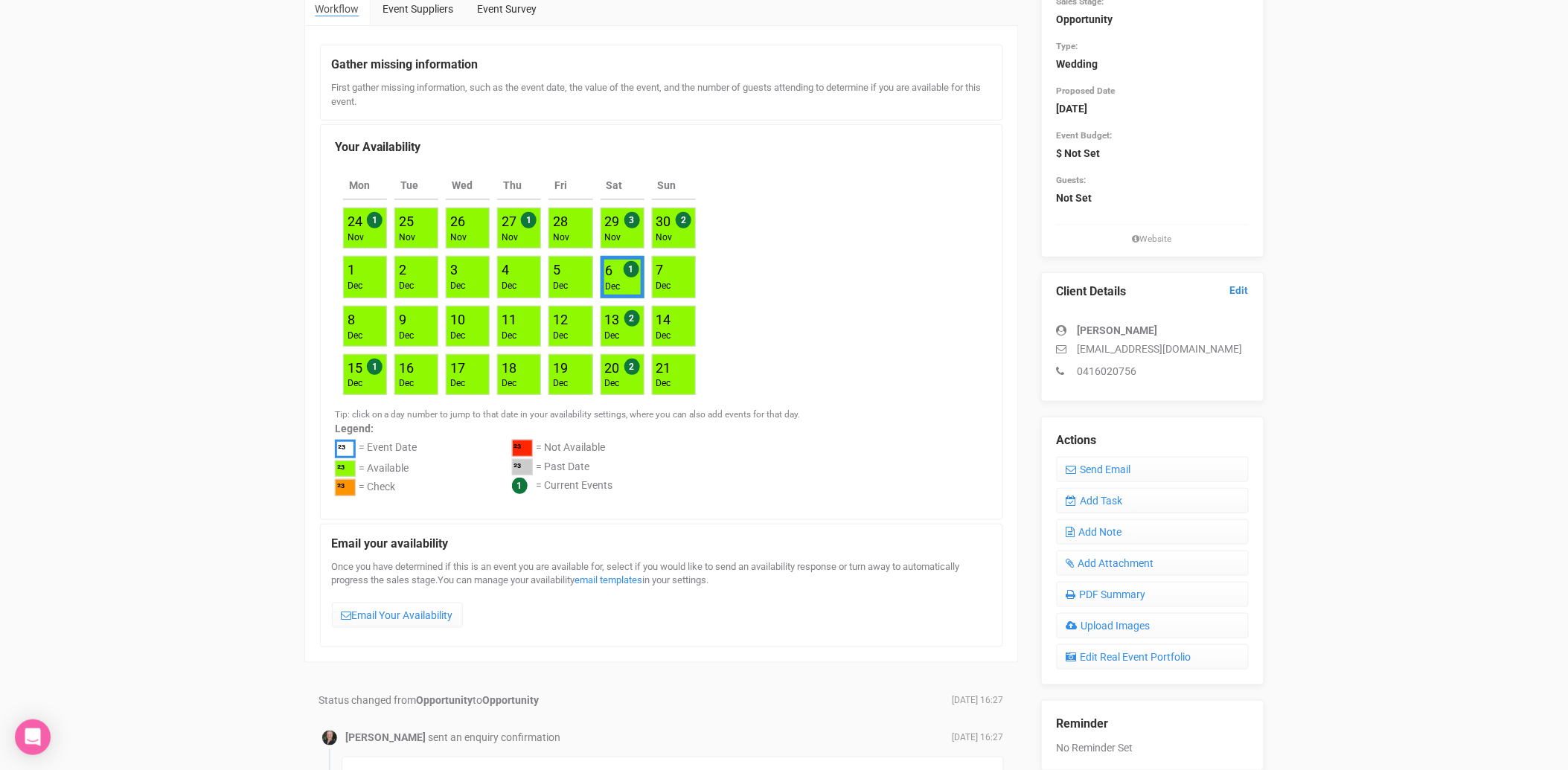
scroll to position [0, 0]
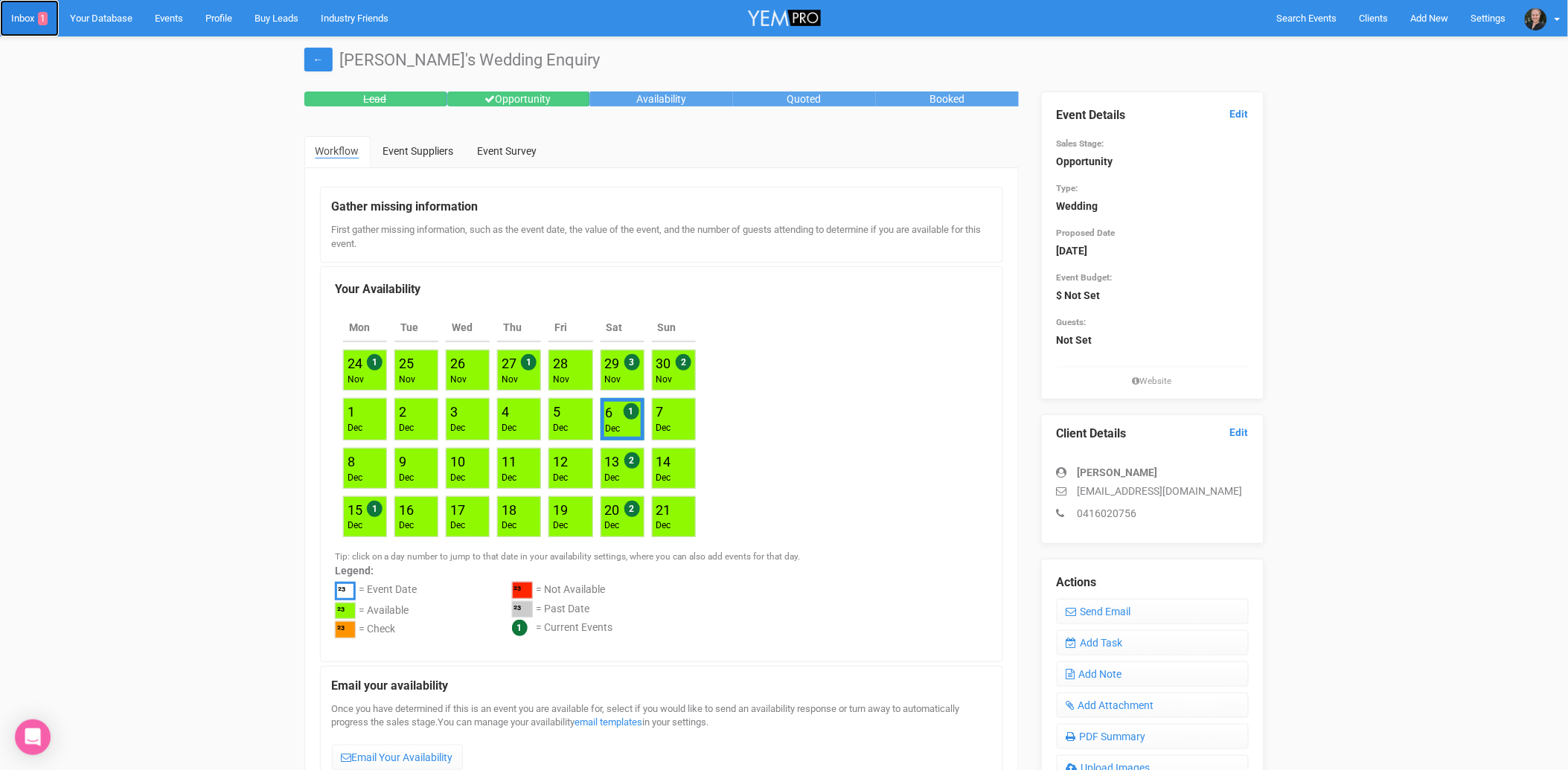
click at [30, 21] on link "Inbox 1" at bounding box center [29, 18] width 59 height 36
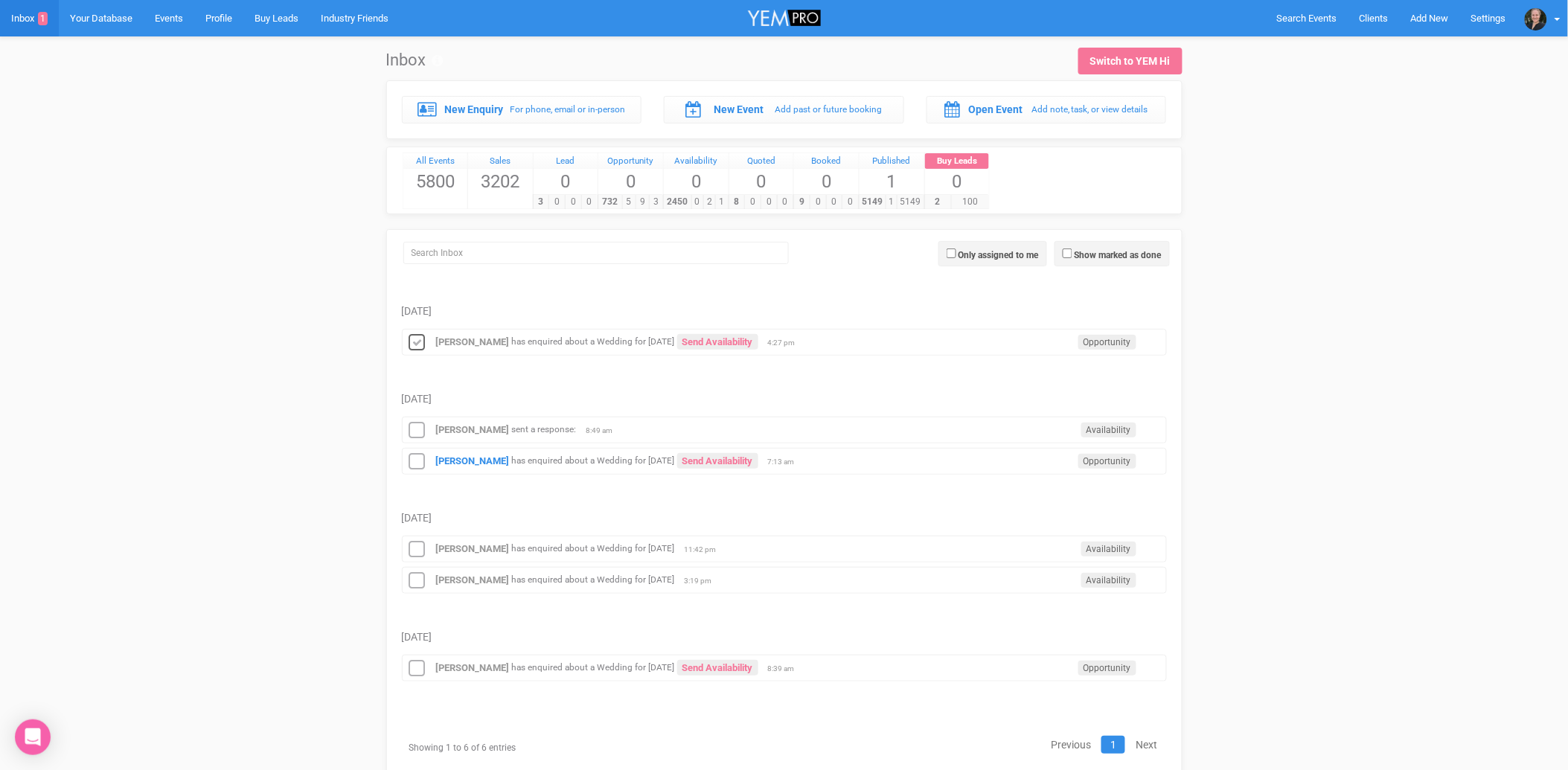
click at [419, 339] on icon at bounding box center [418, 343] width 23 height 20
click at [419, 429] on icon at bounding box center [418, 431] width 23 height 20
click at [452, 462] on strong "[PERSON_NAME]" at bounding box center [473, 461] width 74 height 11
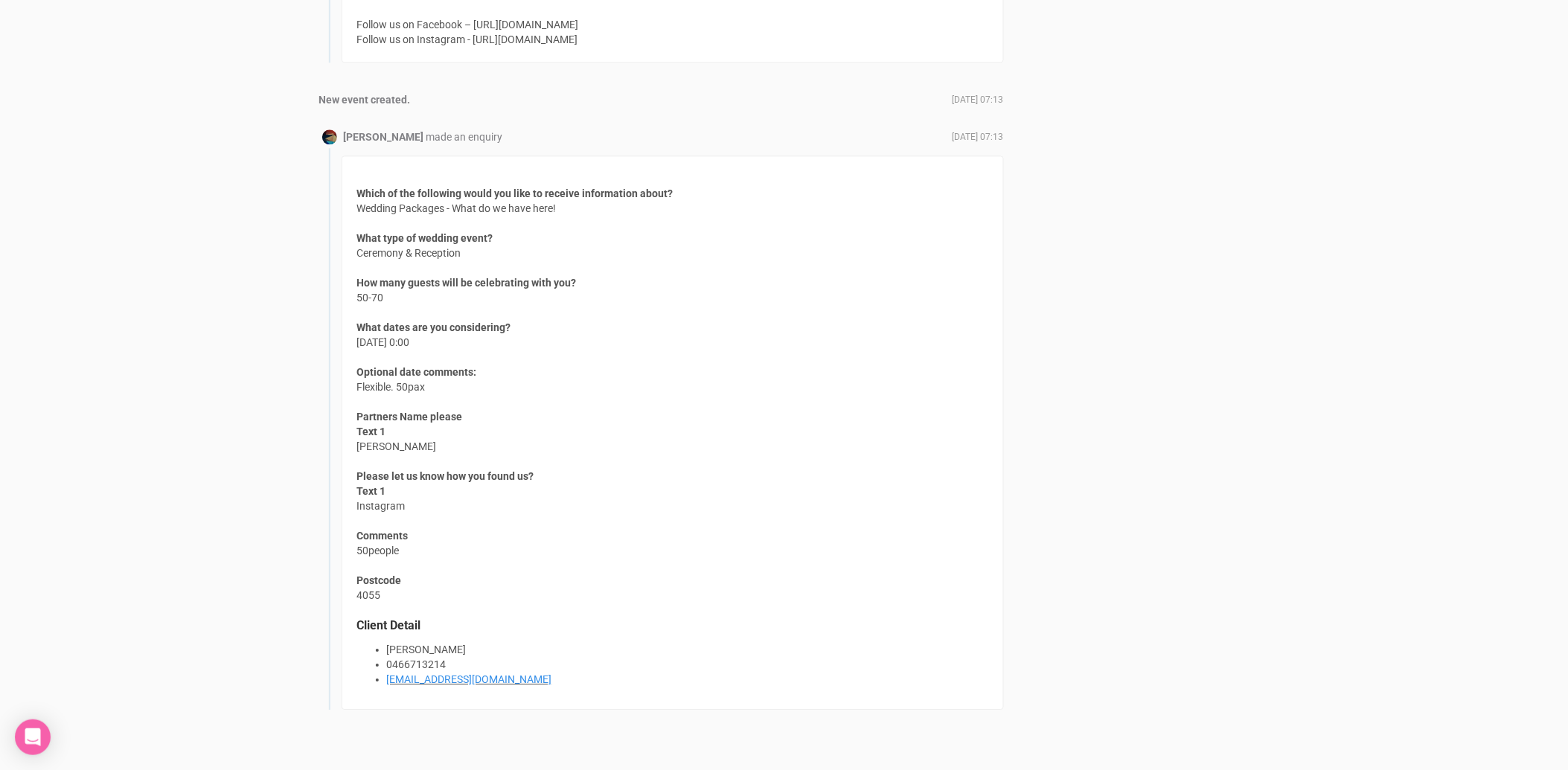
scroll to position [1256, 0]
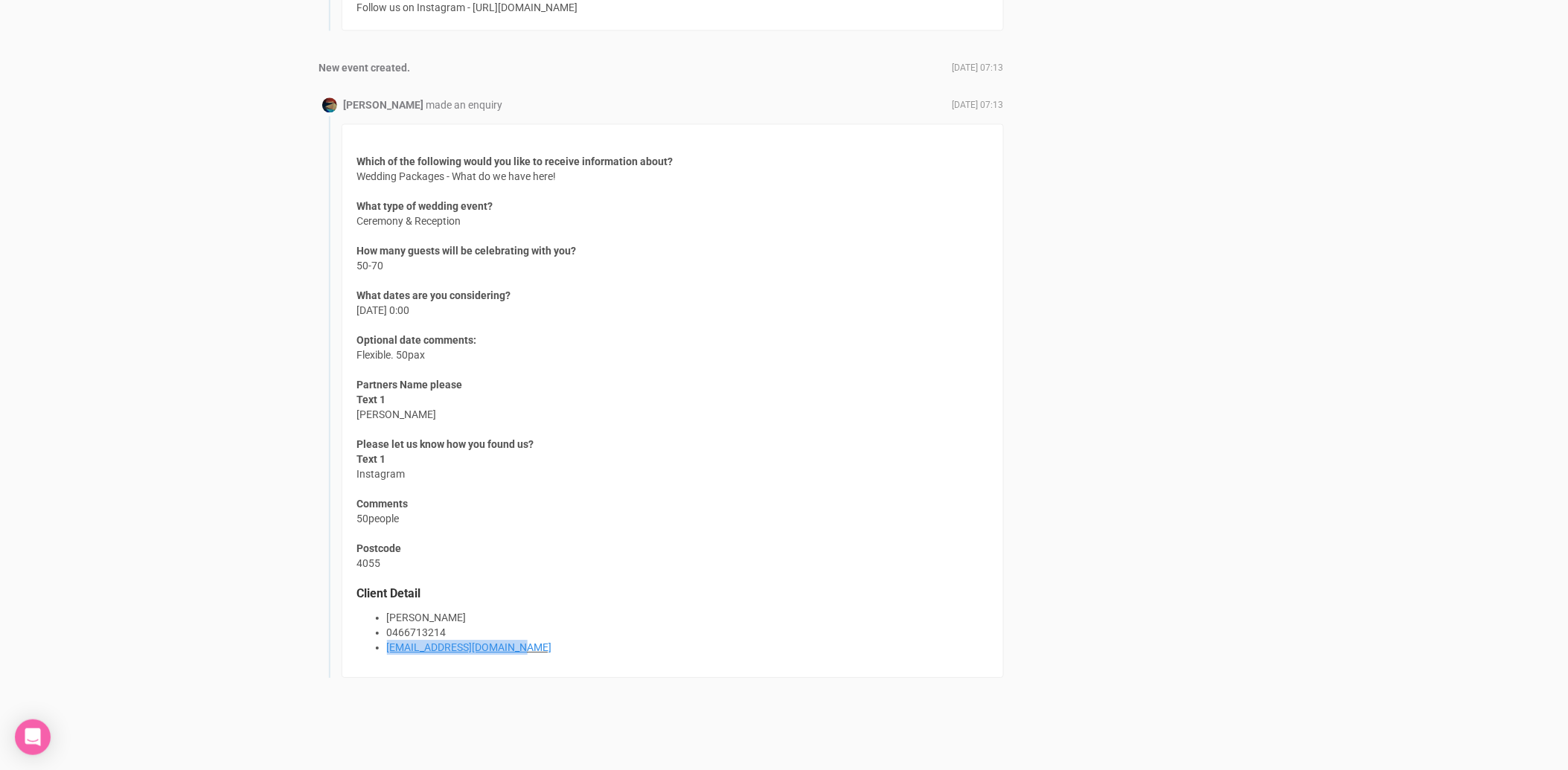
drag, startPoint x: 521, startPoint y: 646, endPoint x: 385, endPoint y: 649, distance: 136.0
click at [385, 649] on ul "[PERSON_NAME] 0466713214 [EMAIL_ADDRESS][DOMAIN_NAME]" at bounding box center [673, 632] width 631 height 44
copy link "[EMAIL_ADDRESS][DOMAIN_NAME]"
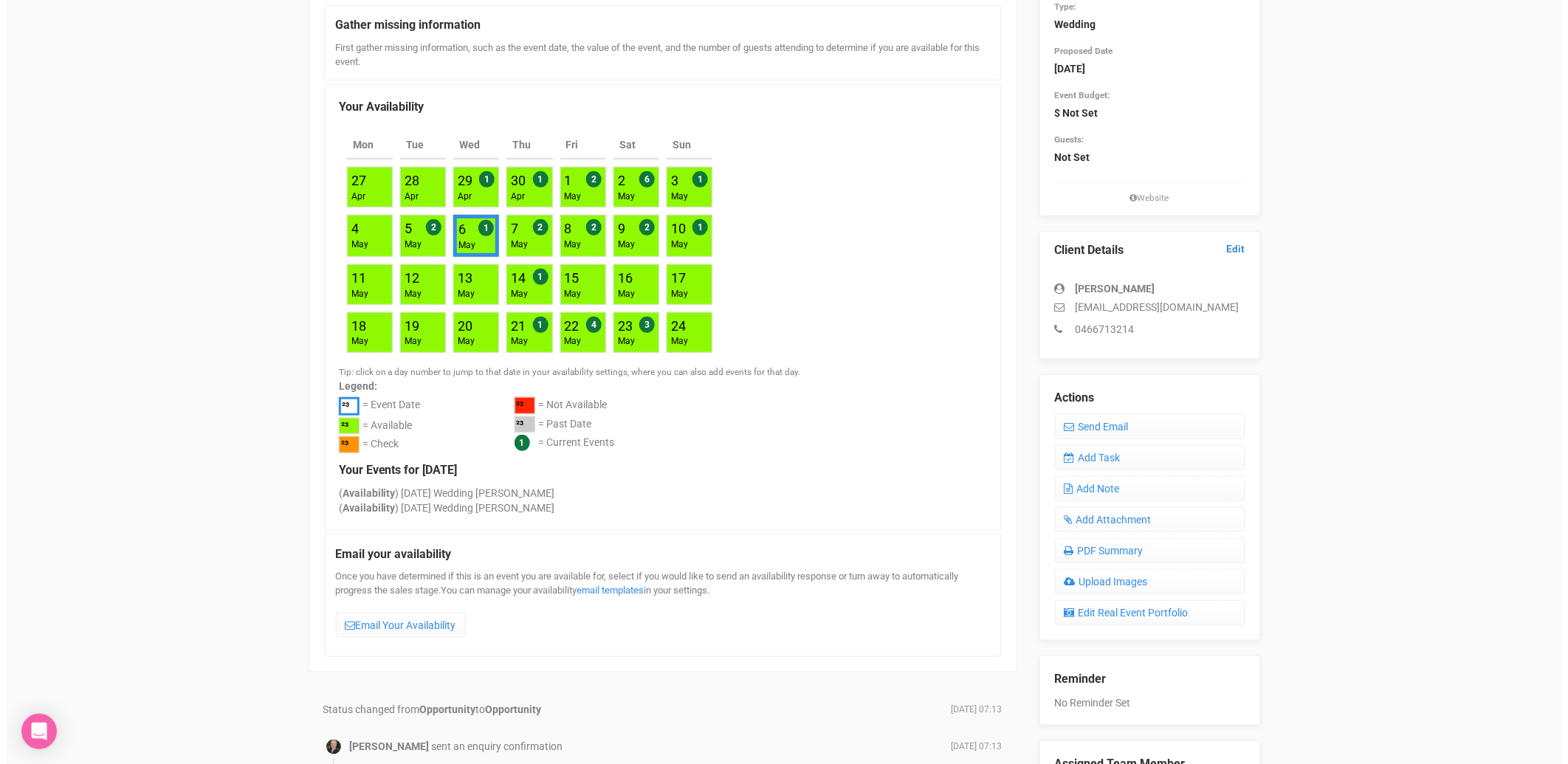
scroll to position [0, 0]
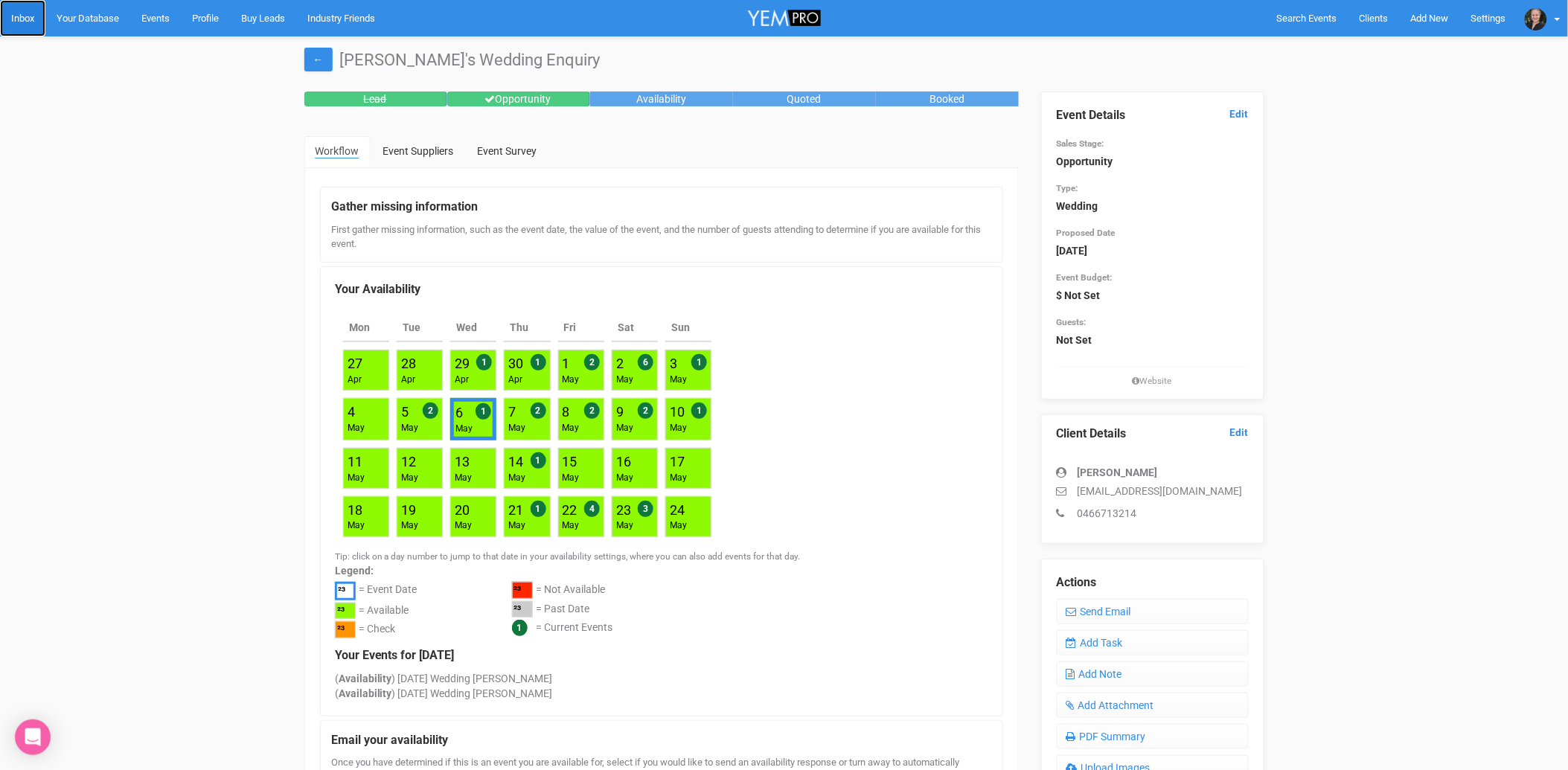
click at [13, 17] on link "Inbox" at bounding box center [23, 18] width 45 height 36
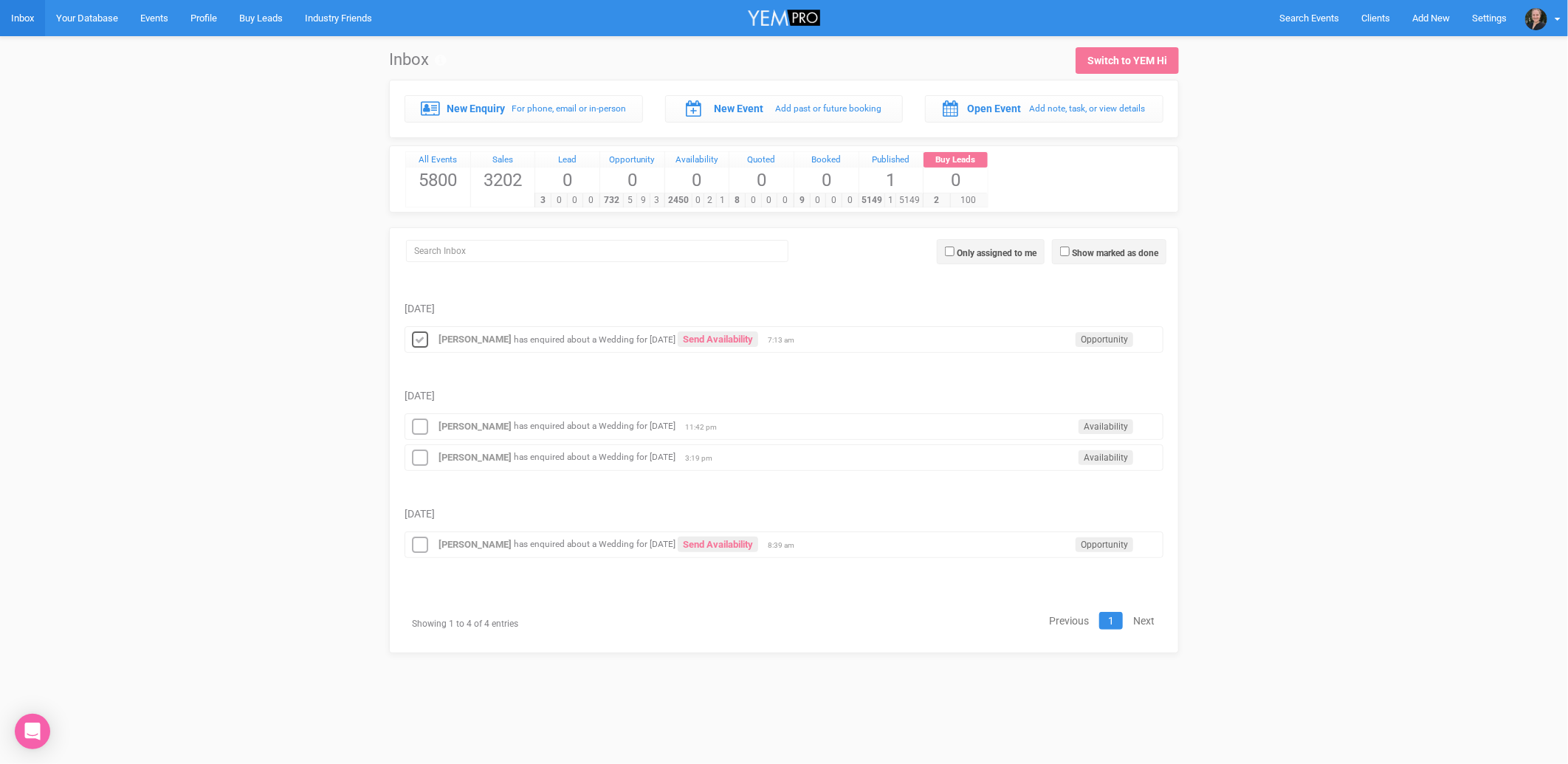
click at [424, 340] on icon at bounding box center [420, 340] width 22 height 19
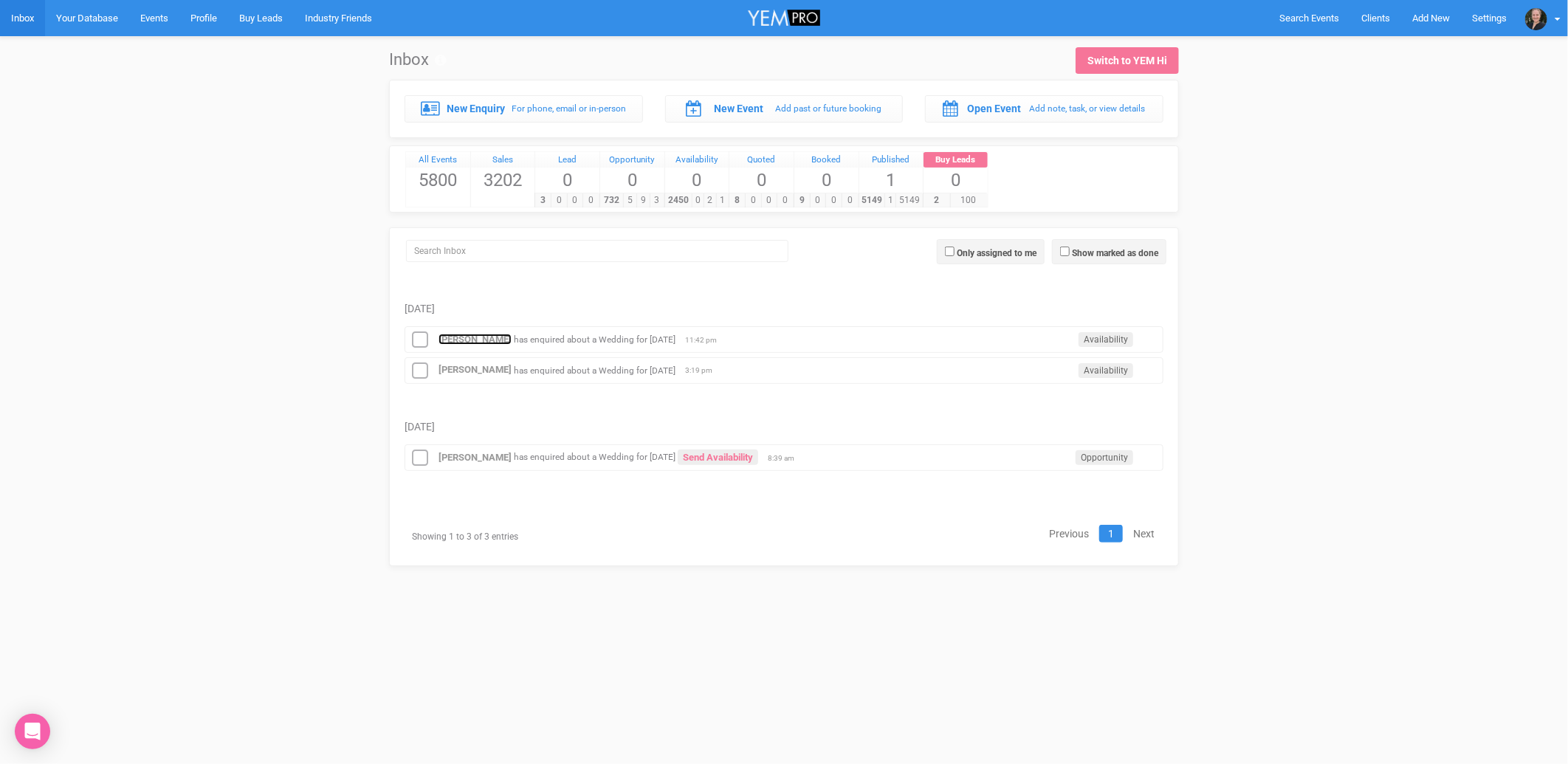
click at [450, 341] on strong "[PERSON_NAME]" at bounding box center [475, 339] width 73 height 11
click at [417, 340] on icon at bounding box center [420, 340] width 22 height 19
click at [418, 369] on icon at bounding box center [420, 372] width 22 height 19
click at [419, 462] on icon at bounding box center [420, 459] width 22 height 19
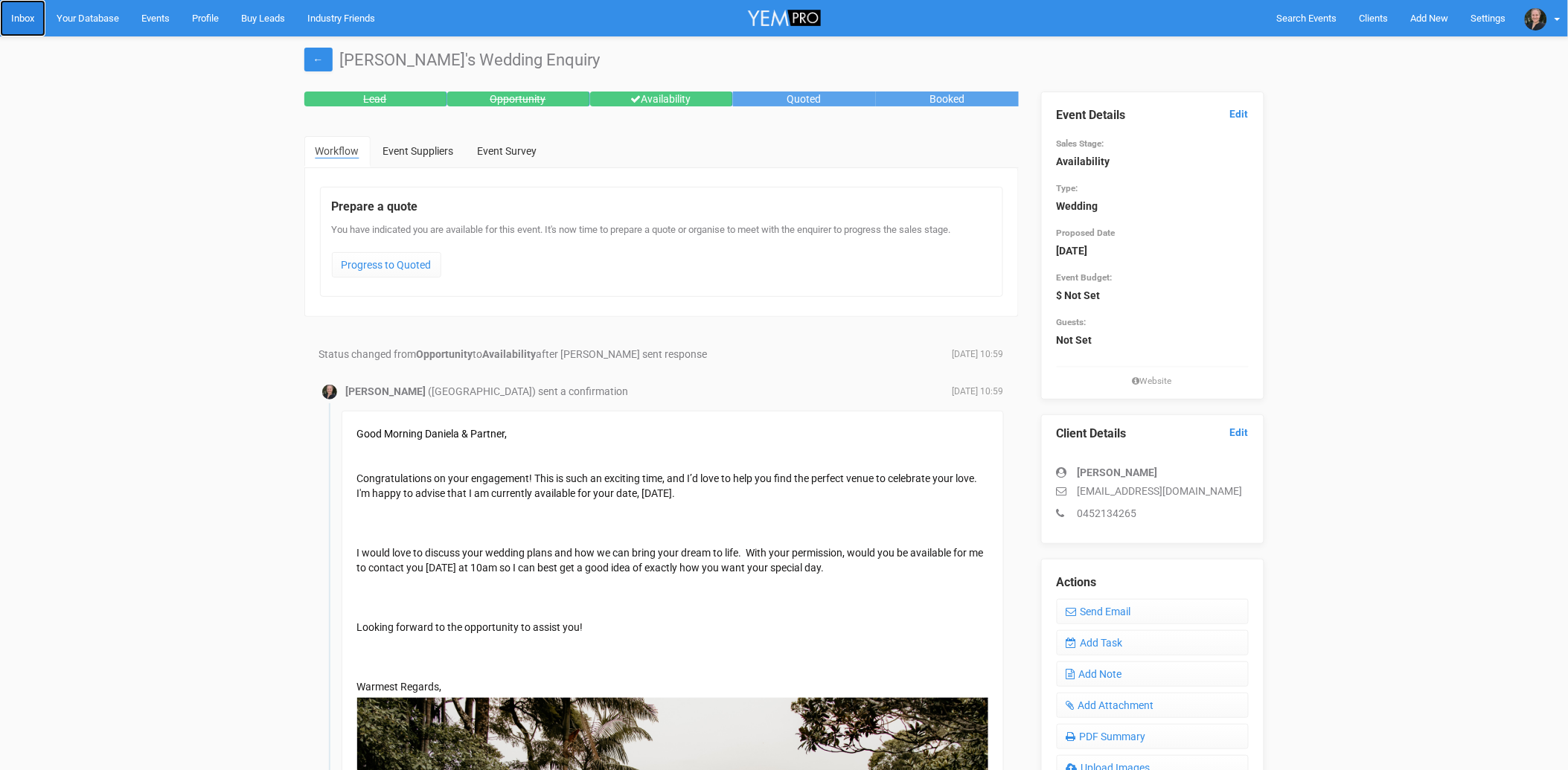
click at [24, 20] on link "Inbox" at bounding box center [23, 18] width 45 height 36
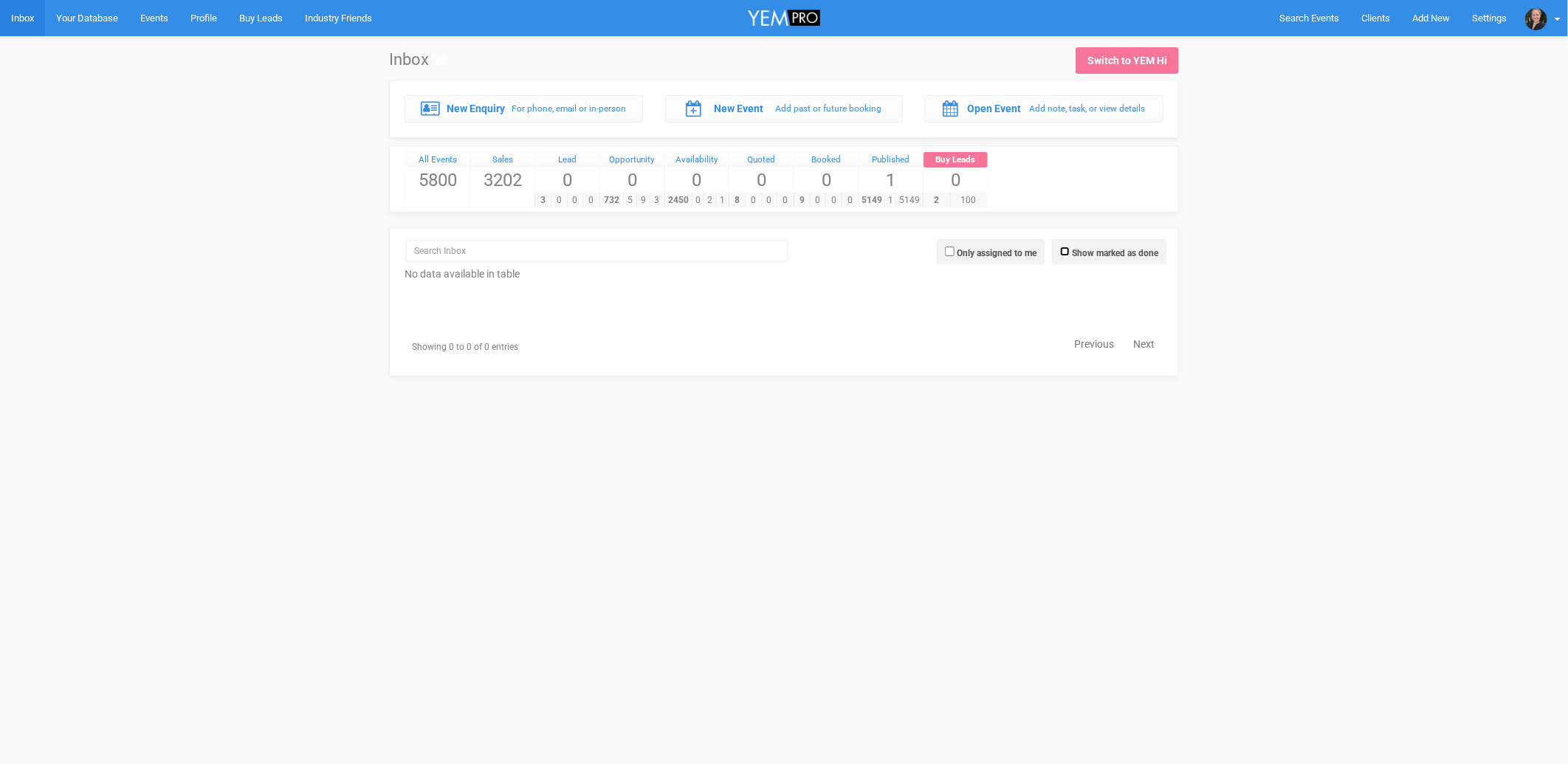
click at [1064, 253] on input "Show marked as done" at bounding box center [1065, 251] width 10 height 10
checkbox input "true"
click at [562, 254] on input "search" at bounding box center [597, 251] width 382 height 22
type input "callum"
click at [471, 337] on strong "[PERSON_NAME]" at bounding box center [475, 339] width 73 height 11
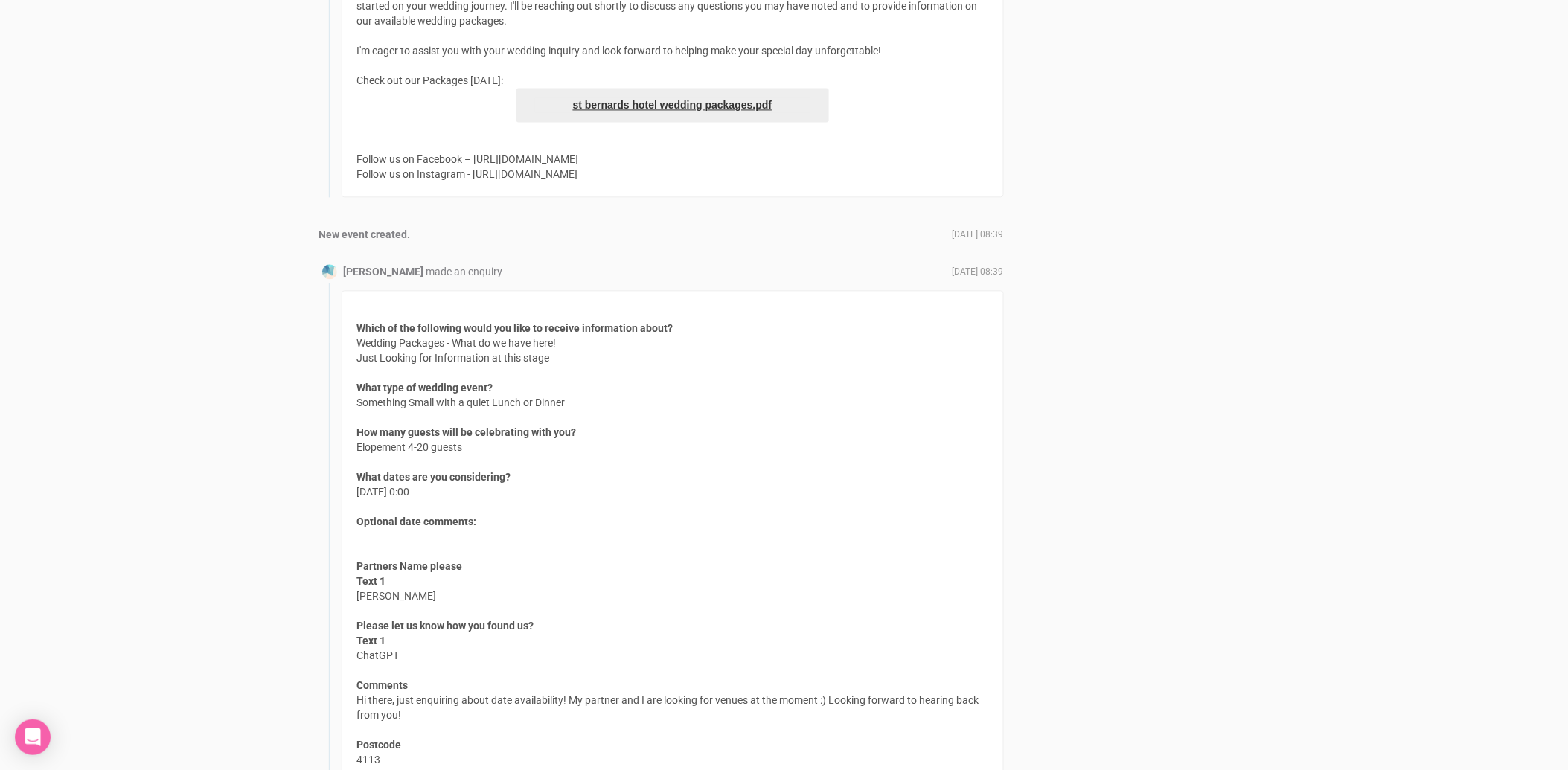
scroll to position [1272, 0]
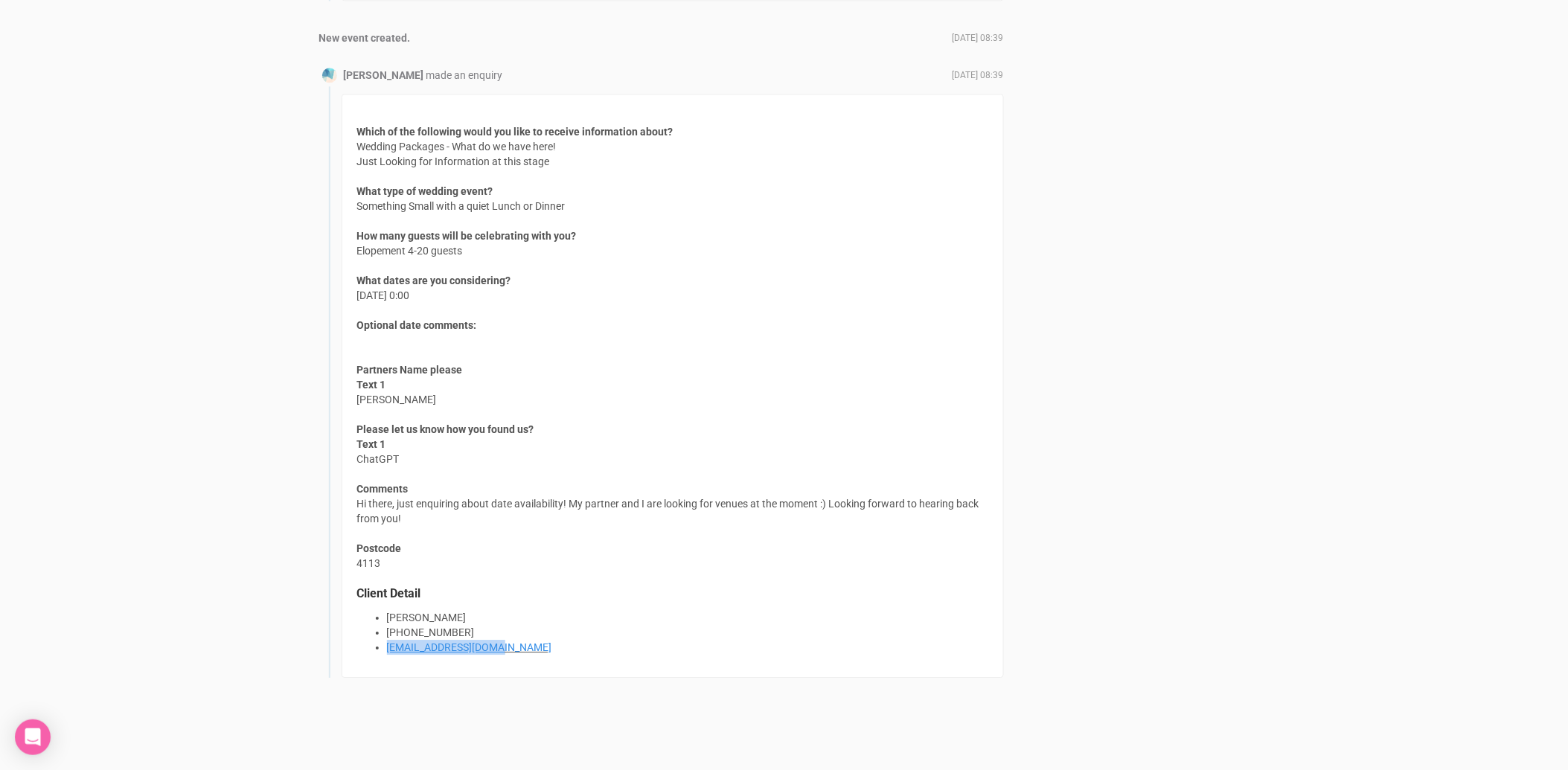
drag, startPoint x: 506, startPoint y: 640, endPoint x: 385, endPoint y: 649, distance: 121.3
click at [387, 649] on li "callum5yap@gmail.com" at bounding box center [687, 648] width 601 height 15
copy link "callum5yap@gmail.com"
click at [542, 649] on li "callum5yap@gmail.com" at bounding box center [687, 648] width 601 height 15
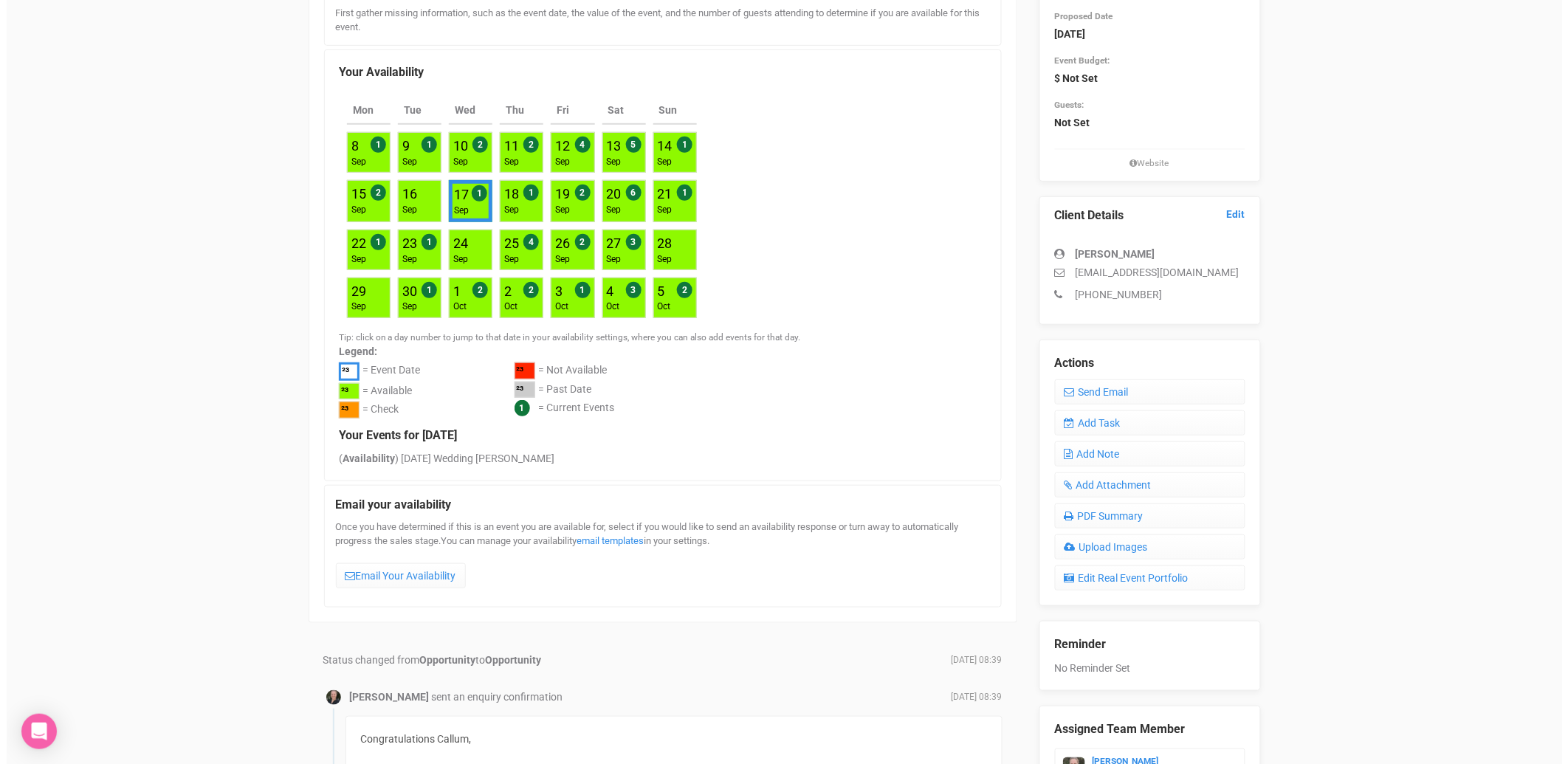
scroll to position [0, 0]
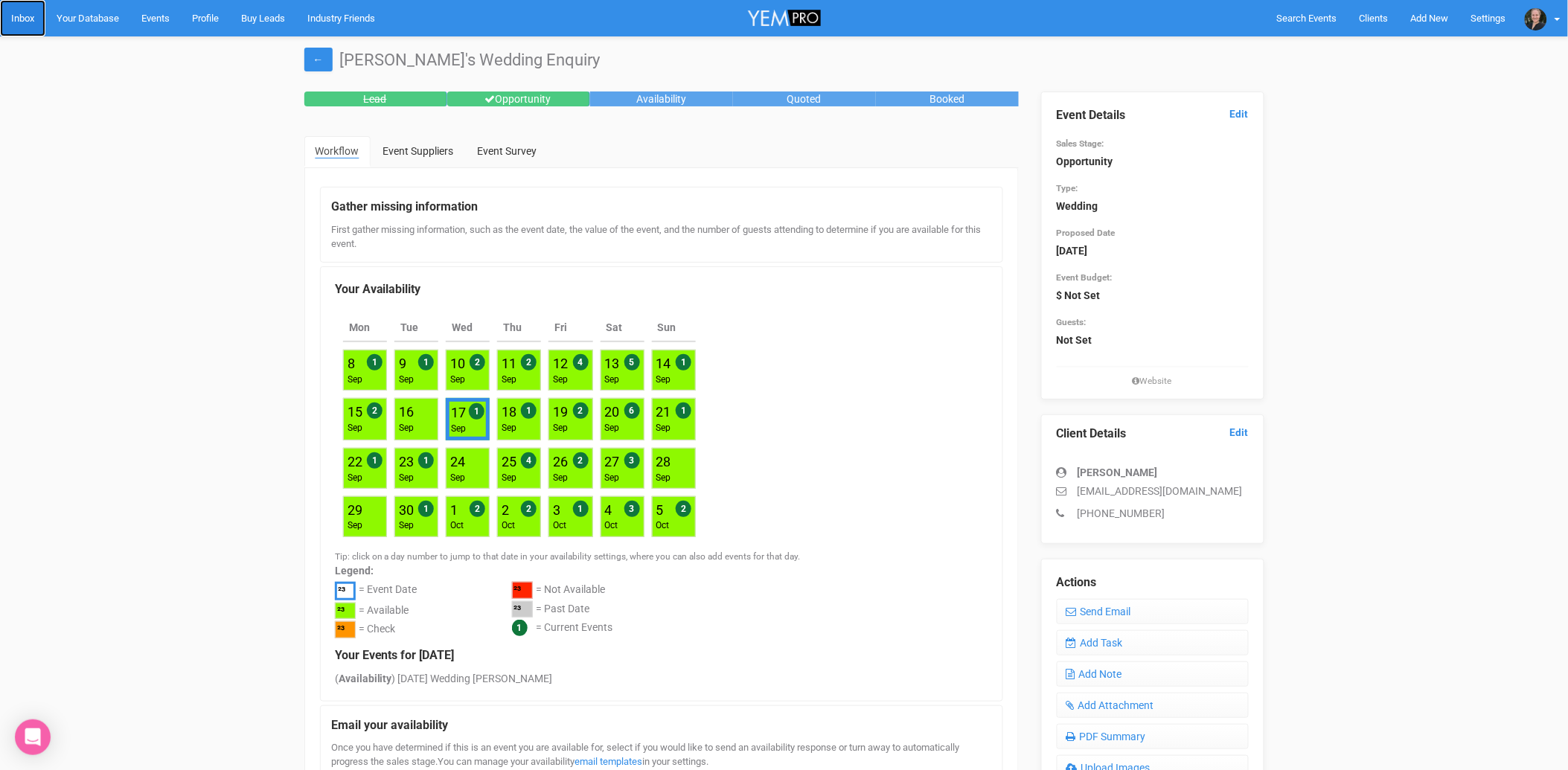
click at [11, 11] on link "Inbox" at bounding box center [23, 18] width 45 height 36
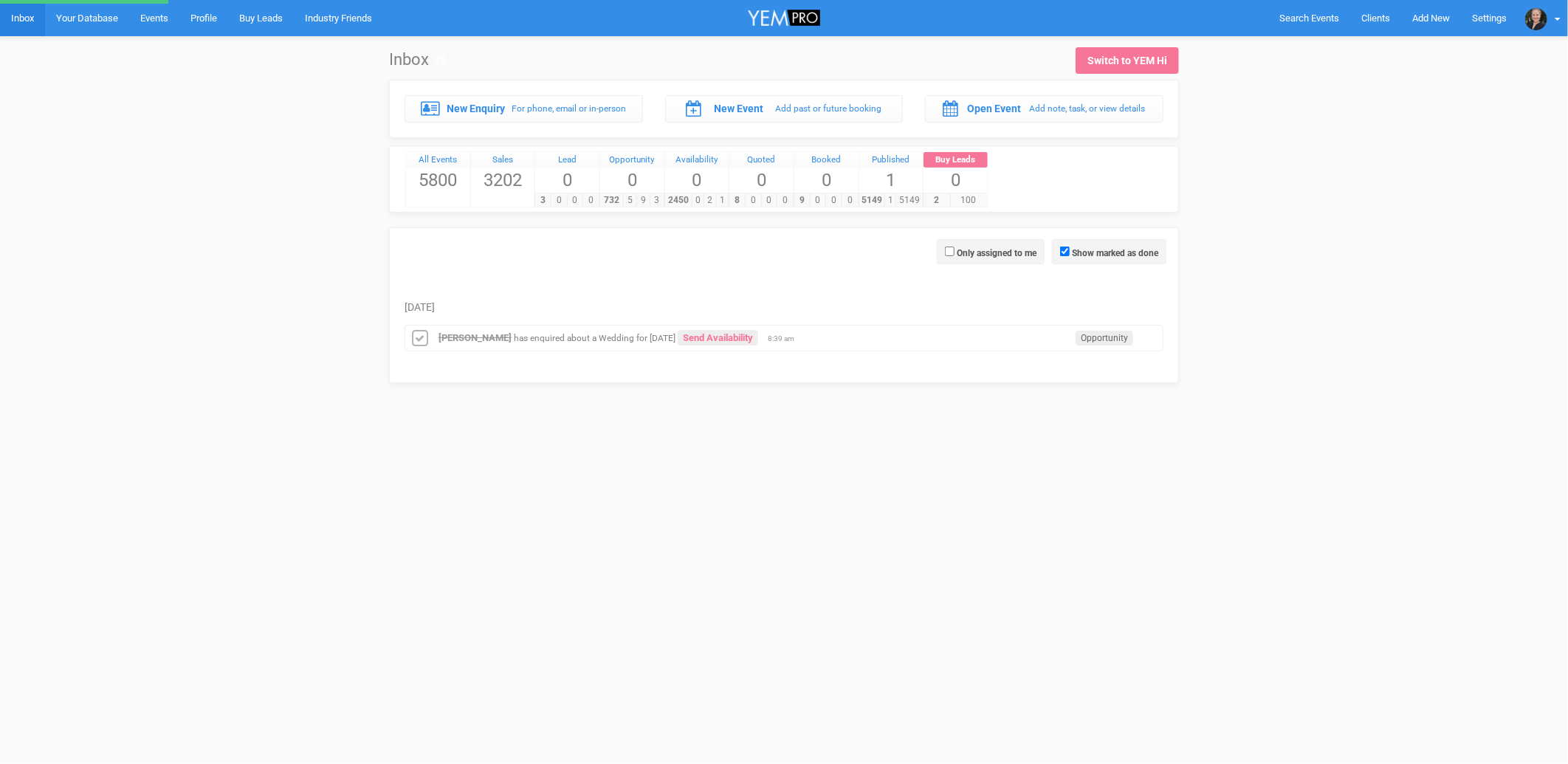
click at [417, 340] on icon at bounding box center [420, 339] width 22 height 19
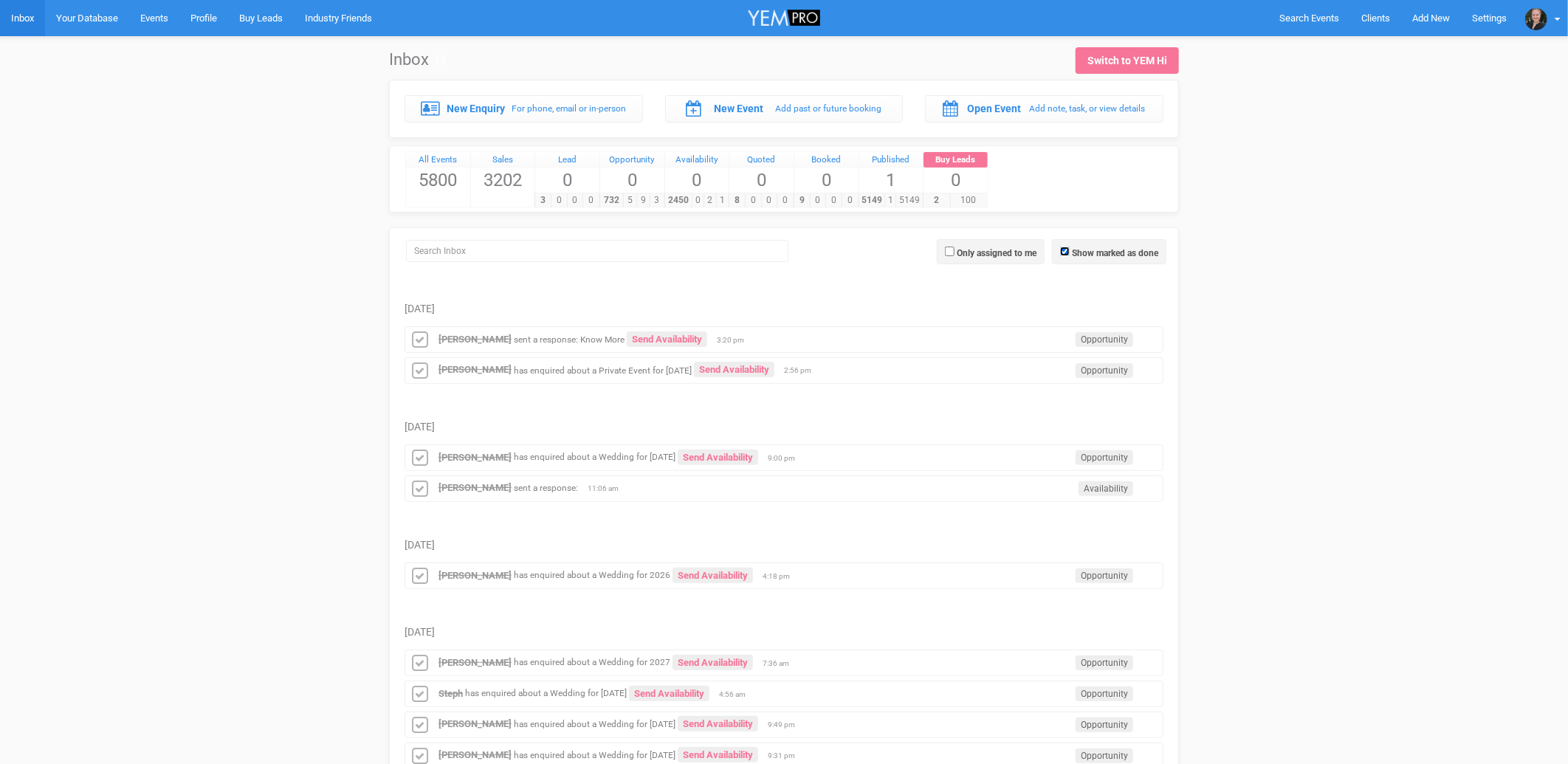
click at [1060, 250] on input "Show marked as done" at bounding box center [1065, 251] width 10 height 10
checkbox input "false"
